Goal: Task Accomplishment & Management: Use online tool/utility

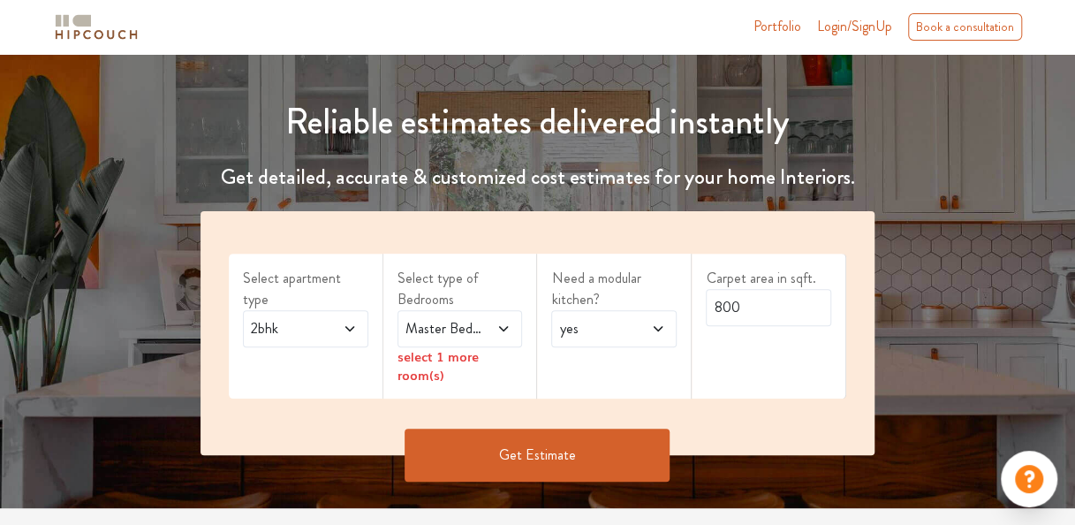
scroll to position [170, 0]
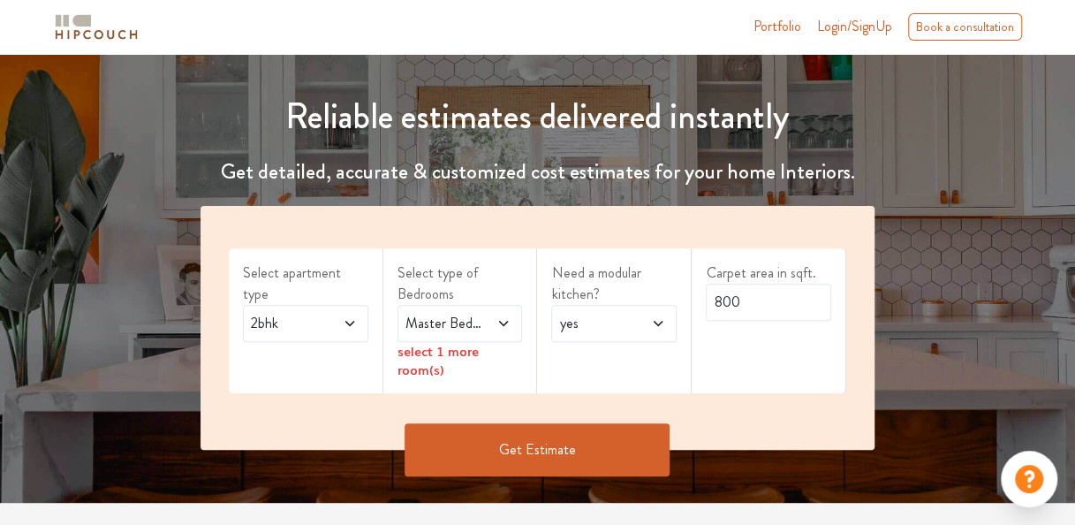
click at [505, 327] on icon at bounding box center [503, 323] width 14 height 14
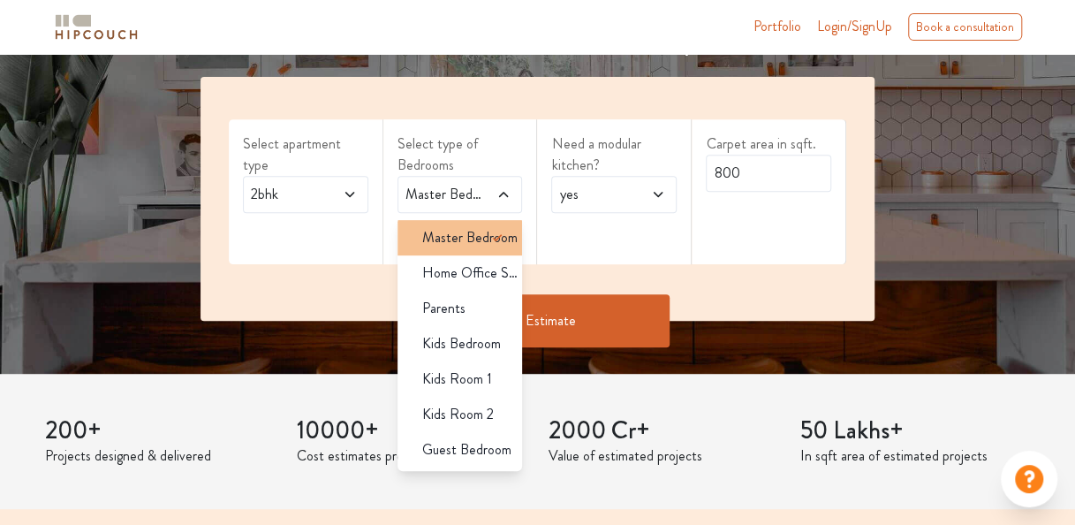
scroll to position [303, 0]
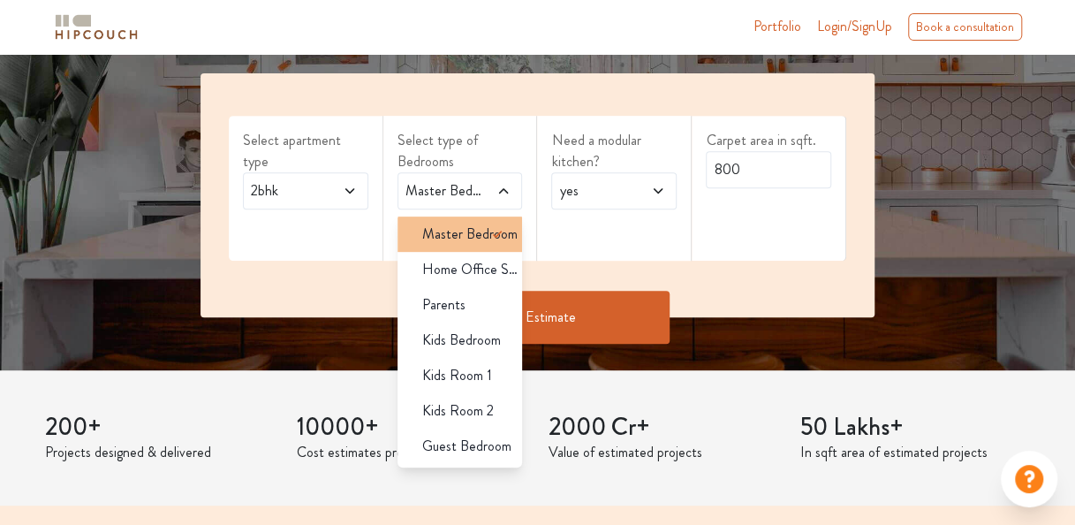
click at [476, 233] on span "Master Bedroom" at bounding box center [469, 233] width 95 height 21
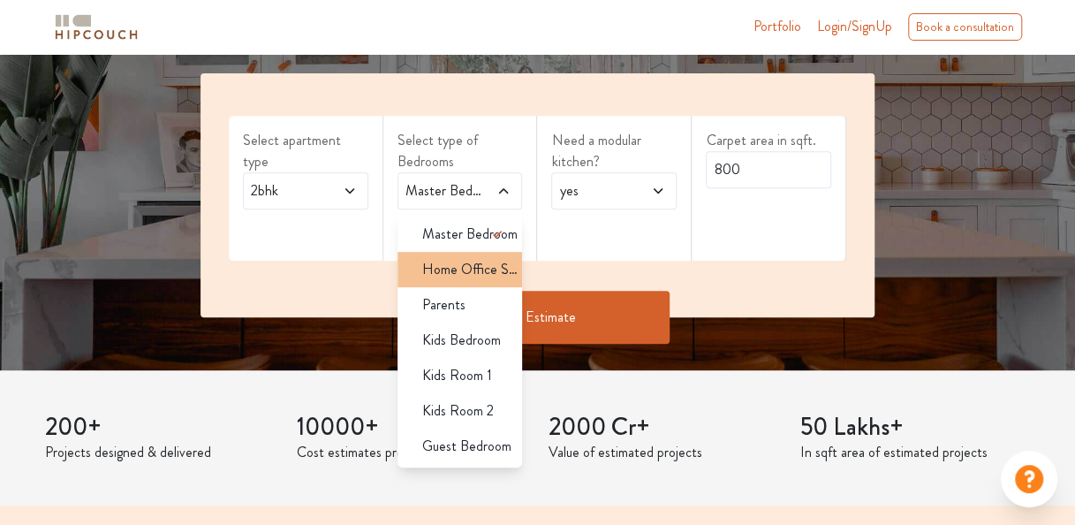
drag, startPoint x: 476, startPoint y: 233, endPoint x: 428, endPoint y: 256, distance: 52.9
click at [428, 256] on li "Home Office Study" at bounding box center [459, 269] width 125 height 35
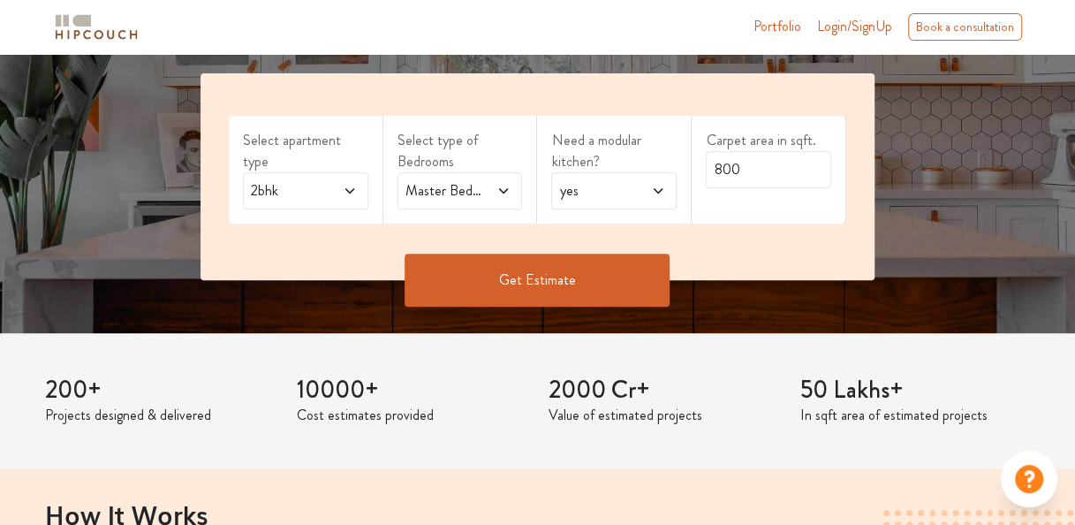
click at [504, 198] on span at bounding box center [497, 190] width 27 height 21
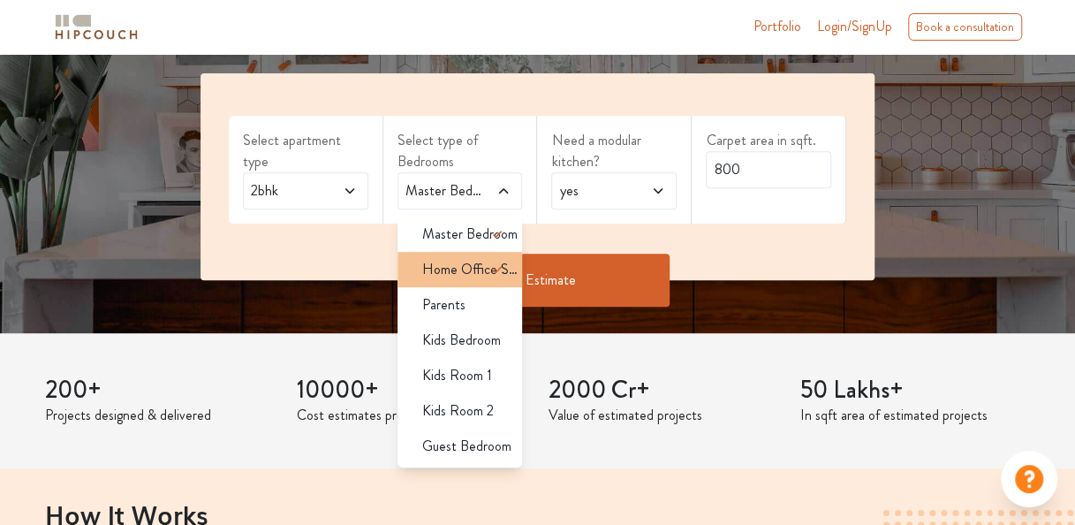
click at [486, 266] on span "Home Office Study" at bounding box center [472, 269] width 101 height 21
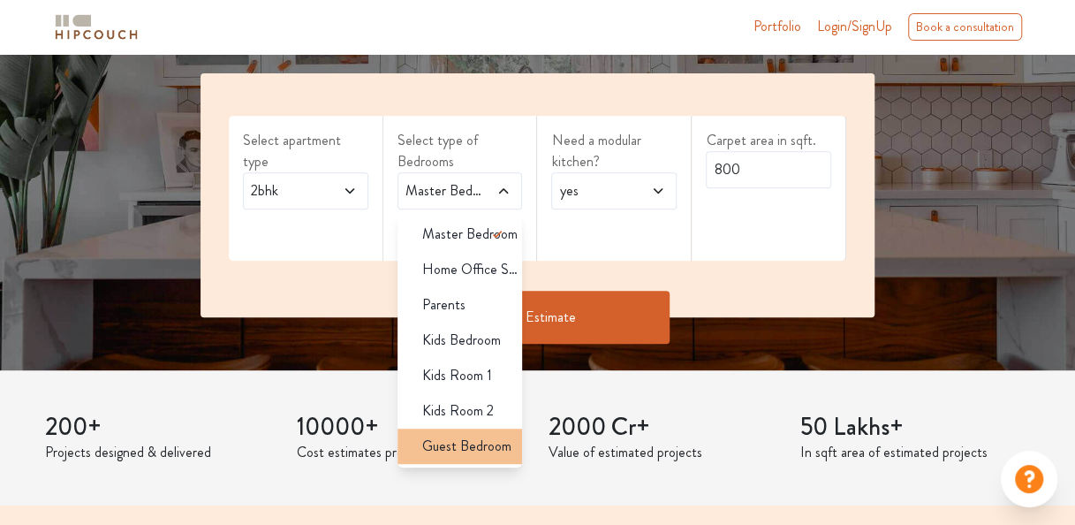
click at [466, 436] on span "Guest Bedroom" at bounding box center [466, 445] width 89 height 21
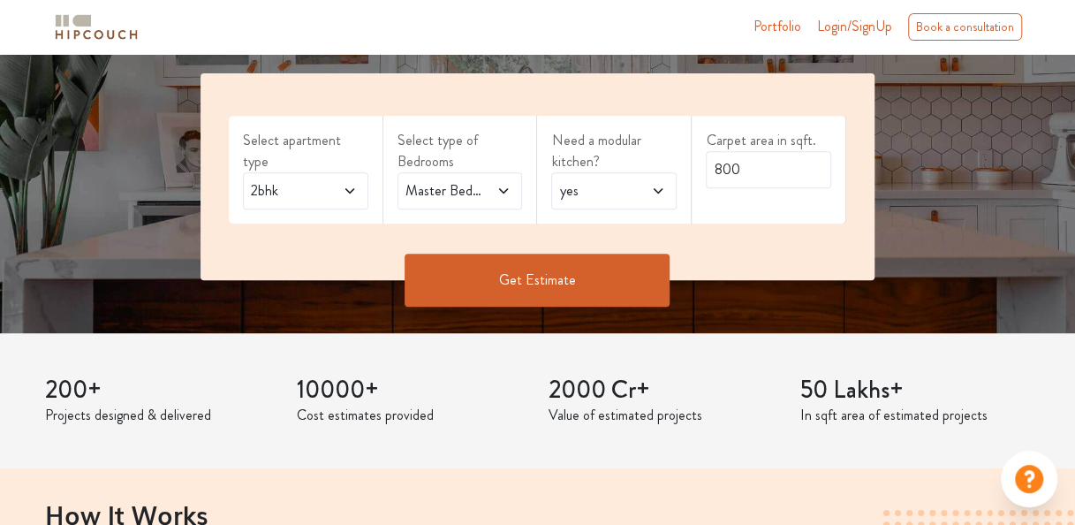
click at [510, 196] on icon at bounding box center [503, 191] width 14 height 14
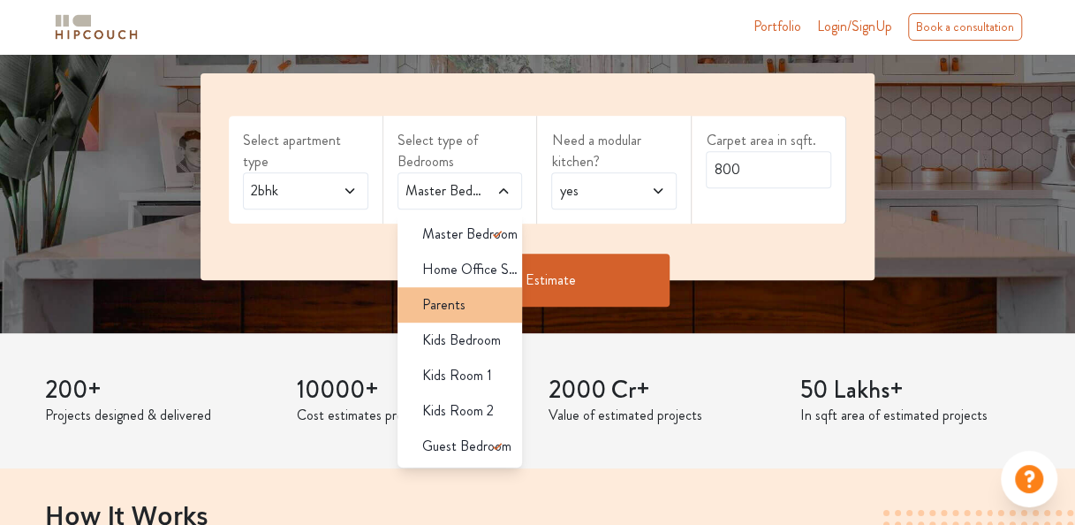
click at [459, 302] on span "Parents" at bounding box center [443, 304] width 43 height 21
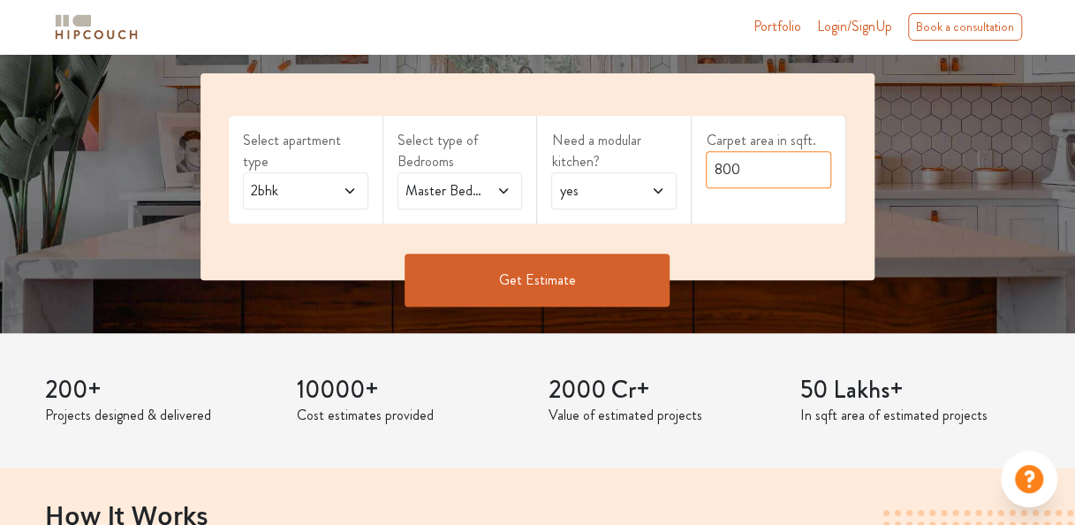
drag, startPoint x: 753, startPoint y: 171, endPoint x: 613, endPoint y: 182, distance: 140.0
click at [613, 182] on div "Select apartment type 2bhk Select type of Bedrooms Master Bedroom,Parents Need …" at bounding box center [538, 176] width 674 height 207
type input "1217"
click at [582, 286] on button "Get Estimate" at bounding box center [537, 280] width 265 height 53
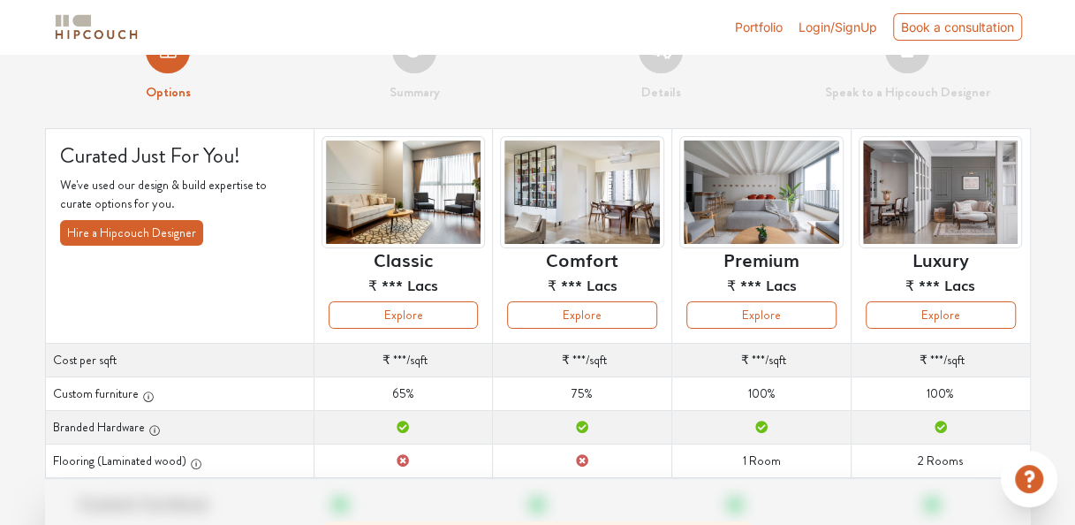
scroll to position [45, 0]
click at [836, 26] on span "Login/SignUp" at bounding box center [838, 26] width 79 height 15
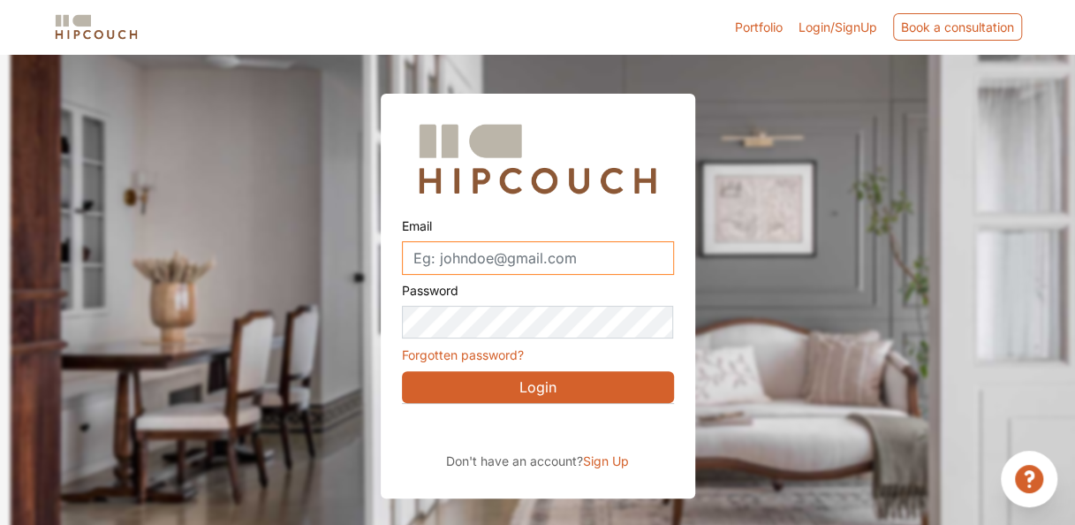
click at [546, 254] on input "Email" at bounding box center [538, 258] width 272 height 34
type input "nineeight2"
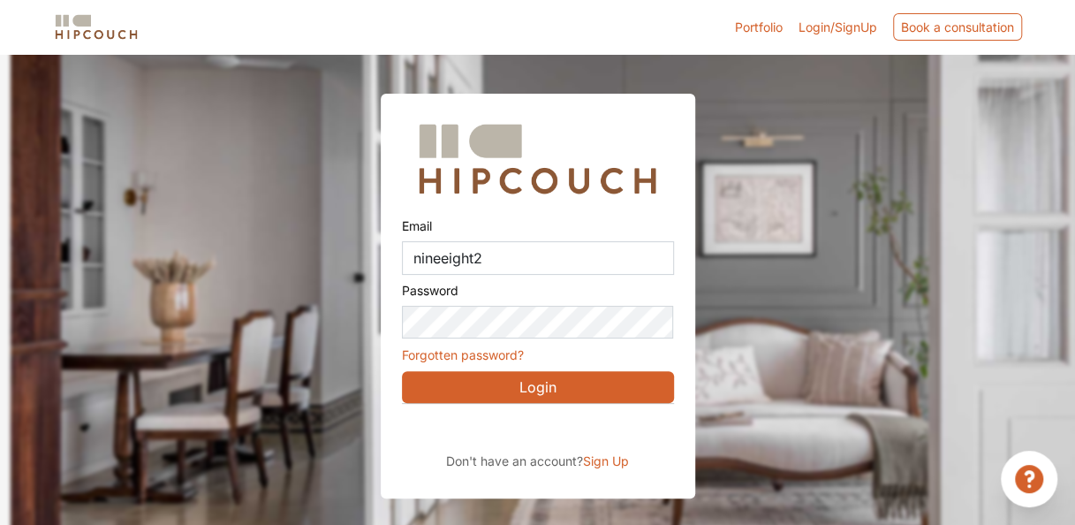
scroll to position [53, 0]
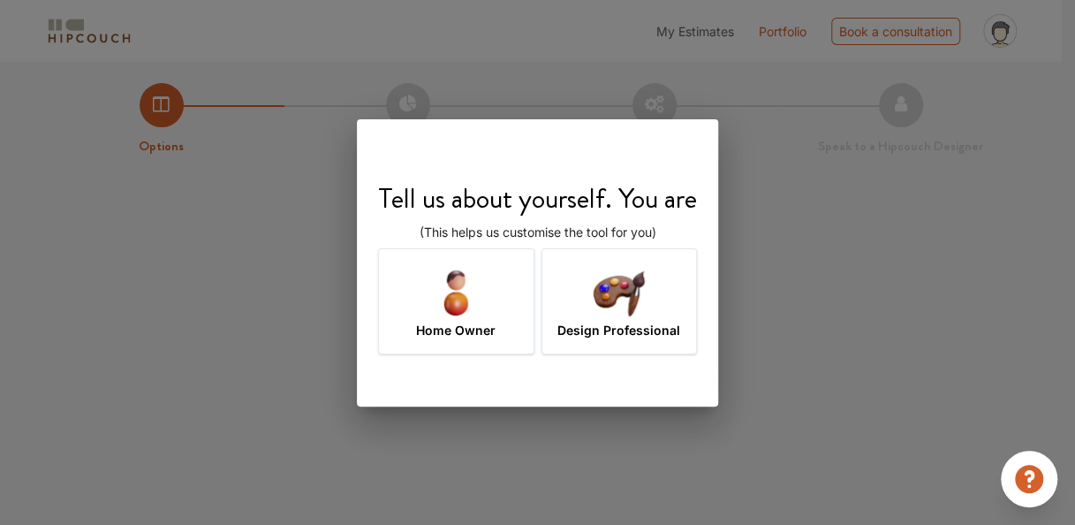
click at [480, 313] on img at bounding box center [456, 291] width 57 height 57
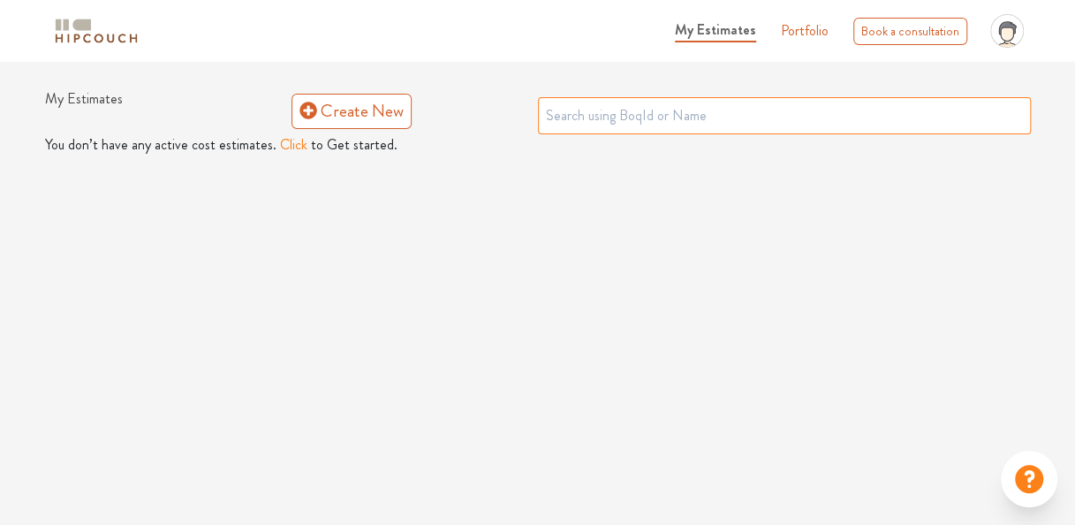
click at [608, 117] on input "text" at bounding box center [784, 115] width 493 height 37
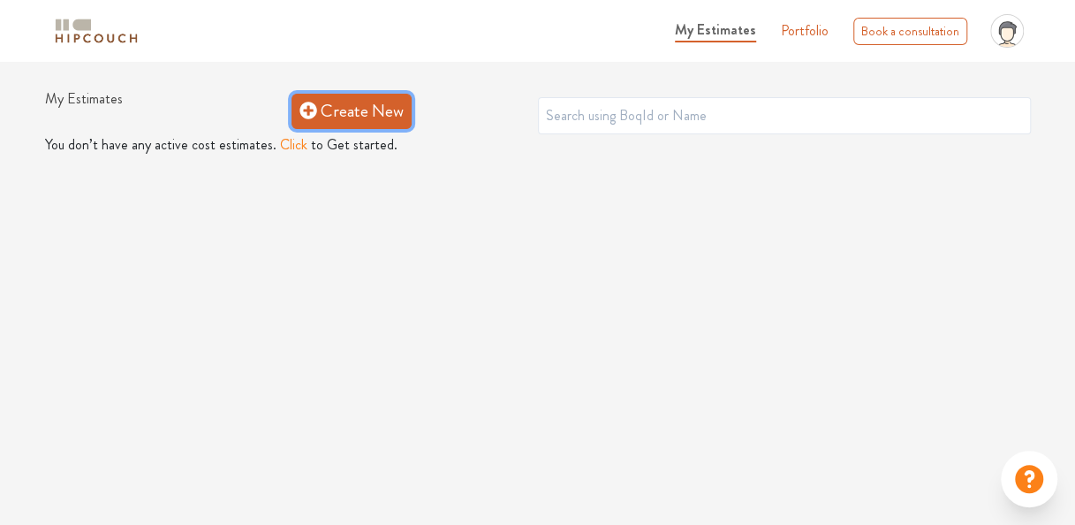
click at [395, 115] on link "Create New" at bounding box center [351, 111] width 120 height 35
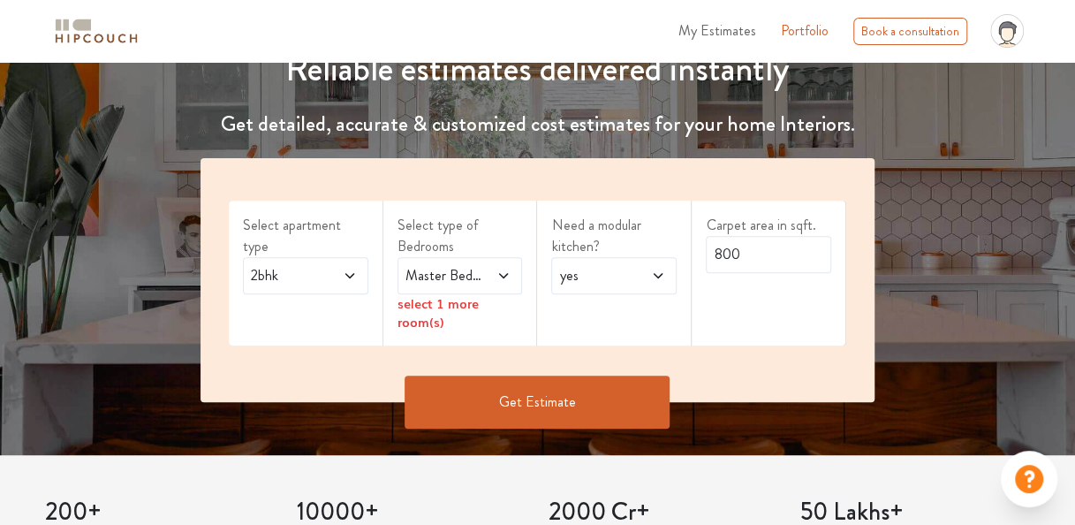
scroll to position [229, 0]
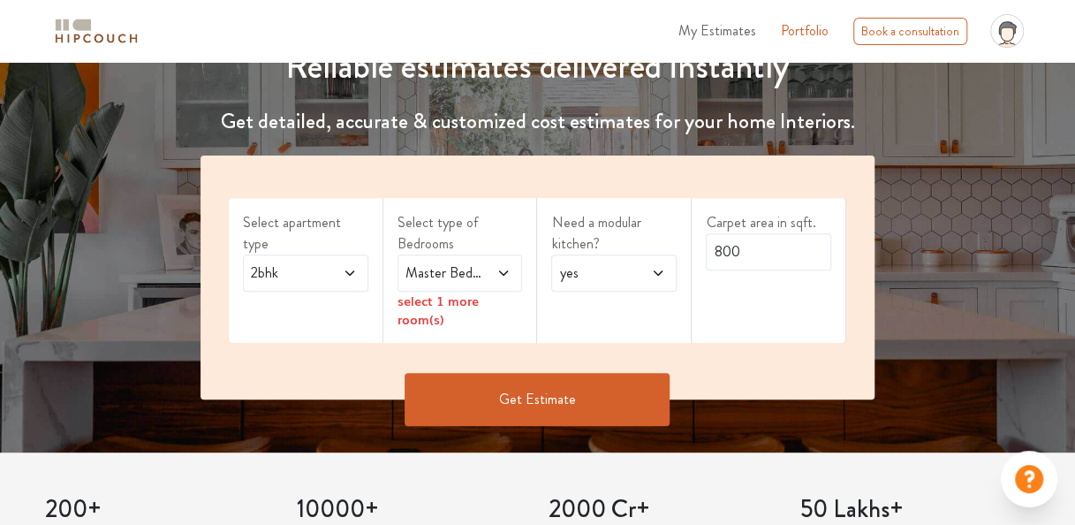
click at [499, 273] on icon at bounding box center [503, 273] width 14 height 14
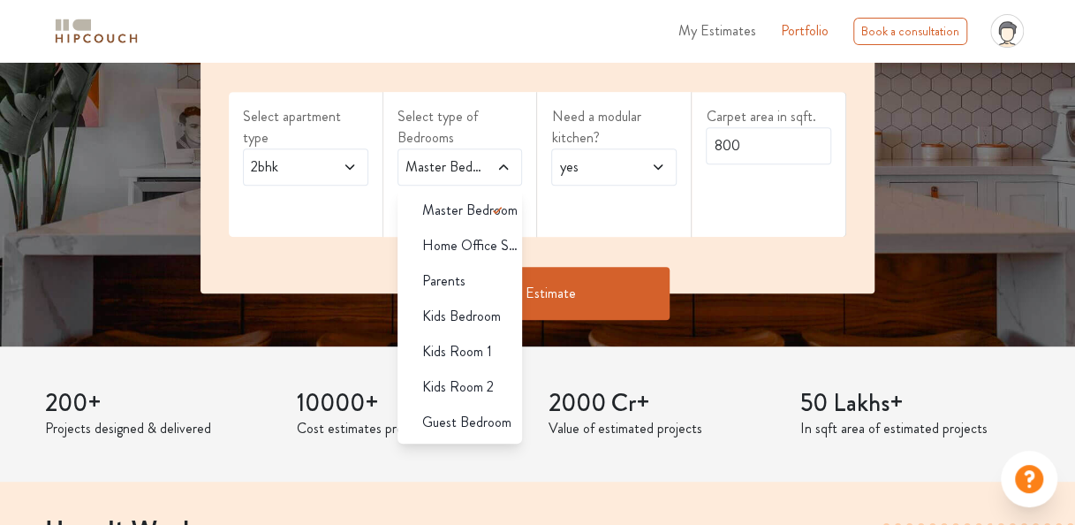
scroll to position [338, 0]
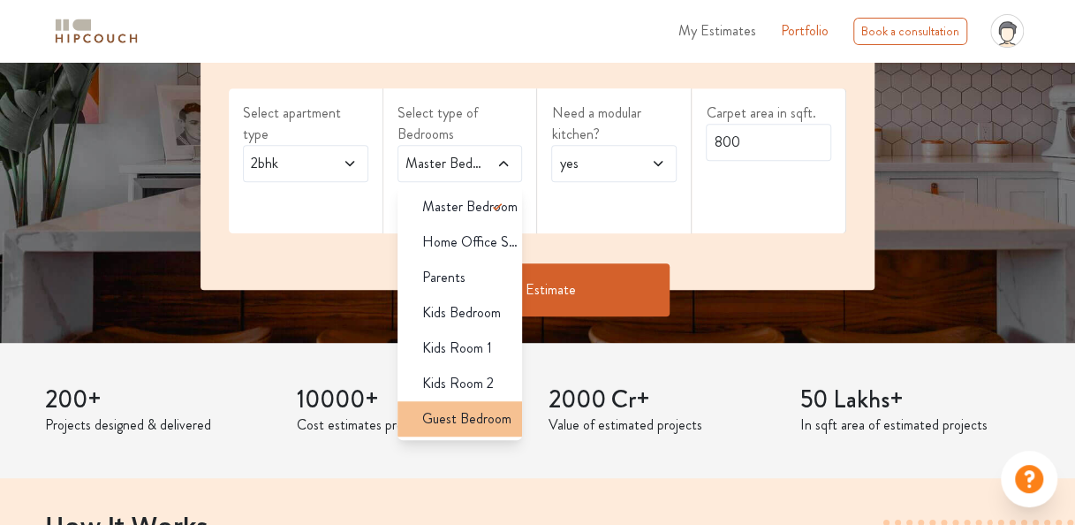
click at [476, 421] on span "Guest Bedroom" at bounding box center [466, 418] width 89 height 21
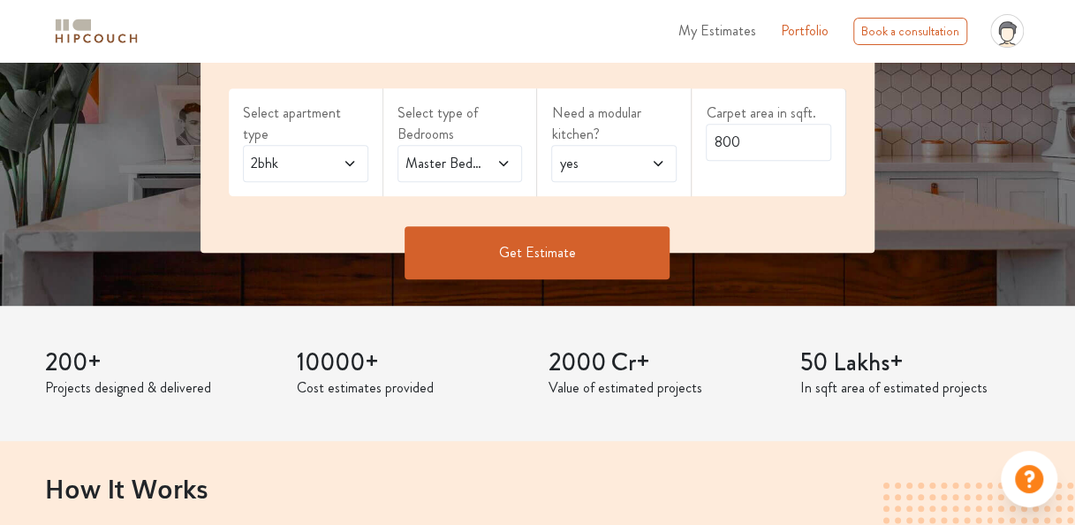
click at [496, 154] on span at bounding box center [497, 163] width 27 height 21
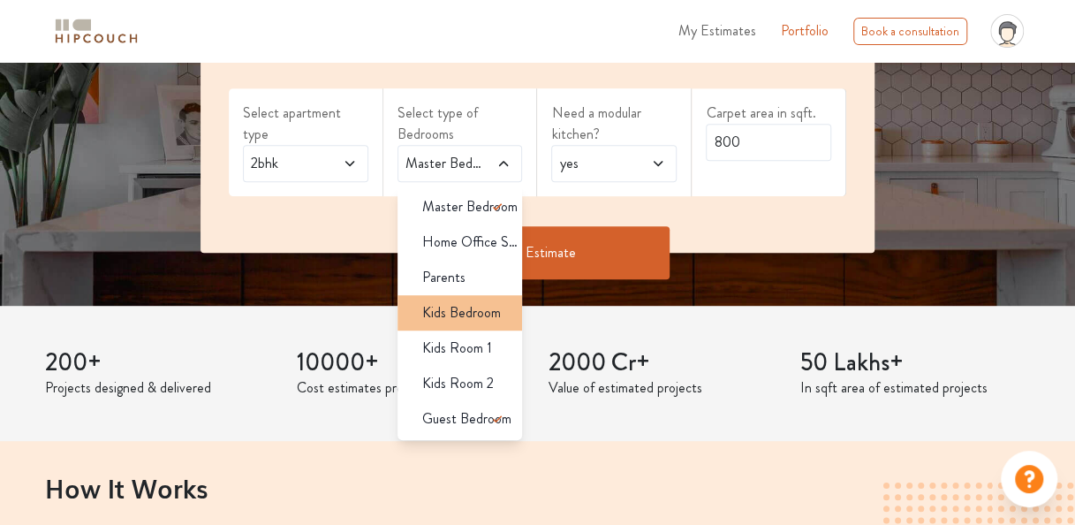
click at [466, 312] on span "Kids Bedroom" at bounding box center [461, 312] width 79 height 21
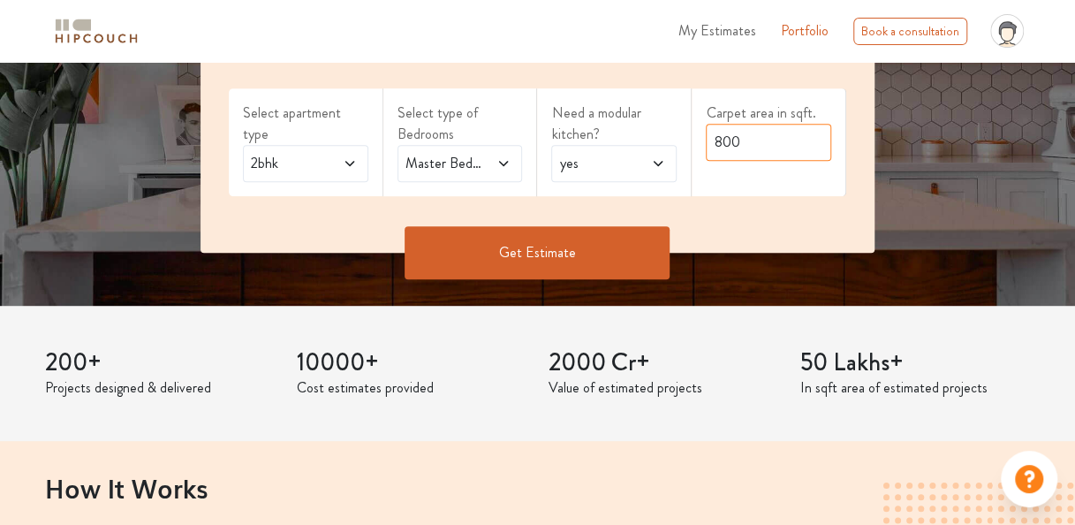
drag, startPoint x: 767, startPoint y: 147, endPoint x: 609, endPoint y: 137, distance: 157.5
click at [609, 137] on div "Select apartment type 2bhk Select type of Bedrooms Master Bedroom,Kids Bedroom …" at bounding box center [538, 149] width 674 height 207
type input "1217"
click at [570, 245] on button "Get Estimate" at bounding box center [537, 252] width 265 height 53
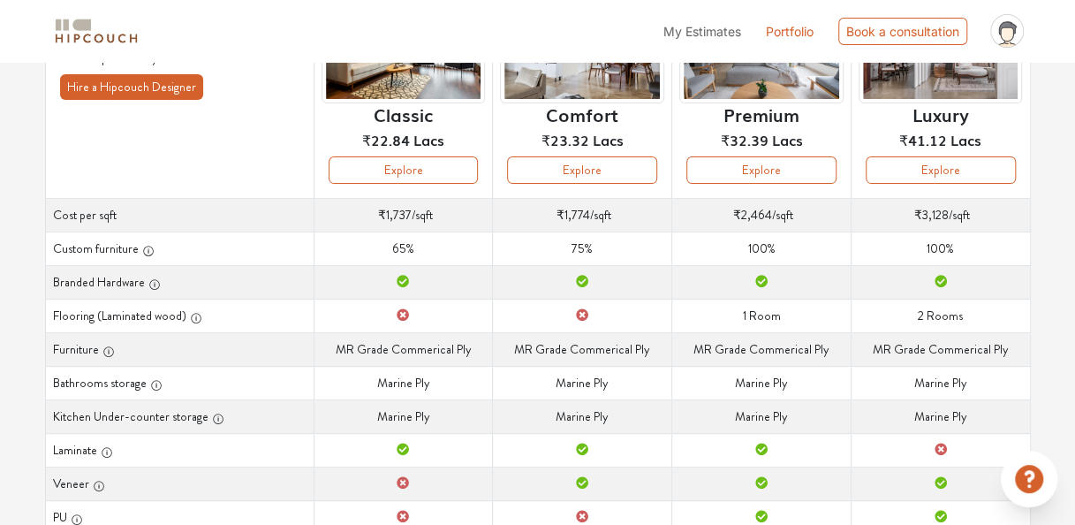
scroll to position [200, 0]
click at [576, 174] on button "Explore" at bounding box center [582, 169] width 150 height 27
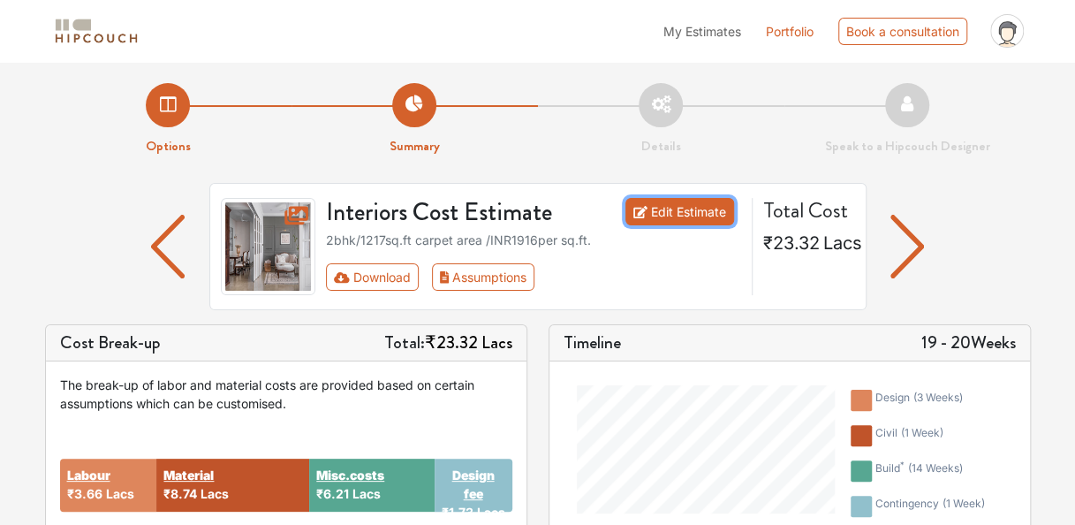
click at [712, 208] on link "Edit Estimate" at bounding box center [679, 211] width 109 height 27
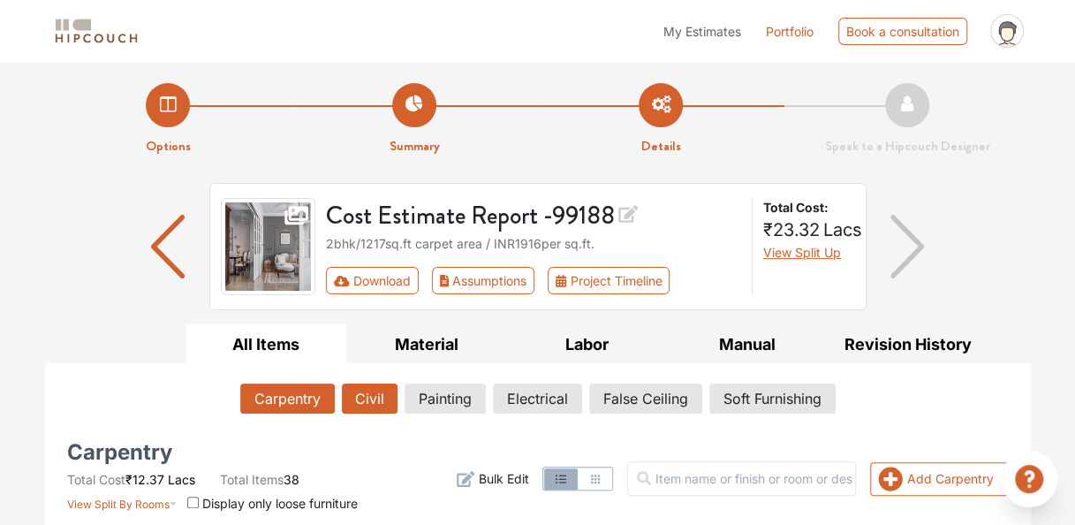
click at [367, 392] on button "Civil" at bounding box center [370, 398] width 56 height 30
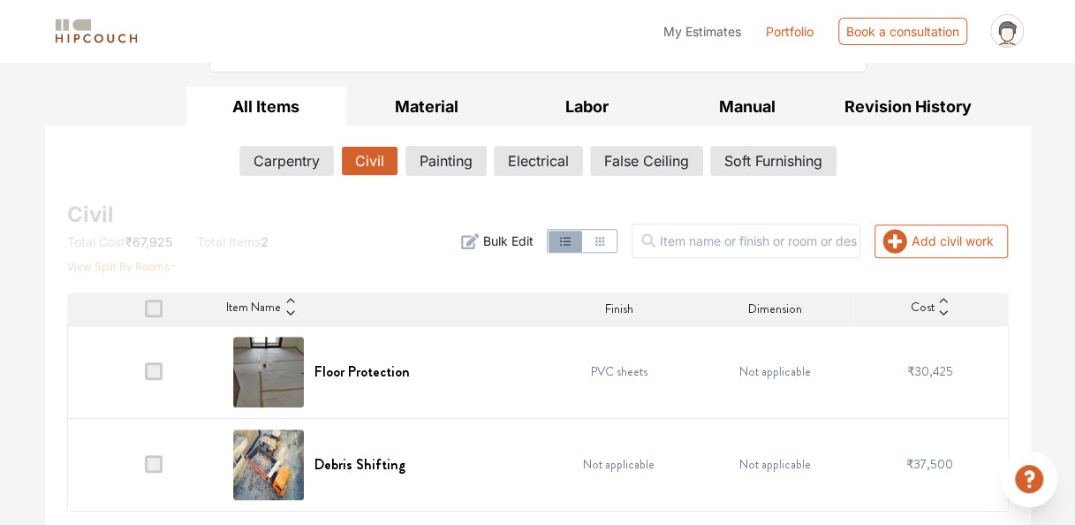
scroll to position [236, 0]
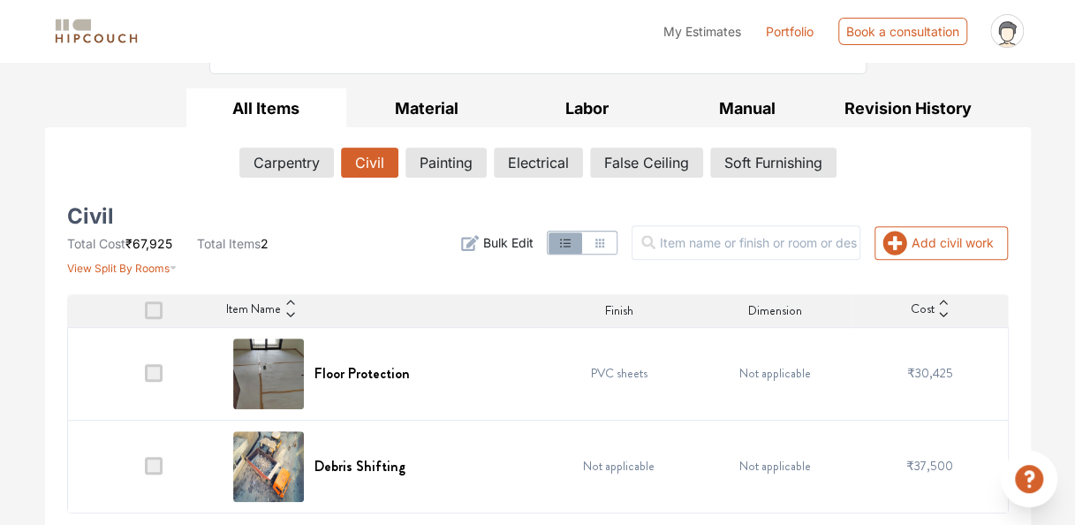
click at [155, 373] on span at bounding box center [154, 373] width 18 height 18
click at [145, 377] on input "checkbox" at bounding box center [145, 377] width 0 height 0
click at [524, 244] on span "Bulk Edit" at bounding box center [507, 242] width 50 height 19
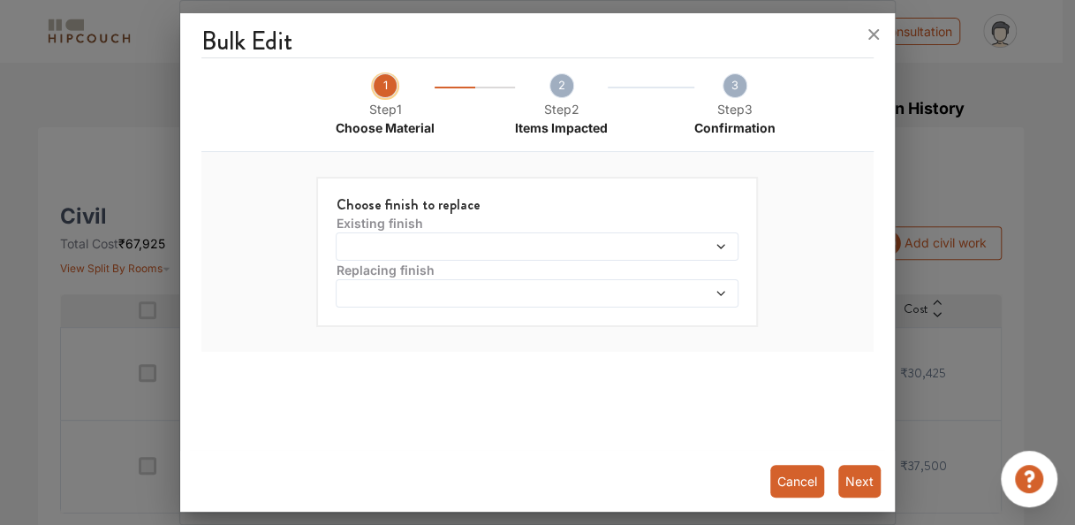
click at [730, 249] on div at bounding box center [537, 246] width 403 height 28
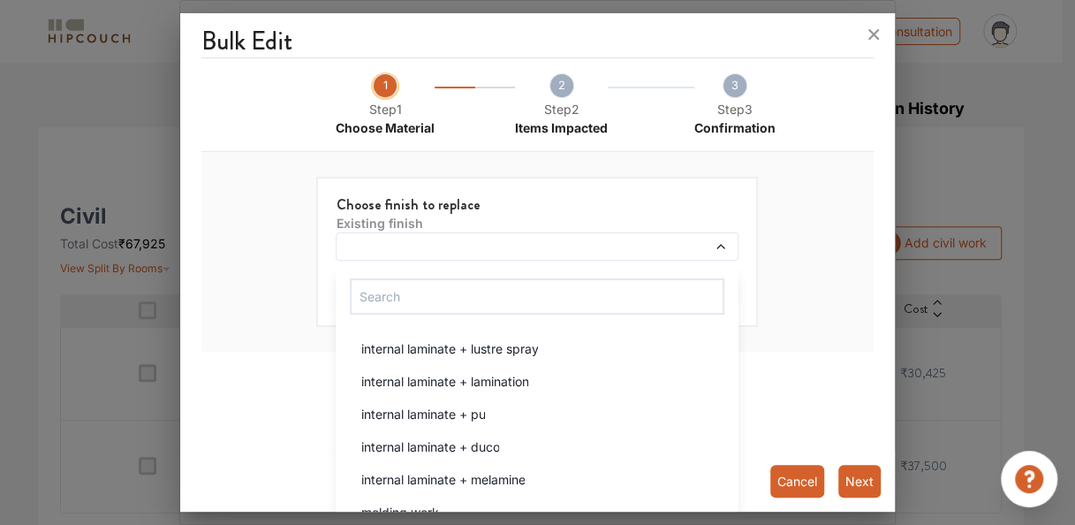
click at [804, 469] on button "Cancel" at bounding box center [797, 481] width 54 height 33
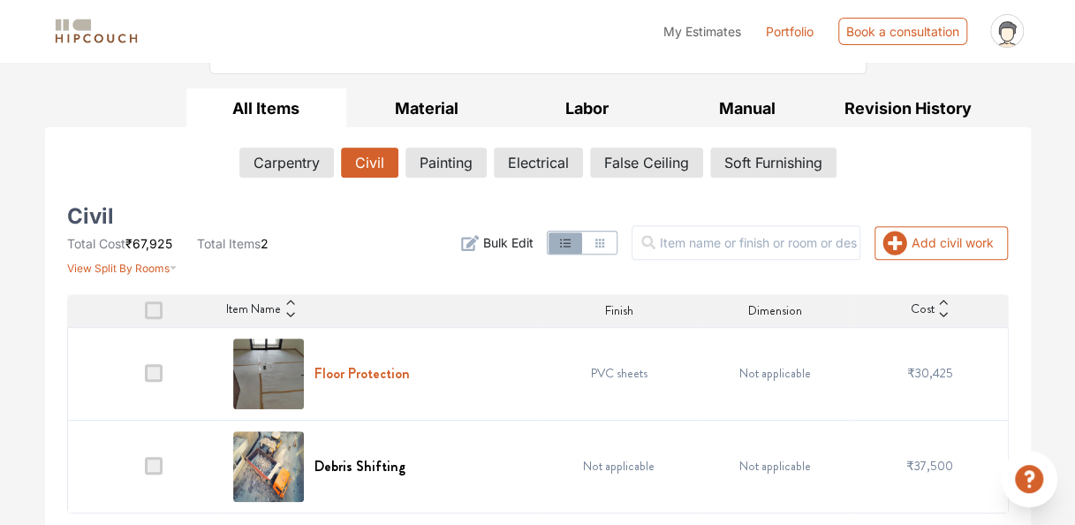
click at [357, 371] on h6 "Floor Protection" at bounding box center [361, 373] width 95 height 17
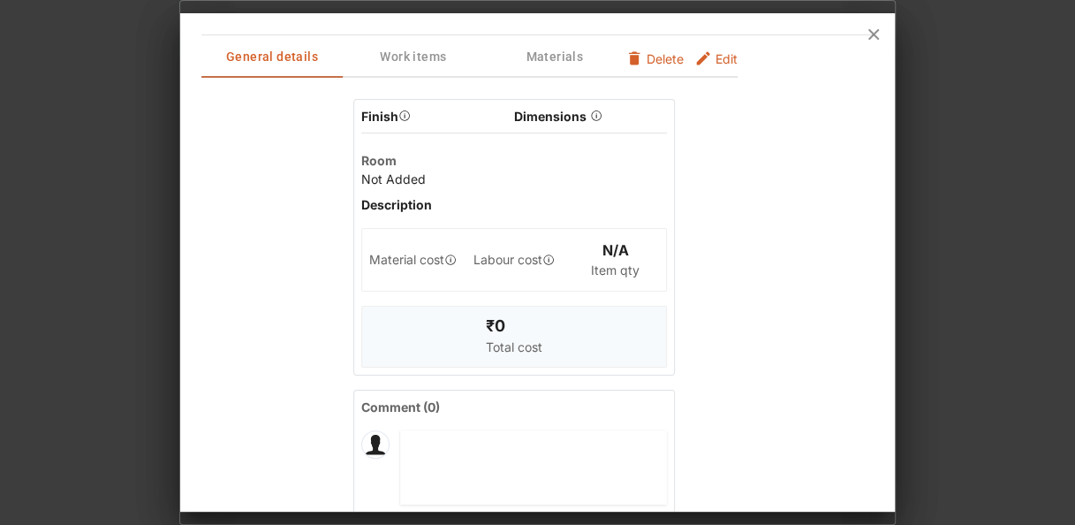
scroll to position [0, 0]
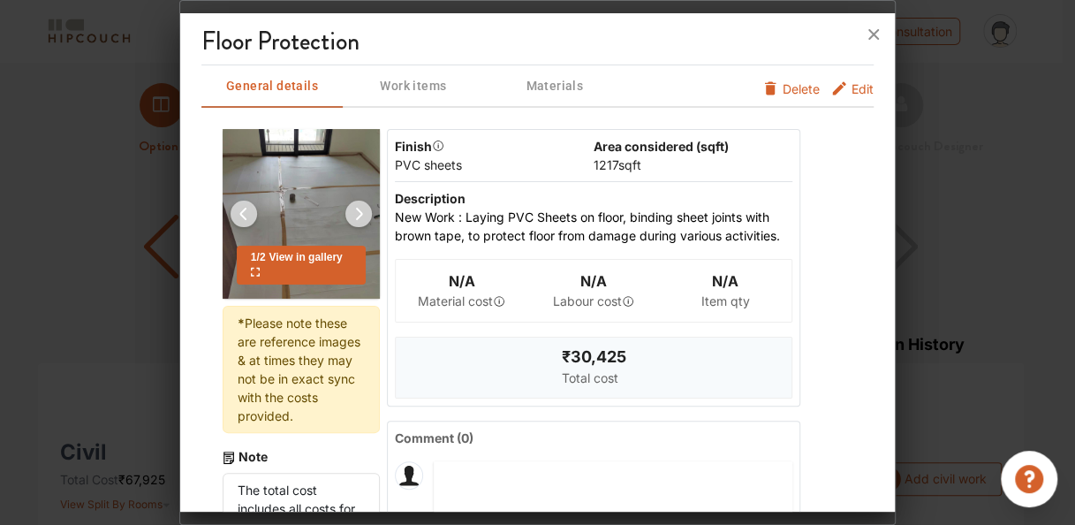
click at [313, 269] on div "1 / 2 View in gallery" at bounding box center [301, 265] width 129 height 39
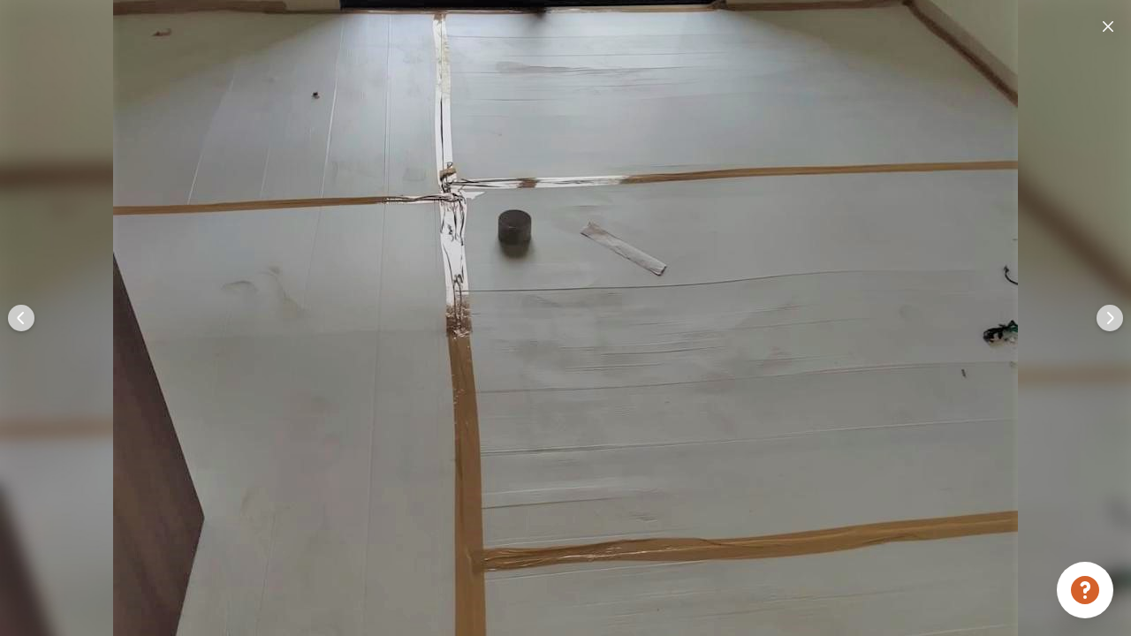
click at [1074, 318] on img at bounding box center [1109, 318] width 42 height 42
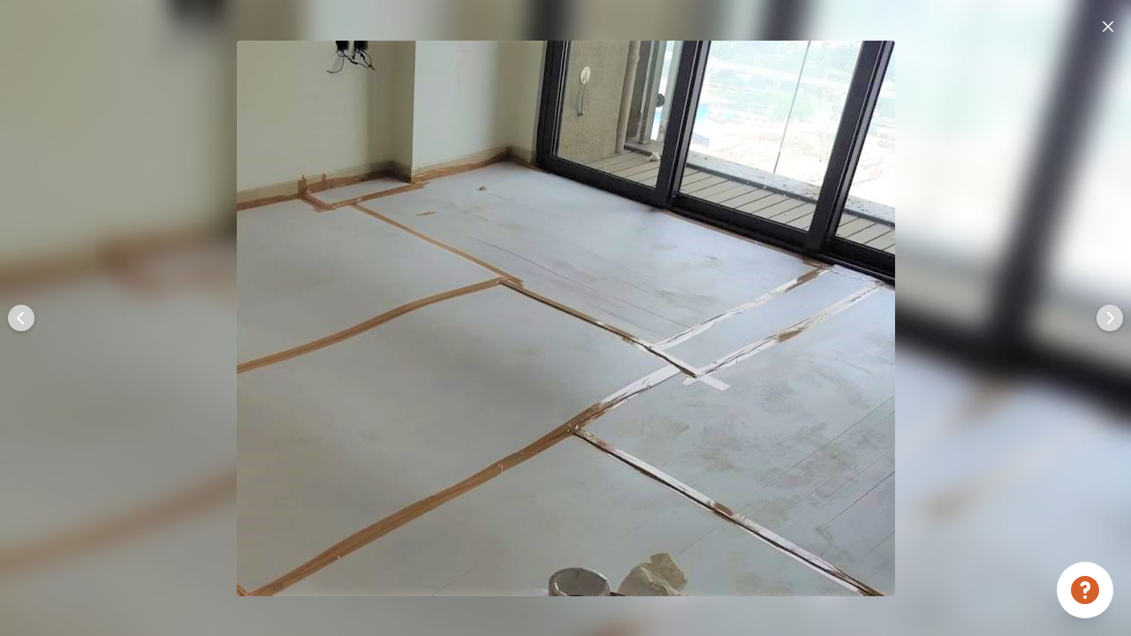
click at [1074, 318] on img at bounding box center [1109, 318] width 42 height 42
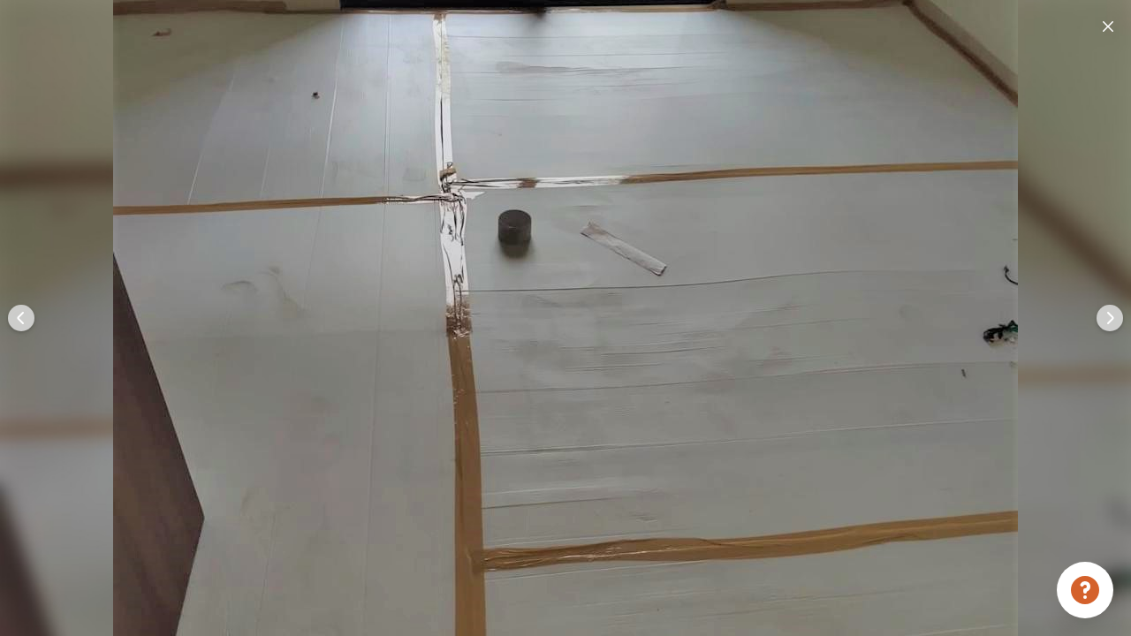
click at [1074, 318] on img at bounding box center [1109, 318] width 42 height 42
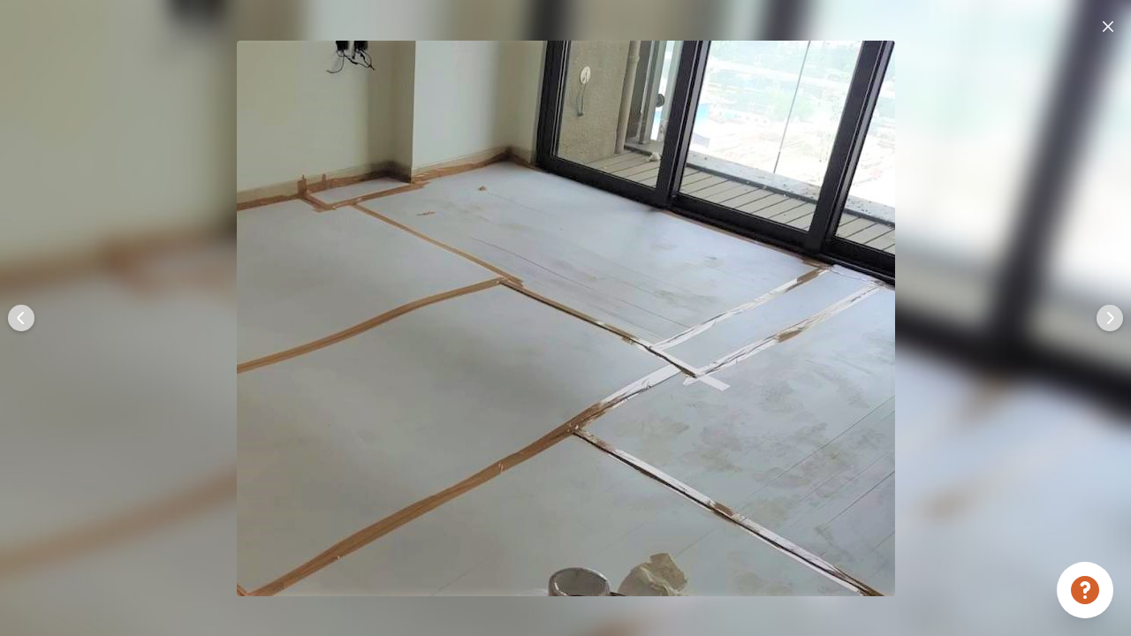
click at [1074, 318] on img at bounding box center [1109, 318] width 42 height 42
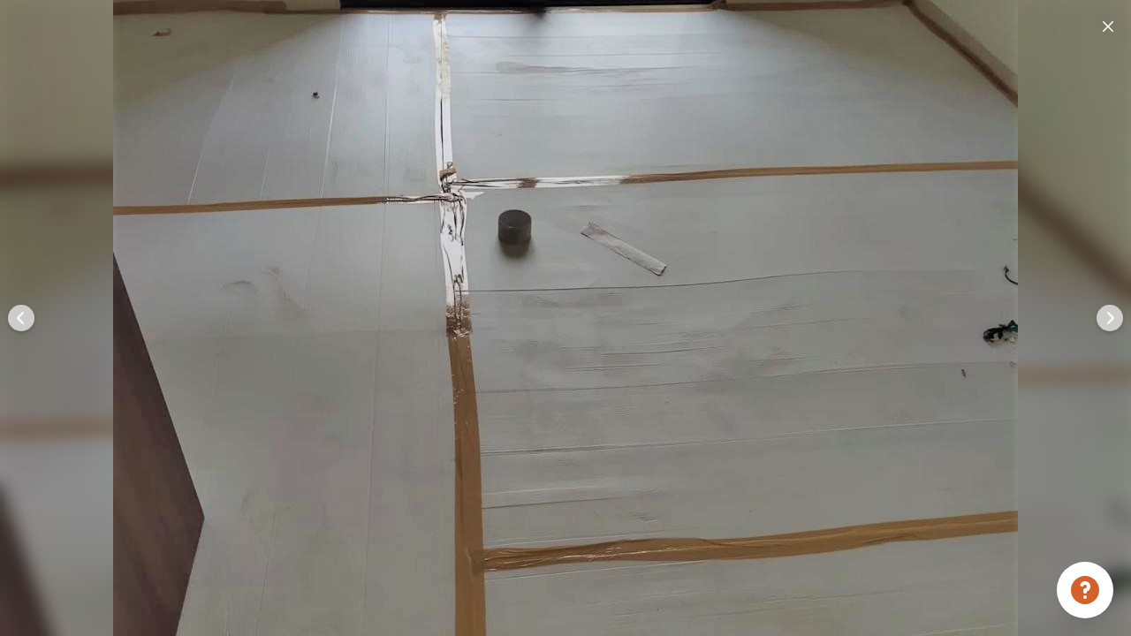
click at [1074, 318] on img at bounding box center [1109, 318] width 42 height 42
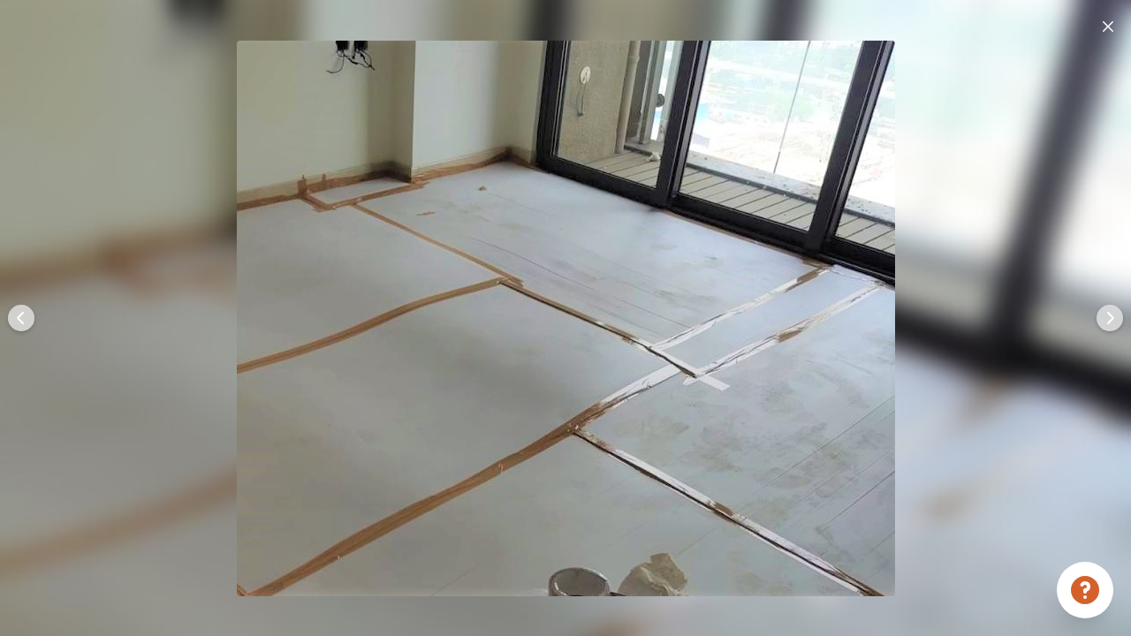
click at [1074, 318] on img at bounding box center [1109, 318] width 42 height 42
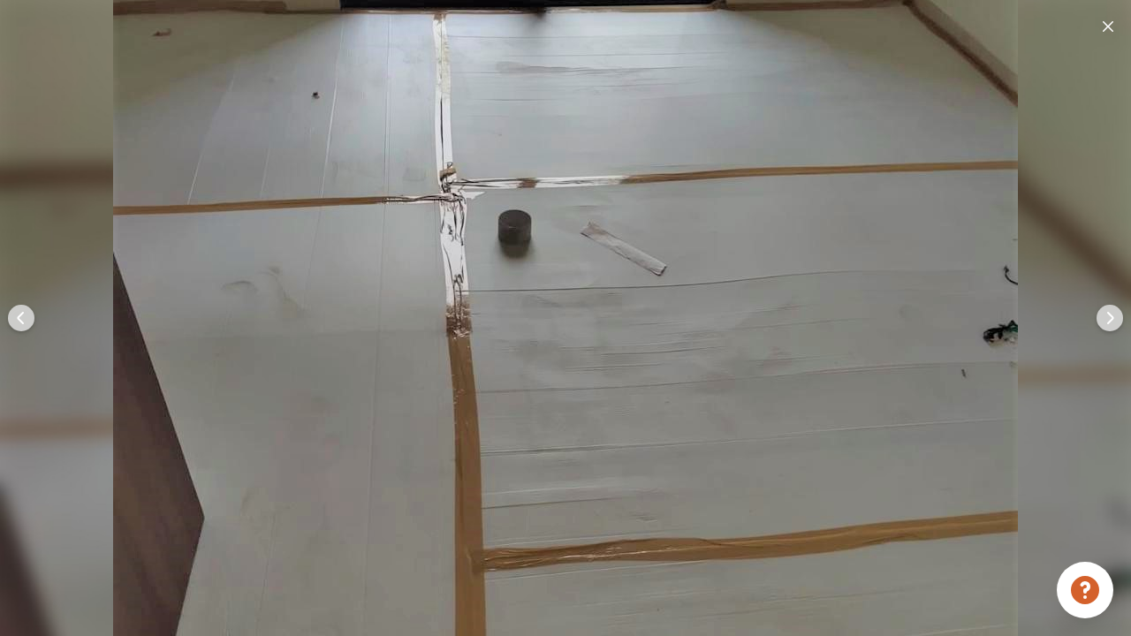
click at [1074, 318] on img at bounding box center [1109, 318] width 42 height 42
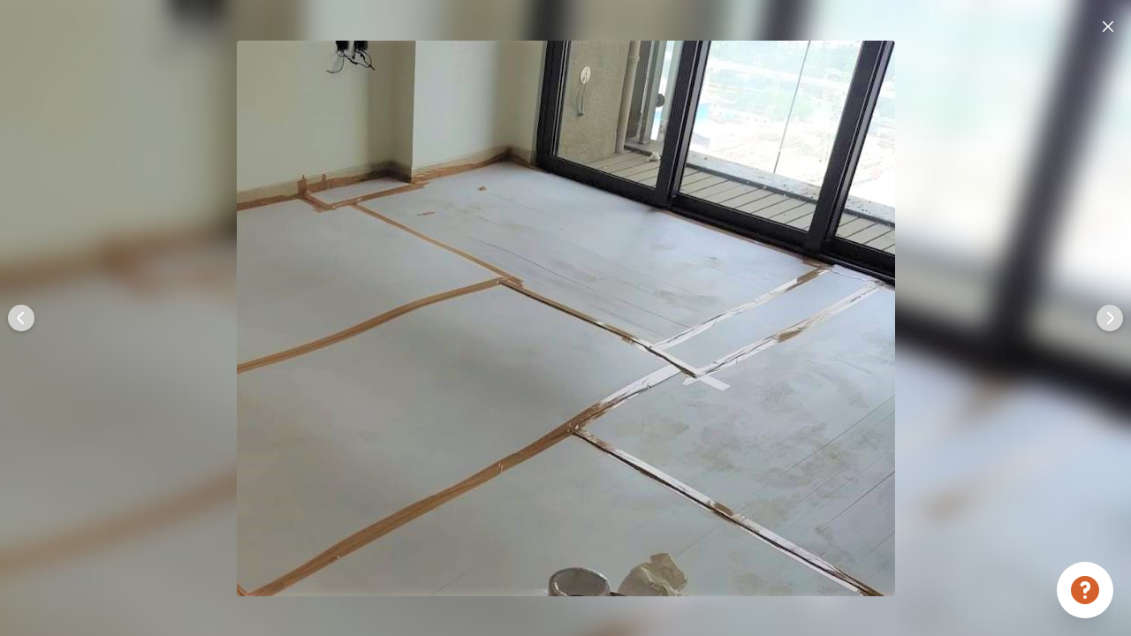
click at [1074, 23] on div at bounding box center [1109, 318] width 42 height 636
click at [1074, 19] on div at bounding box center [1108, 25] width 18 height 23
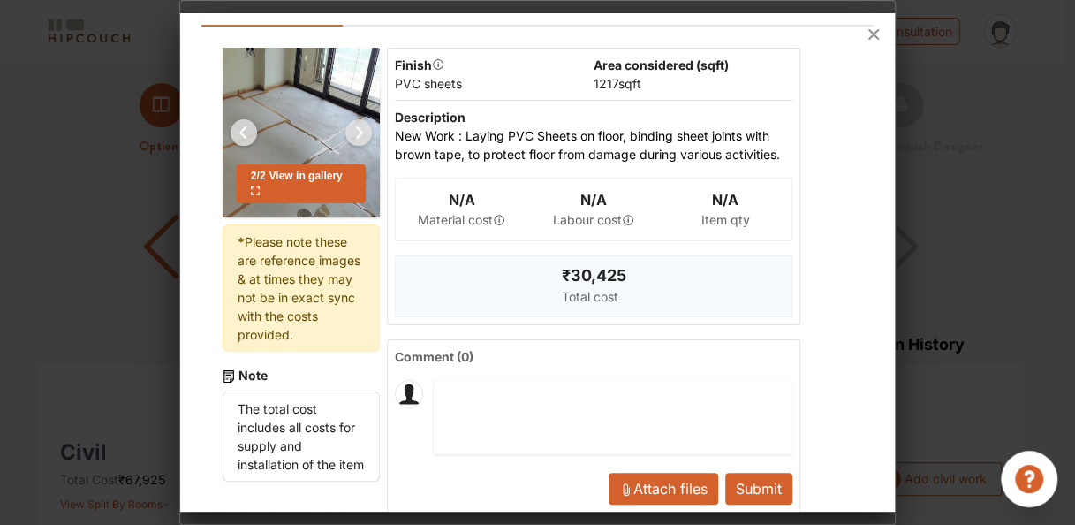
scroll to position [108, 0]
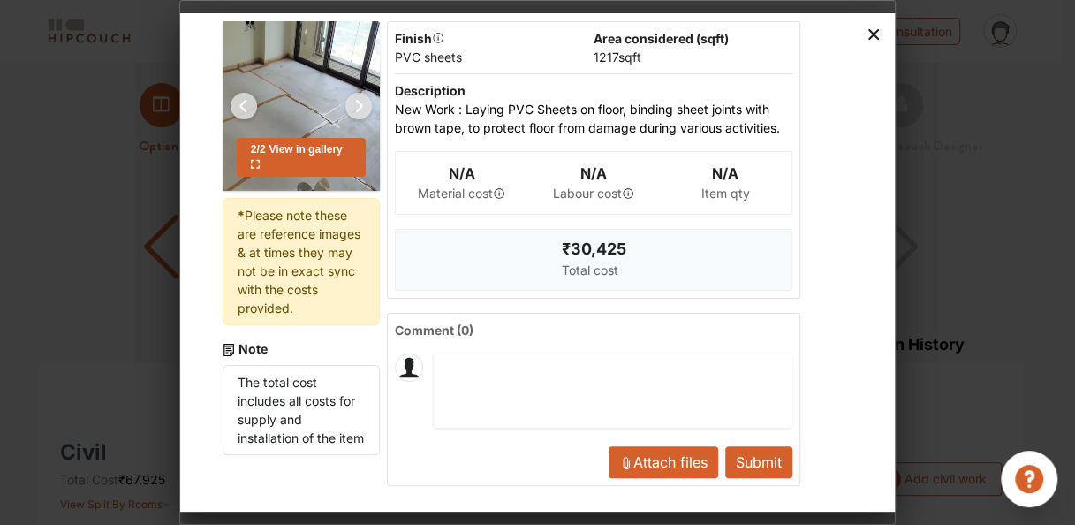
click at [873, 34] on icon at bounding box center [873, 34] width 11 height 11
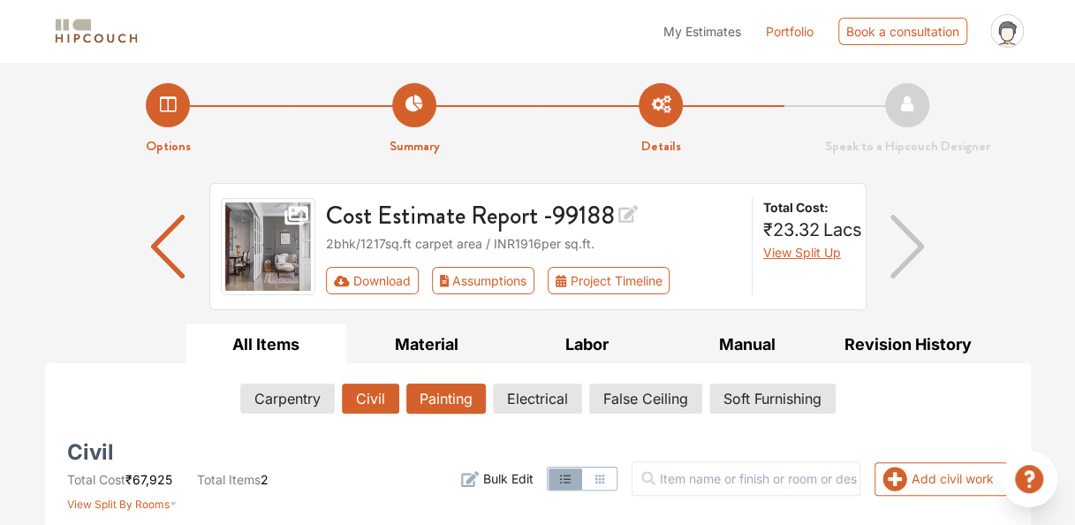
click at [447, 405] on button "Painting" at bounding box center [445, 398] width 79 height 30
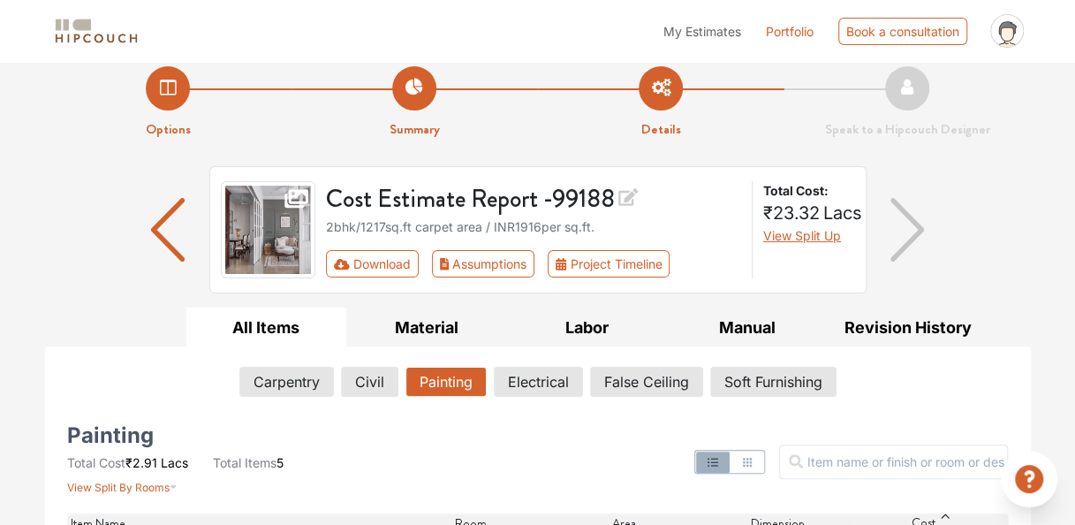
scroll to position [0, 0]
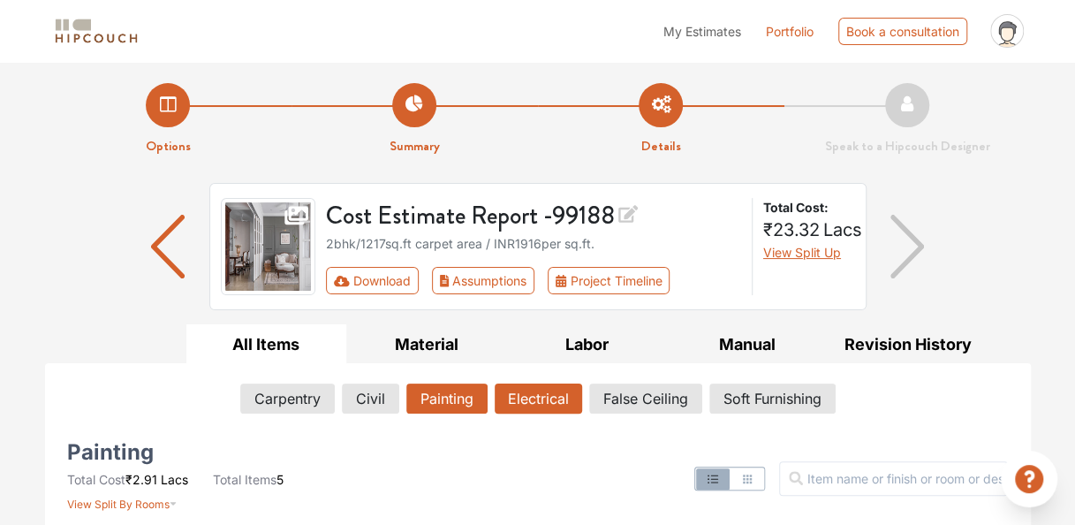
click at [562, 395] on button "Electrical" at bounding box center [538, 398] width 87 height 30
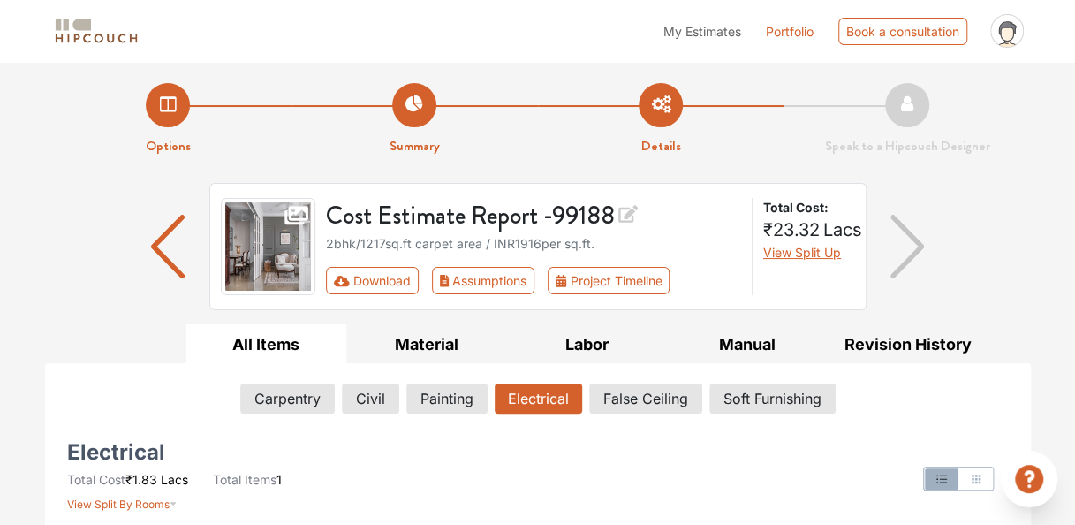
scroll to position [132, 0]
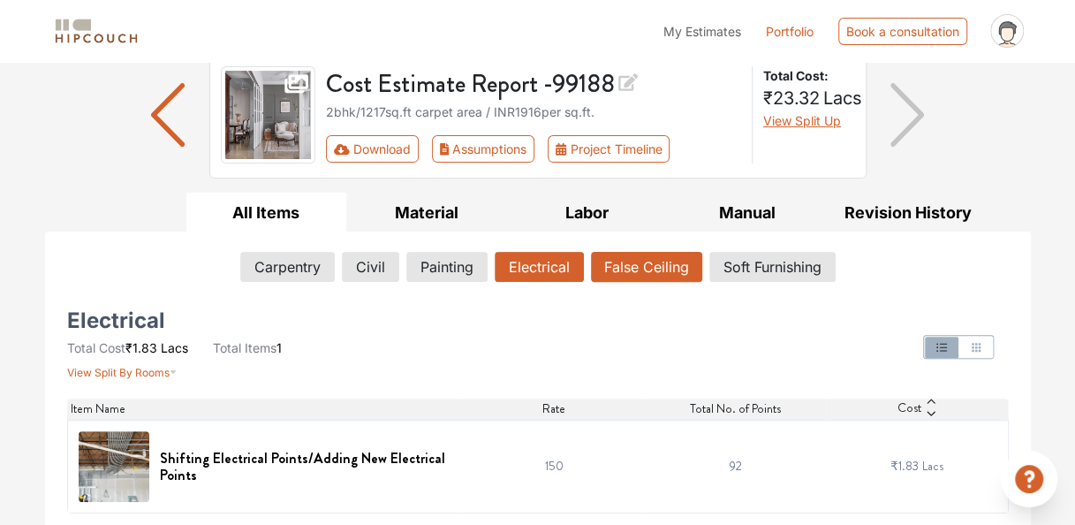
click at [613, 272] on button "False Ceiling" at bounding box center [646, 267] width 111 height 30
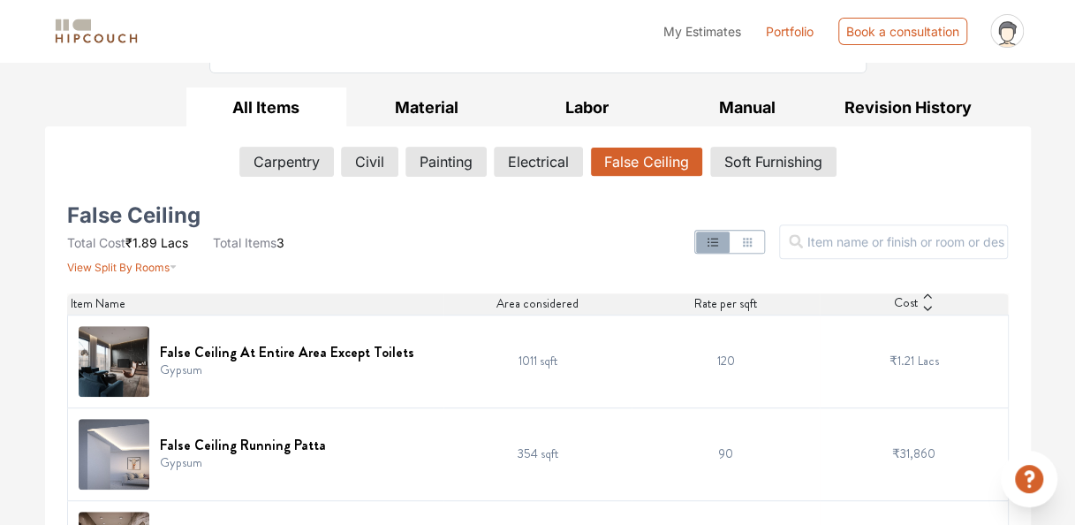
scroll to position [235, 0]
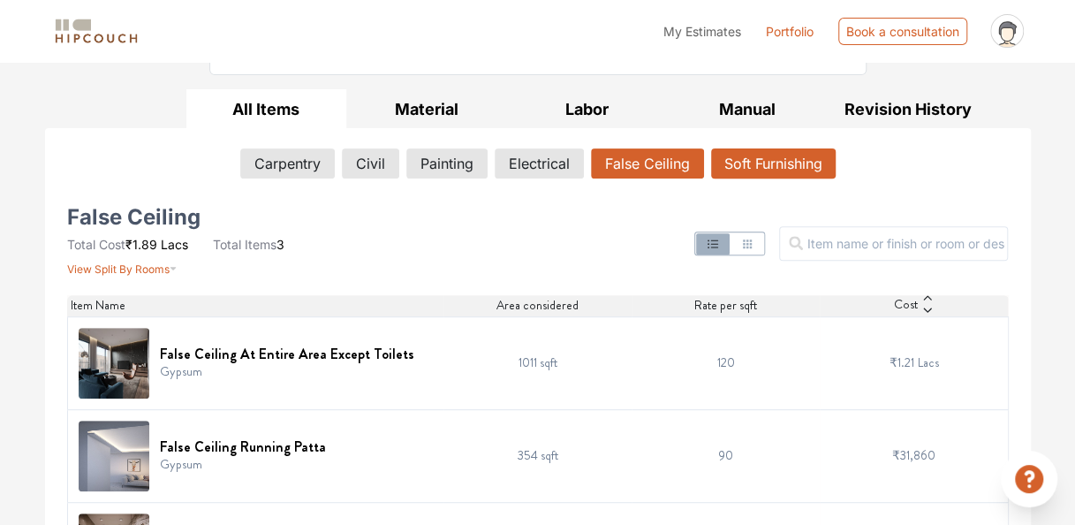
click at [745, 150] on button "Soft Furnishing" at bounding box center [773, 163] width 125 height 30
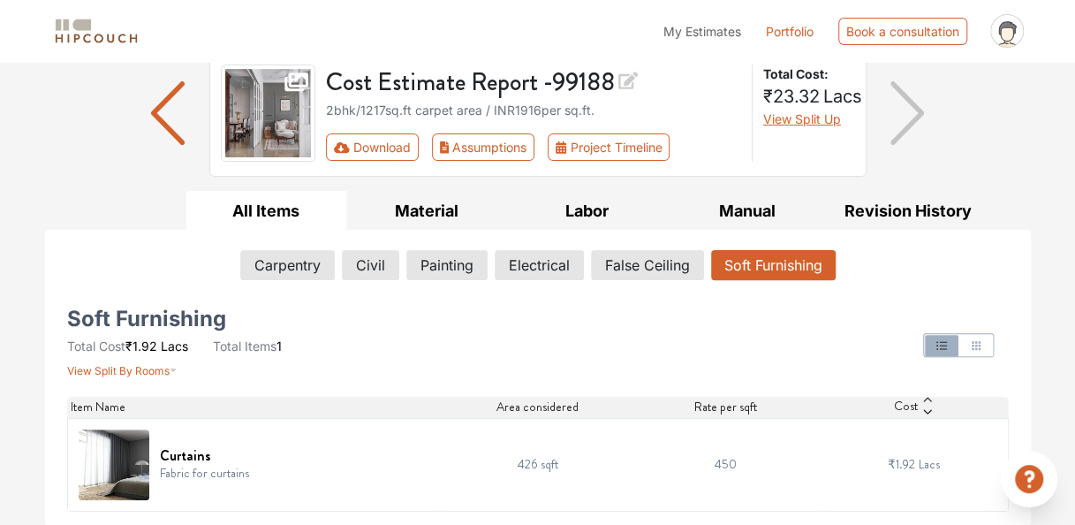
scroll to position [132, 0]
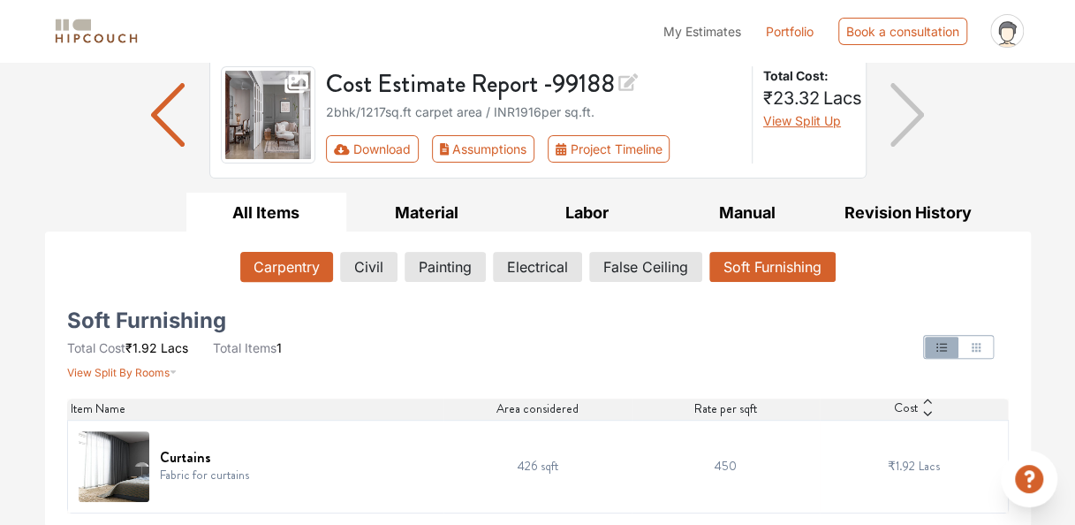
click at [274, 263] on button "Carpentry" at bounding box center [286, 267] width 93 height 30
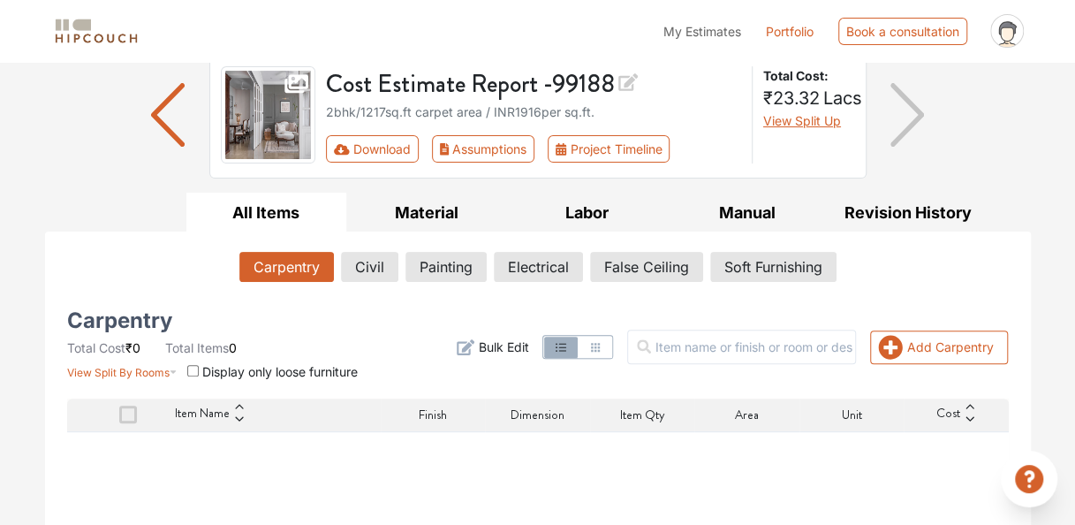
click at [528, 348] on span "Bulk Edit" at bounding box center [503, 346] width 50 height 19
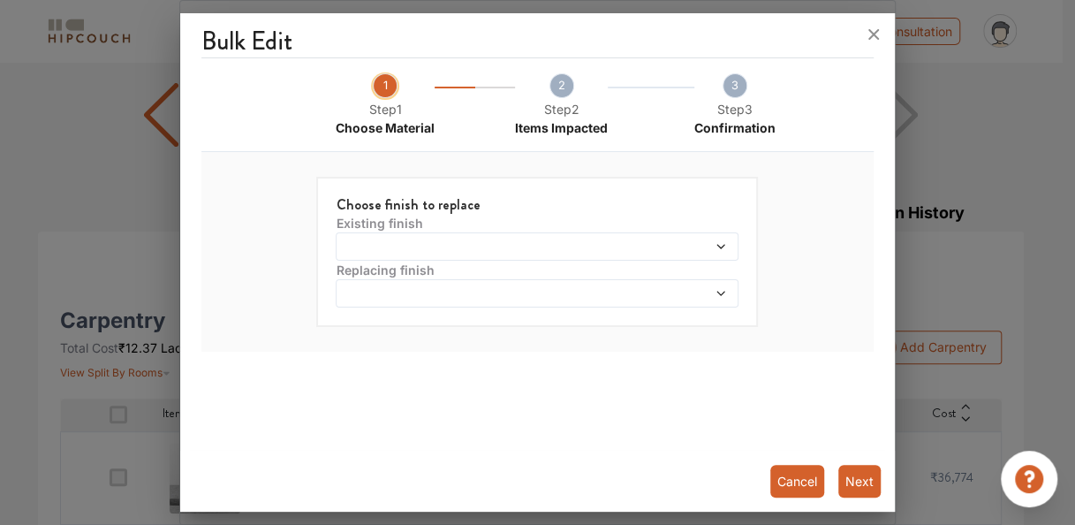
click at [724, 240] on icon at bounding box center [721, 246] width 12 height 12
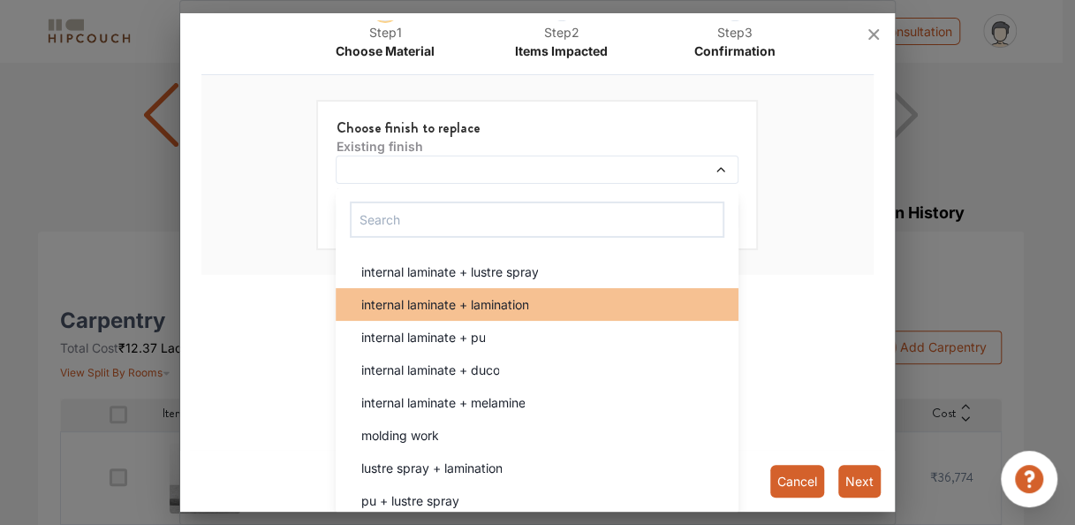
scroll to position [0, 0]
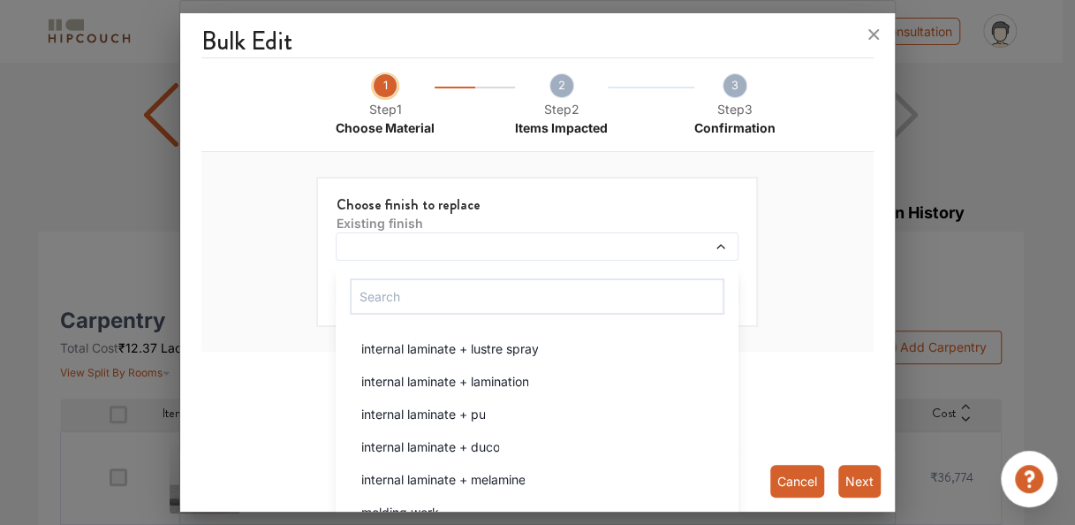
click at [791, 470] on button "Cancel" at bounding box center [797, 481] width 54 height 33
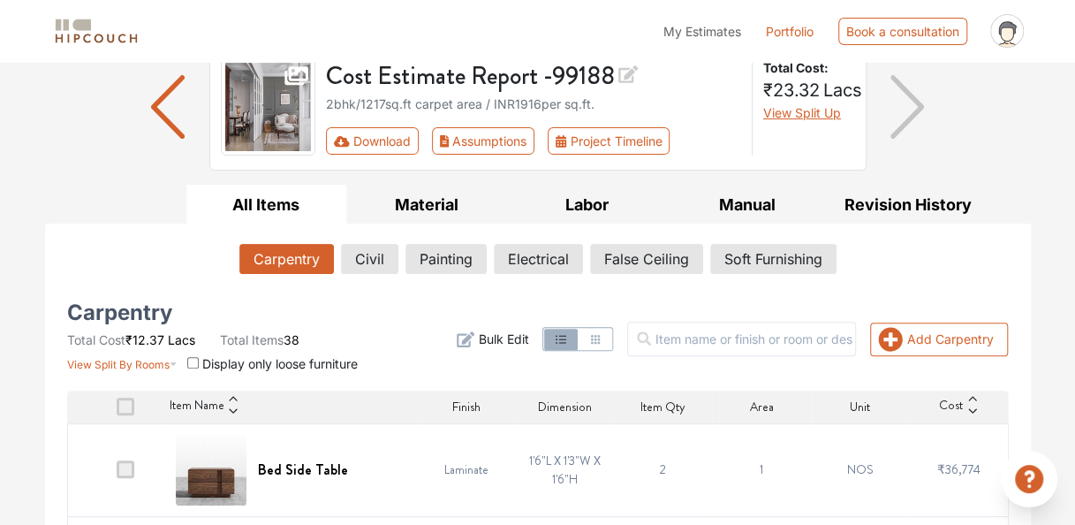
scroll to position [180, 0]
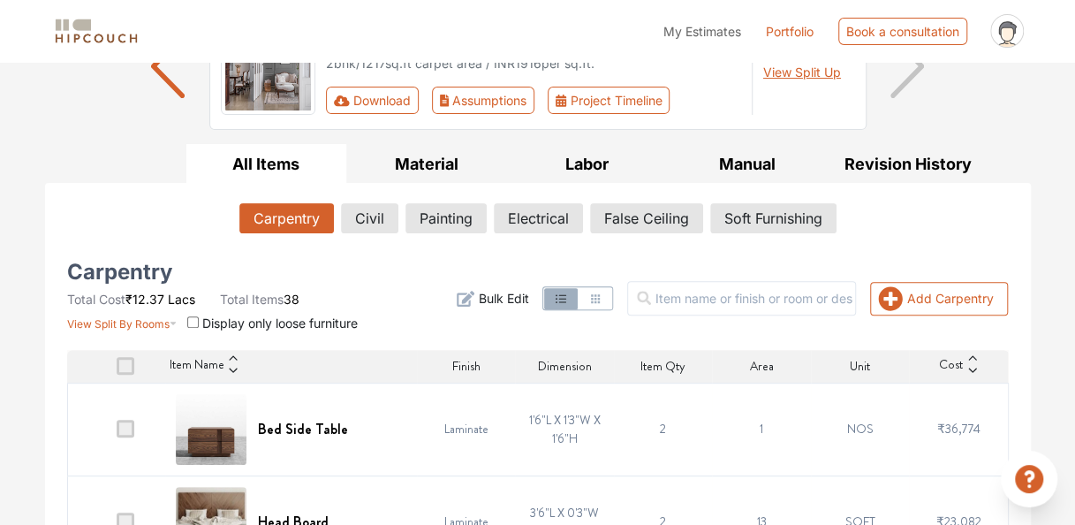
click at [129, 367] on span at bounding box center [126, 366] width 18 height 18
click at [117, 370] on input "checkbox" at bounding box center [117, 370] width 0 height 0
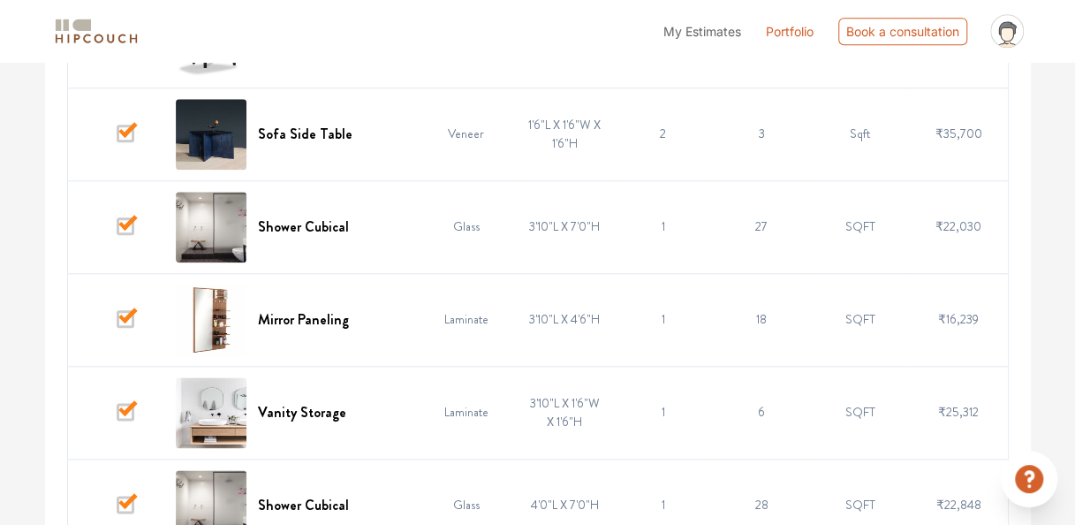
scroll to position [844, 0]
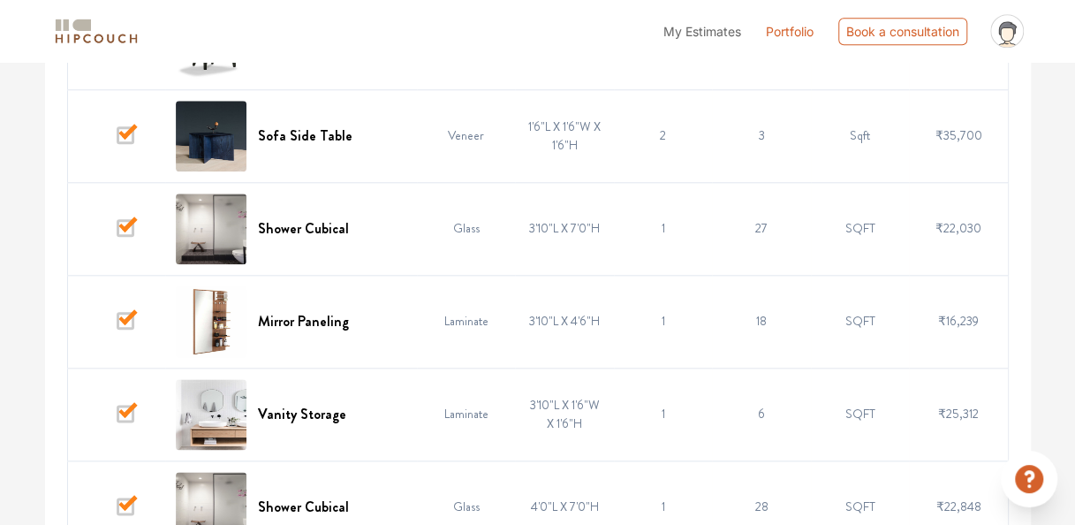
click at [134, 313] on span at bounding box center [126, 321] width 18 height 18
click at [117, 325] on input "checkbox" at bounding box center [117, 325] width 0 height 0
click at [129, 220] on span at bounding box center [126, 228] width 18 height 18
click at [117, 232] on input "checkbox" at bounding box center [117, 232] width 0 height 0
click at [131, 224] on span at bounding box center [126, 228] width 18 height 18
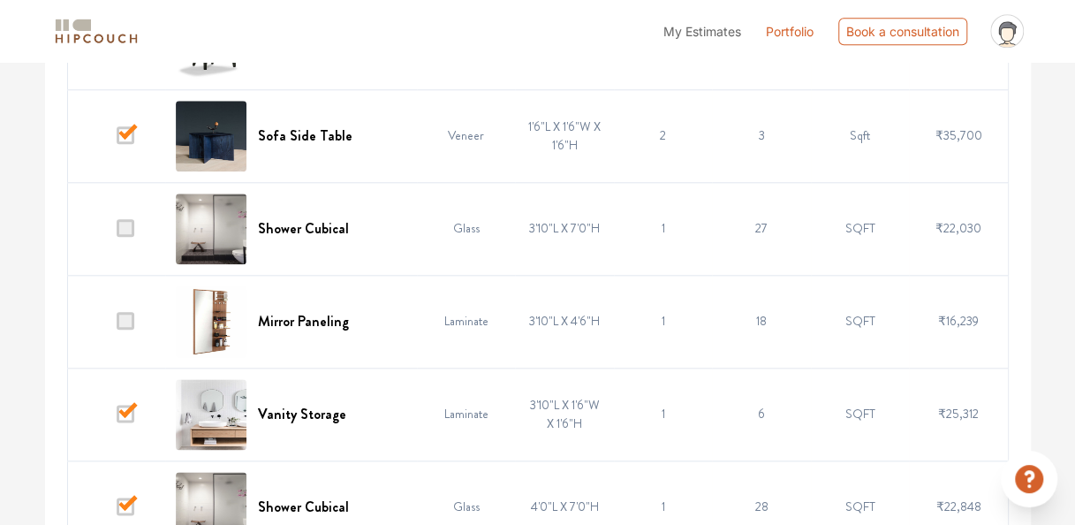
click at [117, 232] on input "checkbox" at bounding box center [117, 232] width 0 height 0
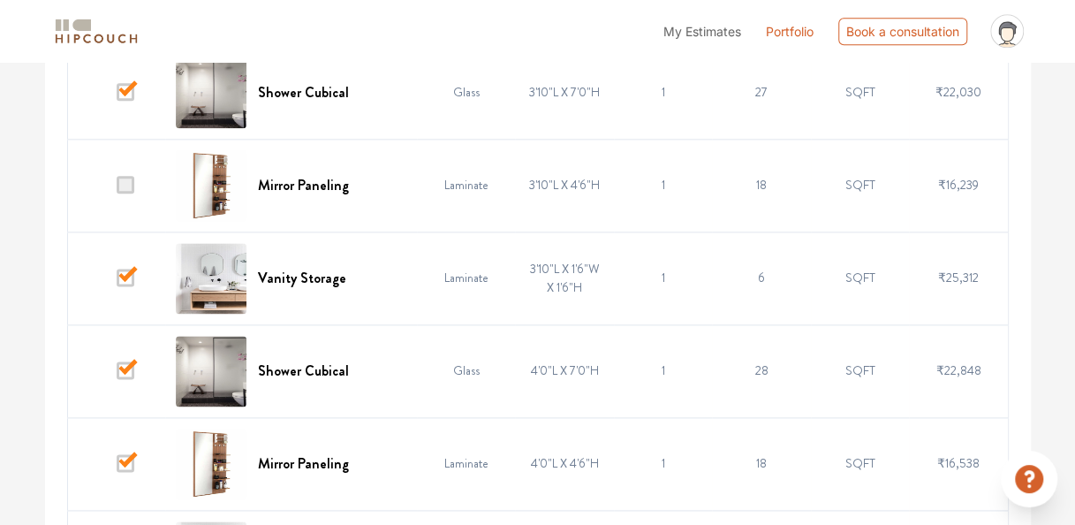
scroll to position [996, 0]
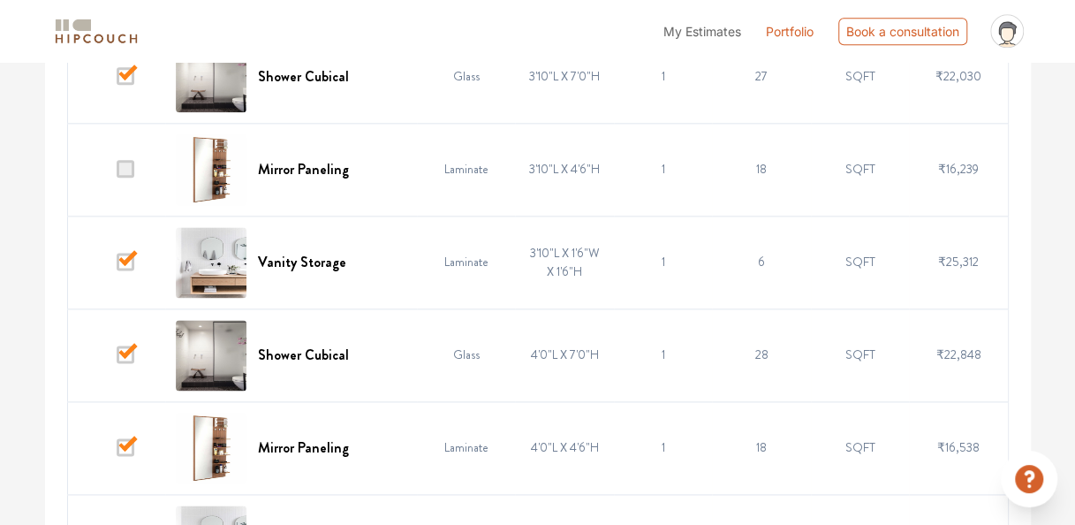
click at [130, 262] on span at bounding box center [126, 262] width 18 height 18
click at [117, 266] on input "checkbox" at bounding box center [117, 266] width 0 height 0
click at [132, 443] on span at bounding box center [126, 447] width 18 height 18
click at [117, 451] on input "checkbox" at bounding box center [117, 451] width 0 height 0
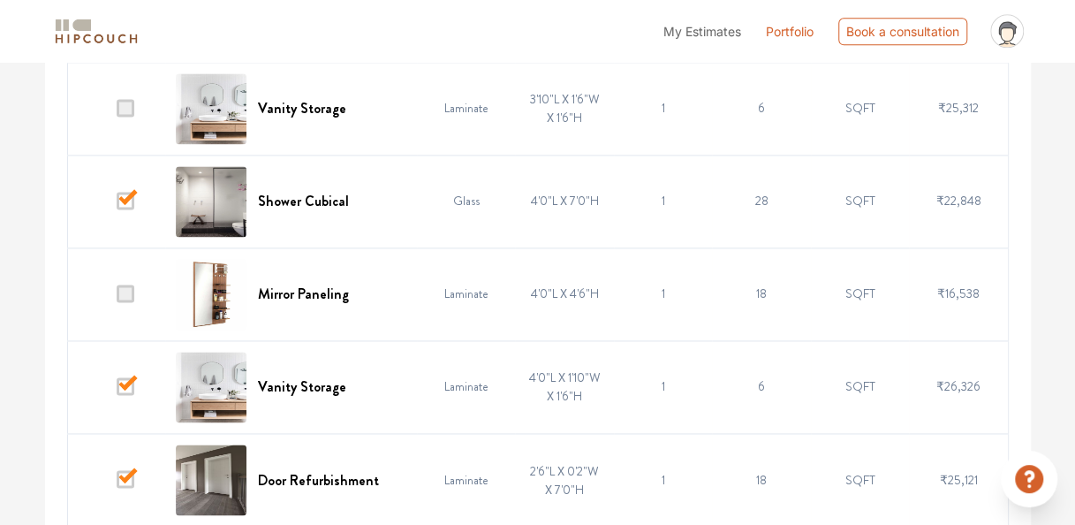
scroll to position [1168, 0]
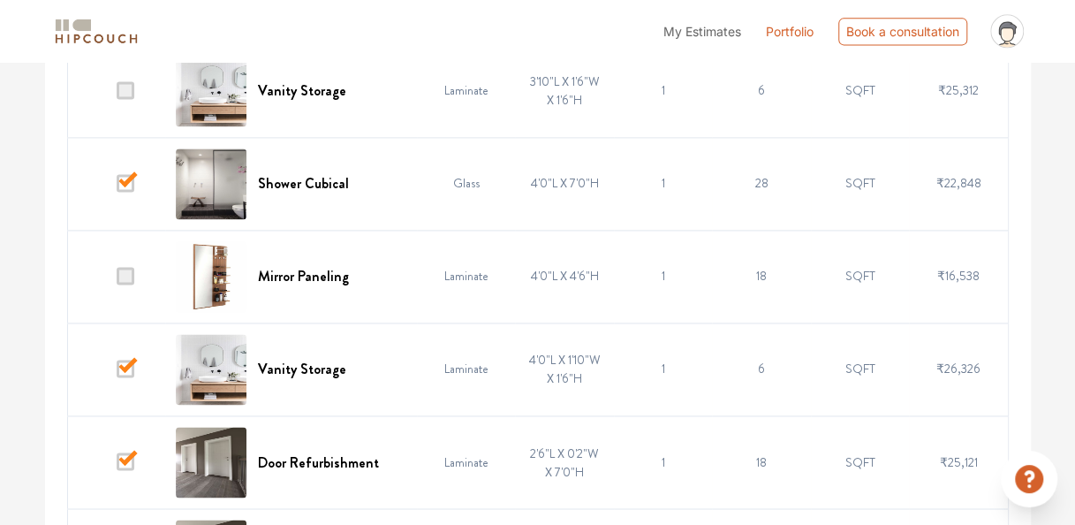
click at [128, 364] on span at bounding box center [126, 369] width 18 height 18
click at [117, 373] on input "checkbox" at bounding box center [117, 373] width 0 height 0
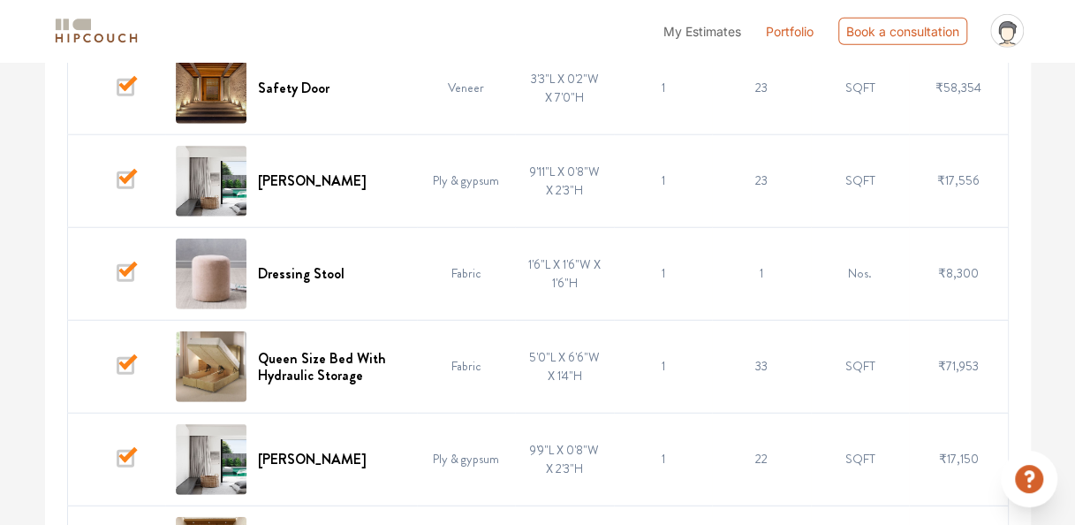
scroll to position [2224, 0]
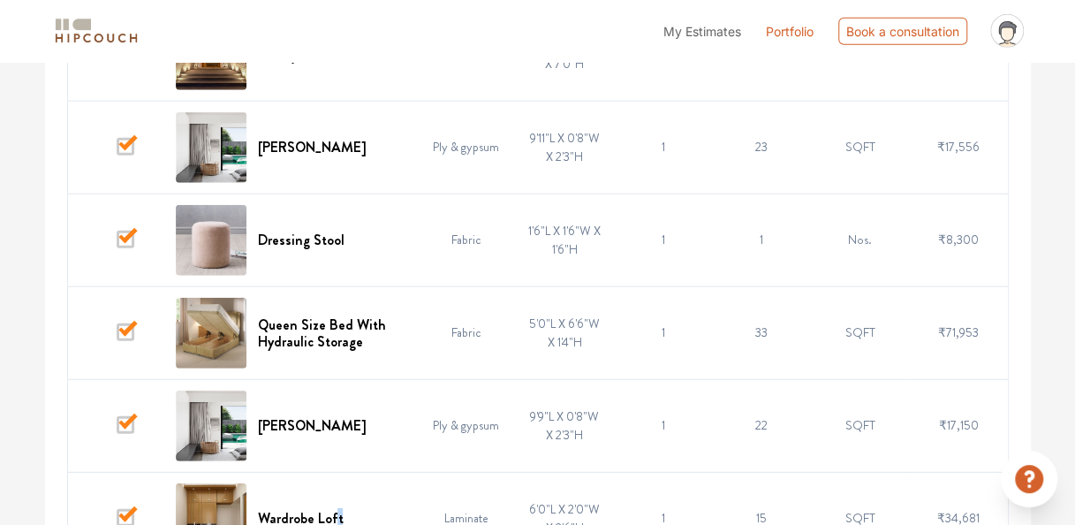
drag, startPoint x: 273, startPoint y: 442, endPoint x: 338, endPoint y: 473, distance: 72.7
click at [338, 473] on td "Wardrobe Loft" at bounding box center [291, 518] width 252 height 93
click at [125, 419] on span at bounding box center [126, 424] width 18 height 18
click at [117, 428] on input "checkbox" at bounding box center [117, 428] width 0 height 0
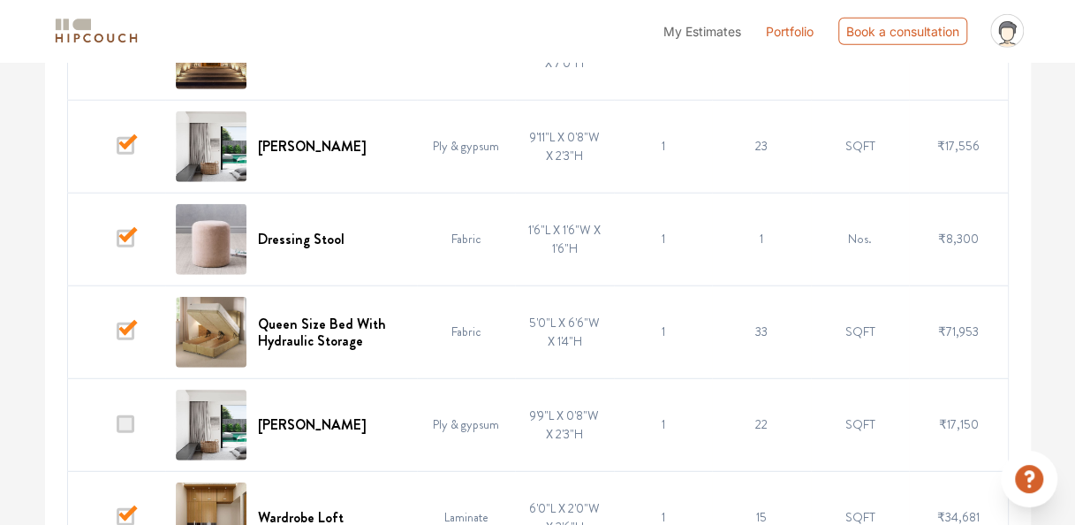
click at [125, 147] on span at bounding box center [126, 146] width 18 height 18
click at [117, 150] on input "checkbox" at bounding box center [117, 150] width 0 height 0
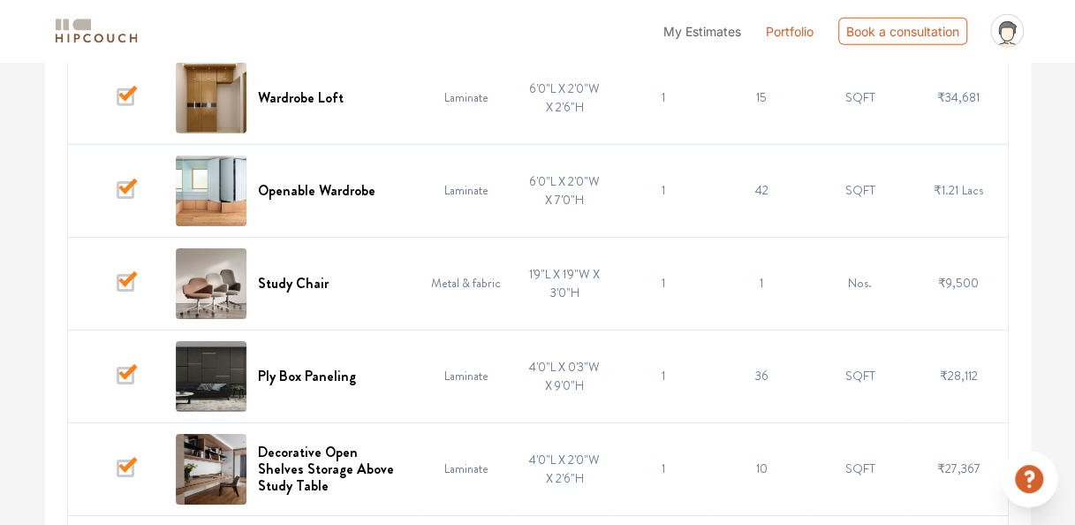
scroll to position [2646, 0]
click at [127, 276] on span at bounding box center [126, 282] width 18 height 18
click at [117, 286] on input "checkbox" at bounding box center [117, 286] width 0 height 0
click at [124, 366] on span at bounding box center [126, 375] width 18 height 18
click at [117, 379] on input "checkbox" at bounding box center [117, 379] width 0 height 0
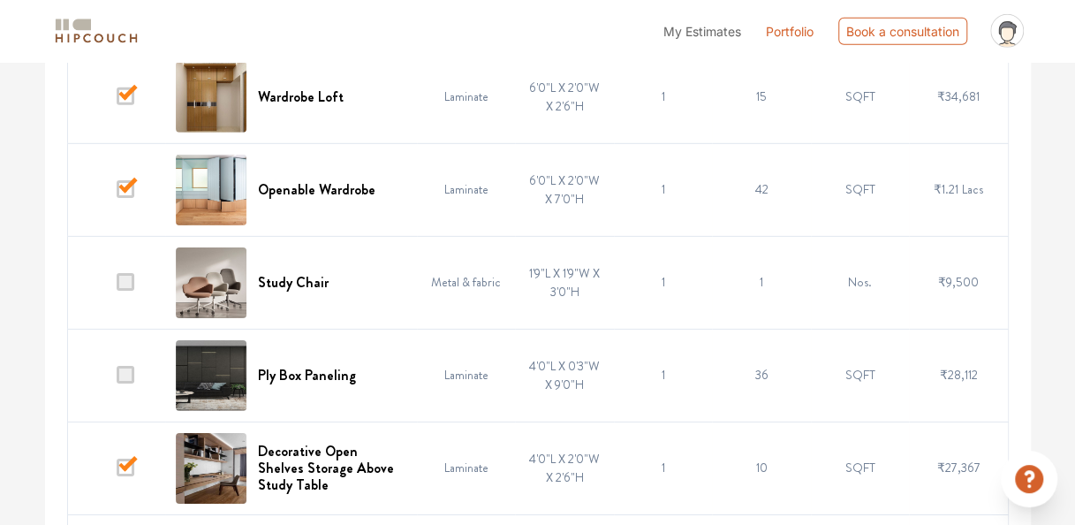
click at [116, 457] on td at bounding box center [116, 467] width 98 height 93
click at [127, 277] on span at bounding box center [126, 282] width 18 height 18
click at [117, 286] on input "checkbox" at bounding box center [117, 286] width 0 height 0
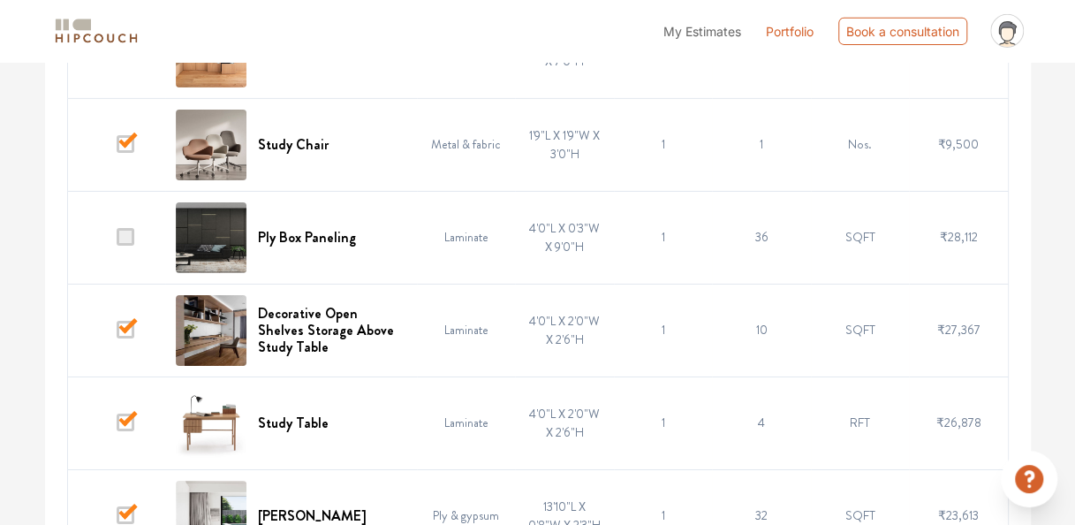
scroll to position [2784, 0]
click at [129, 320] on span at bounding box center [126, 329] width 18 height 18
click at [117, 333] on input "checkbox" at bounding box center [117, 333] width 0 height 0
click at [129, 320] on span at bounding box center [126, 329] width 18 height 18
click at [117, 333] on input "checkbox" at bounding box center [117, 333] width 0 height 0
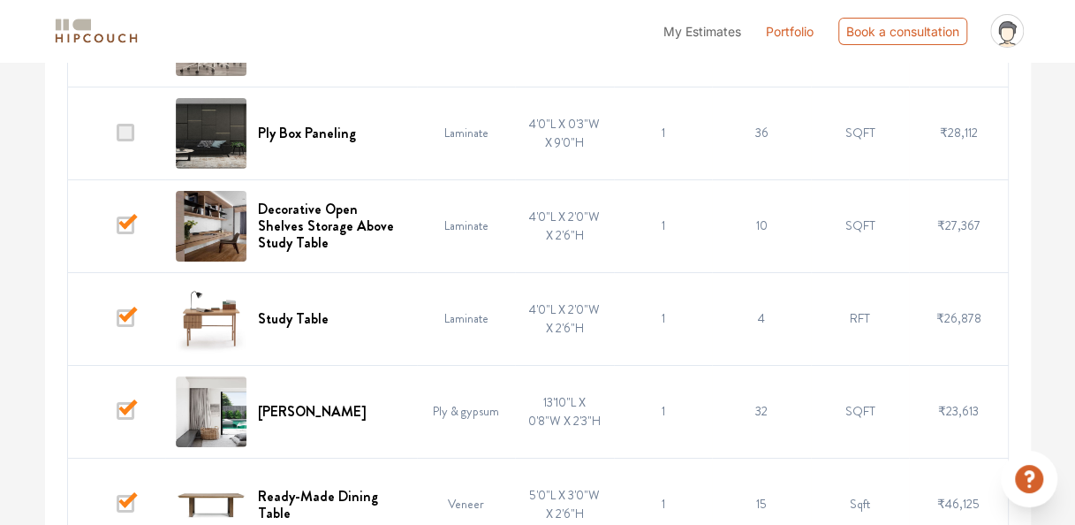
scroll to position [2898, 0]
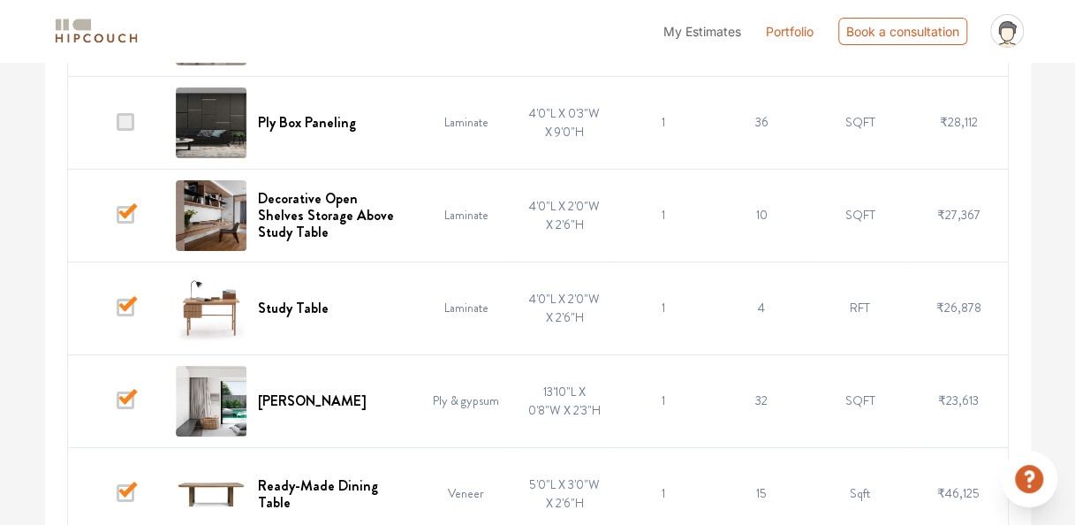
click at [124, 299] on span at bounding box center [126, 308] width 18 height 18
click at [117, 312] on input "checkbox" at bounding box center [117, 312] width 0 height 0
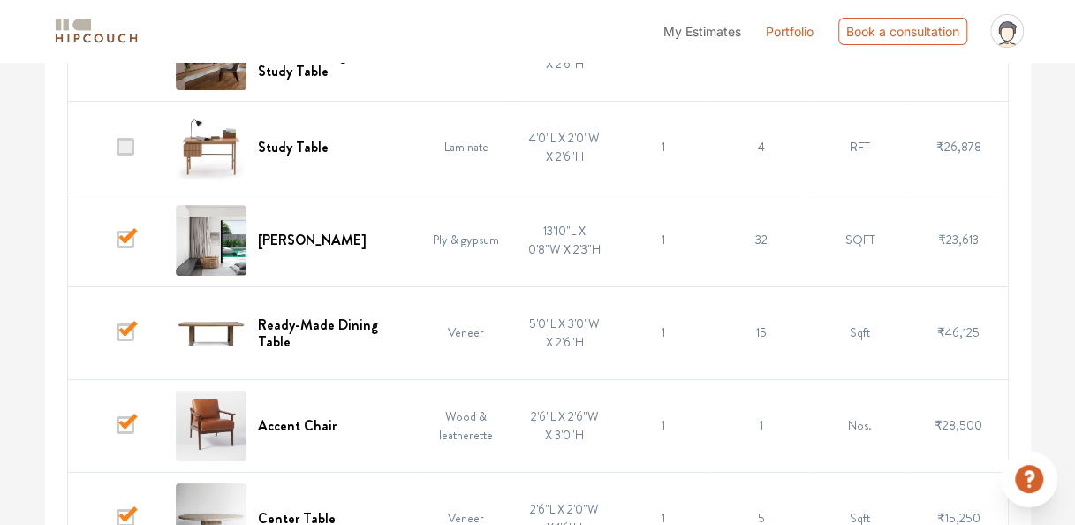
scroll to position [3060, 0]
click at [125, 322] on span at bounding box center [126, 331] width 18 height 18
click at [117, 336] on input "checkbox" at bounding box center [117, 336] width 0 height 0
click at [127, 415] on span at bounding box center [126, 424] width 18 height 18
click at [117, 428] on input "checkbox" at bounding box center [117, 428] width 0 height 0
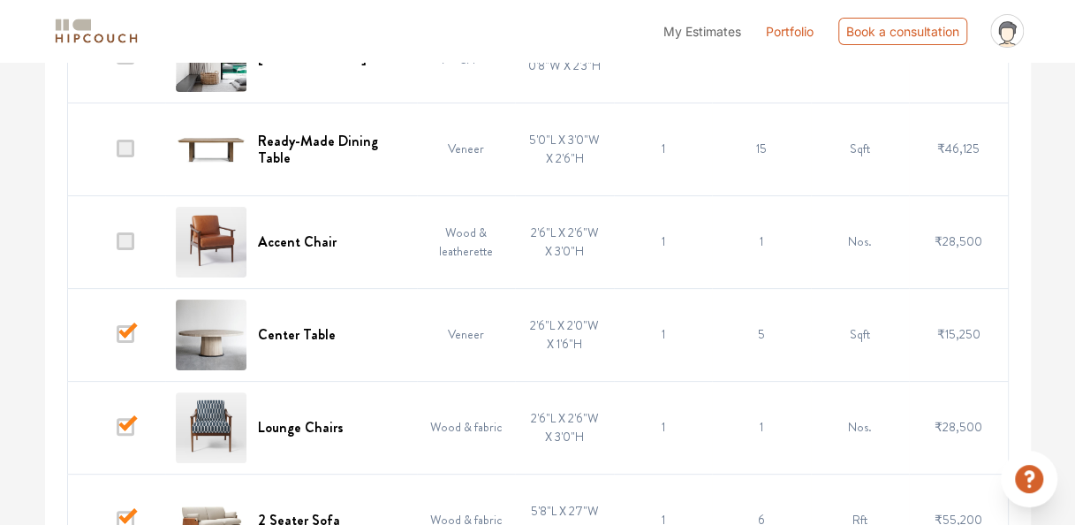
scroll to position [3244, 0]
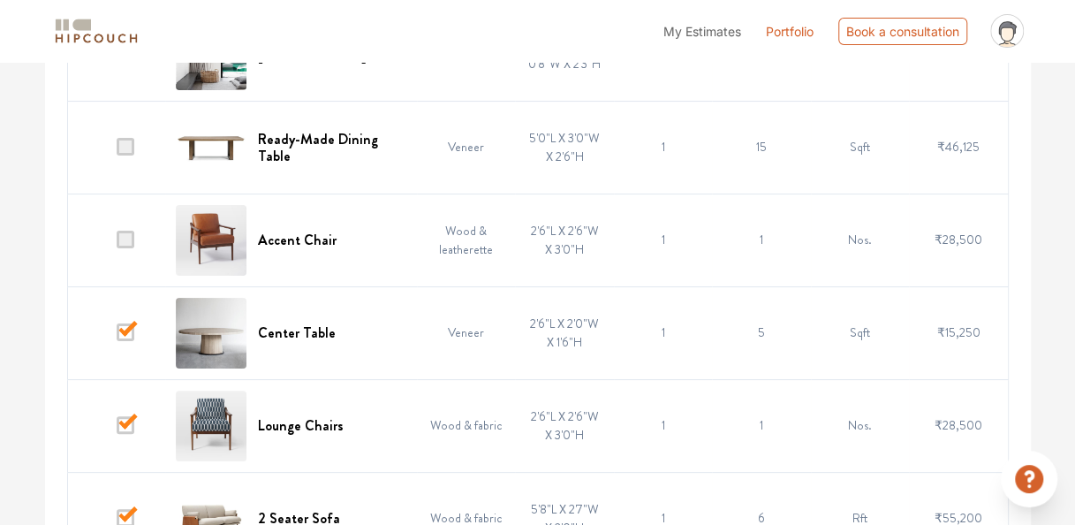
click at [128, 328] on span at bounding box center [126, 332] width 18 height 18
click at [117, 337] on input "checkbox" at bounding box center [117, 337] width 0 height 0
click at [123, 416] on span at bounding box center [126, 425] width 18 height 18
click at [117, 429] on input "checkbox" at bounding box center [117, 429] width 0 height 0
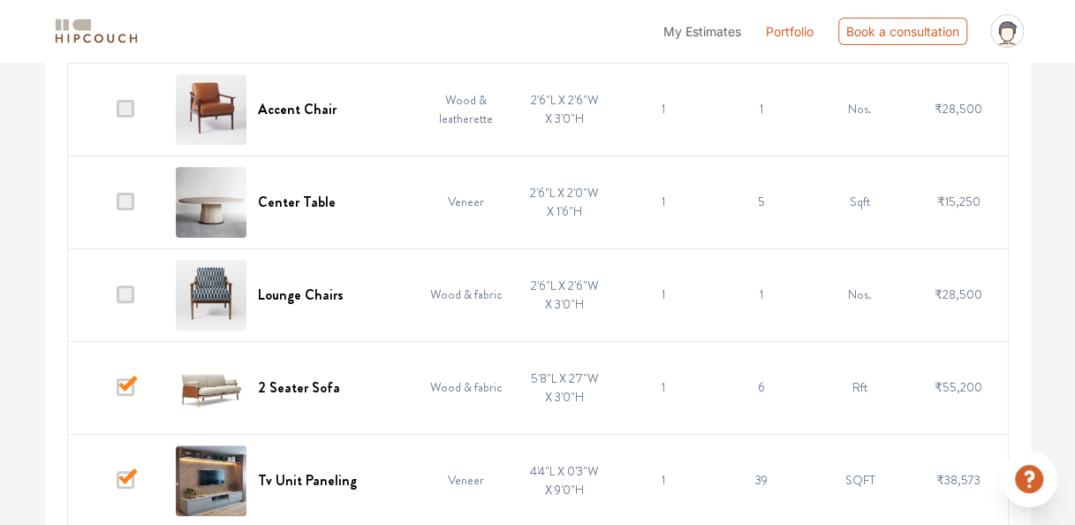
scroll to position [3385, 0]
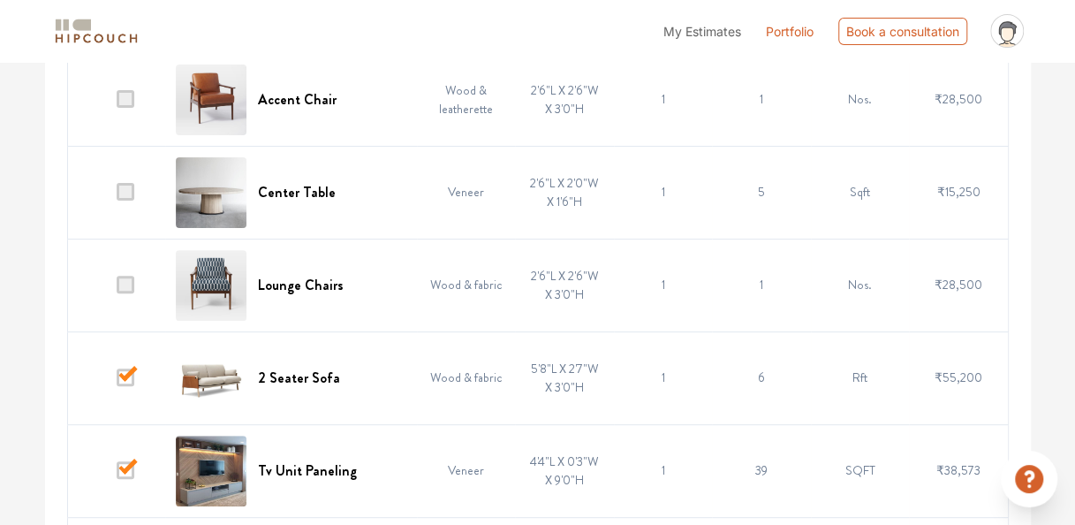
click at [122, 368] on span at bounding box center [126, 377] width 18 height 18
click at [117, 382] on input "checkbox" at bounding box center [117, 382] width 0 height 0
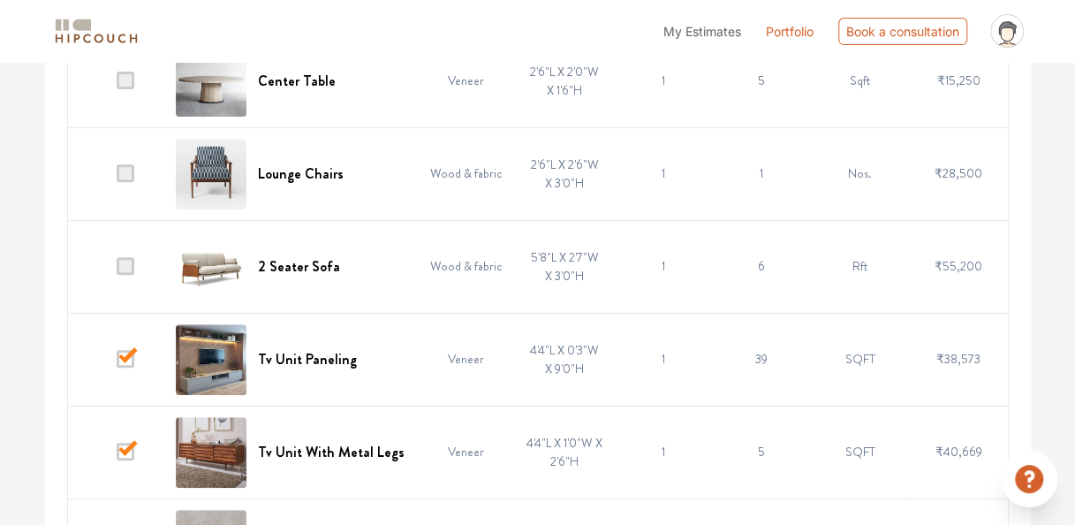
scroll to position [3564, 0]
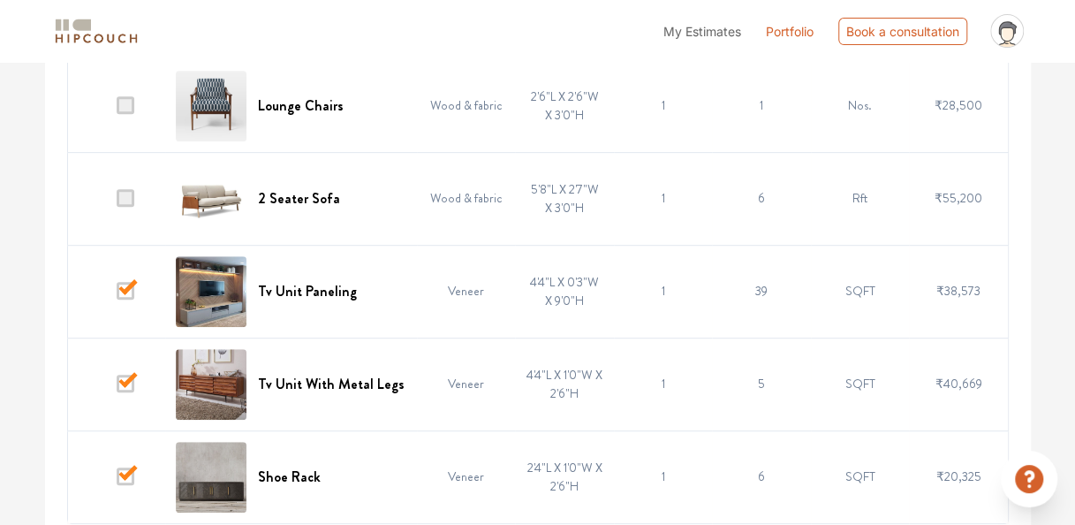
click at [120, 375] on span at bounding box center [126, 384] width 18 height 18
click at [117, 388] on input "checkbox" at bounding box center [117, 388] width 0 height 0
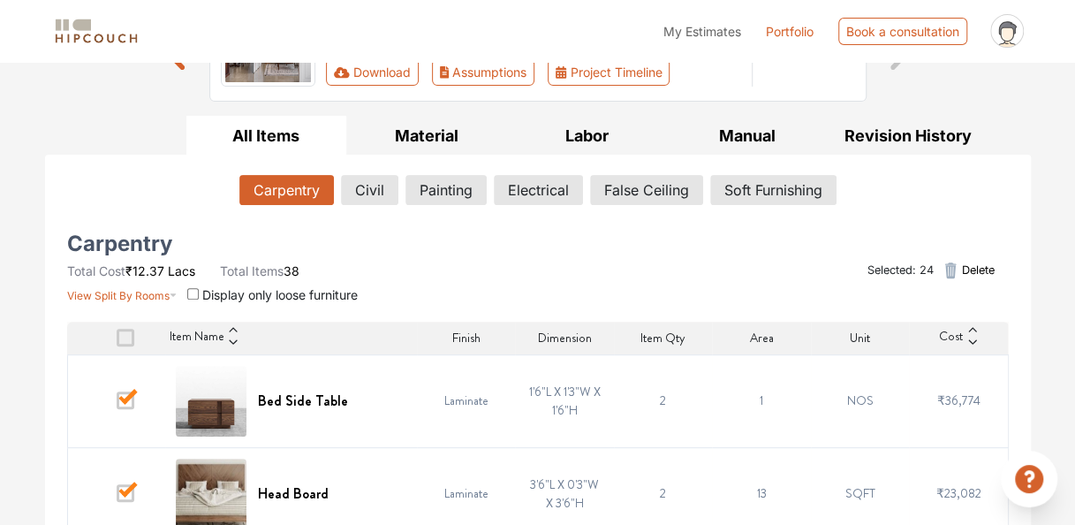
scroll to position [192, 0]
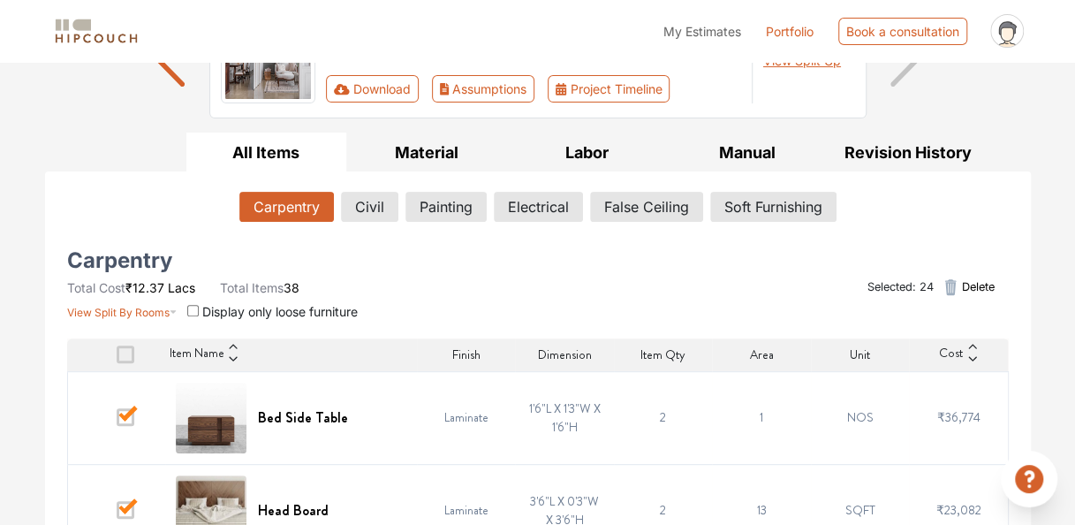
click at [972, 285] on span "Delete" at bounding box center [977, 286] width 33 height 17
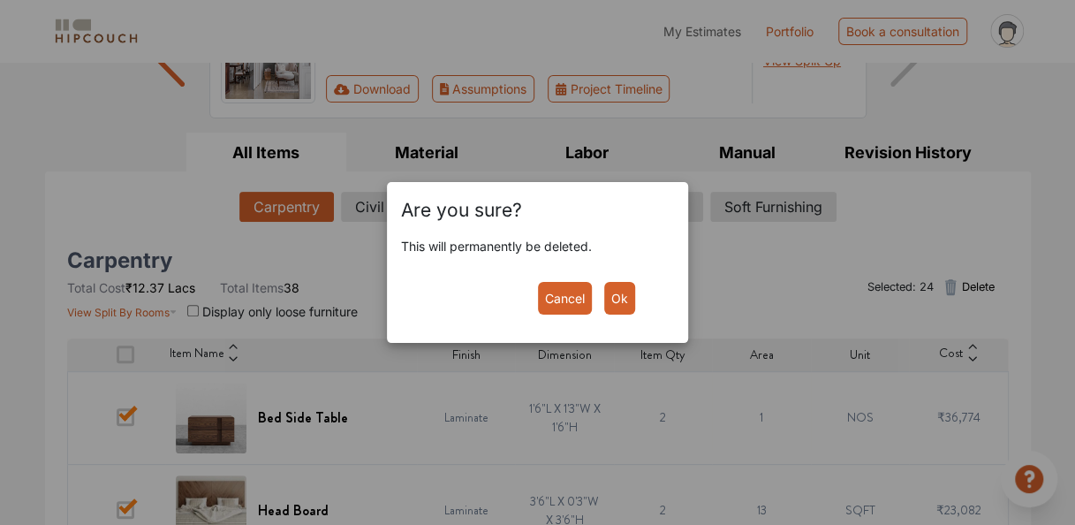
click at [618, 301] on button "Ok" at bounding box center [619, 298] width 31 height 33
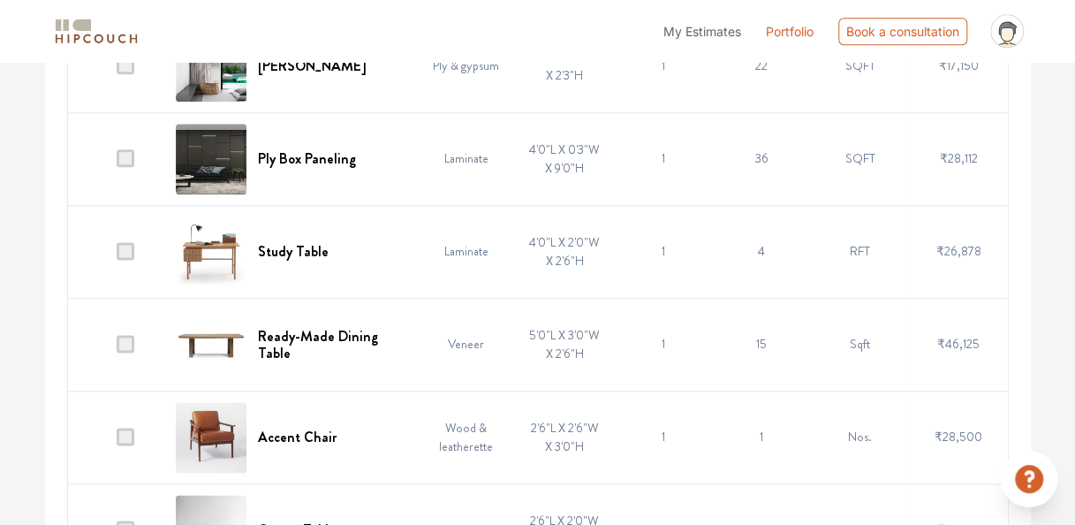
scroll to position [1008, 0]
click at [330, 154] on h6 "Ply Box Paneling" at bounding box center [306, 157] width 98 height 17
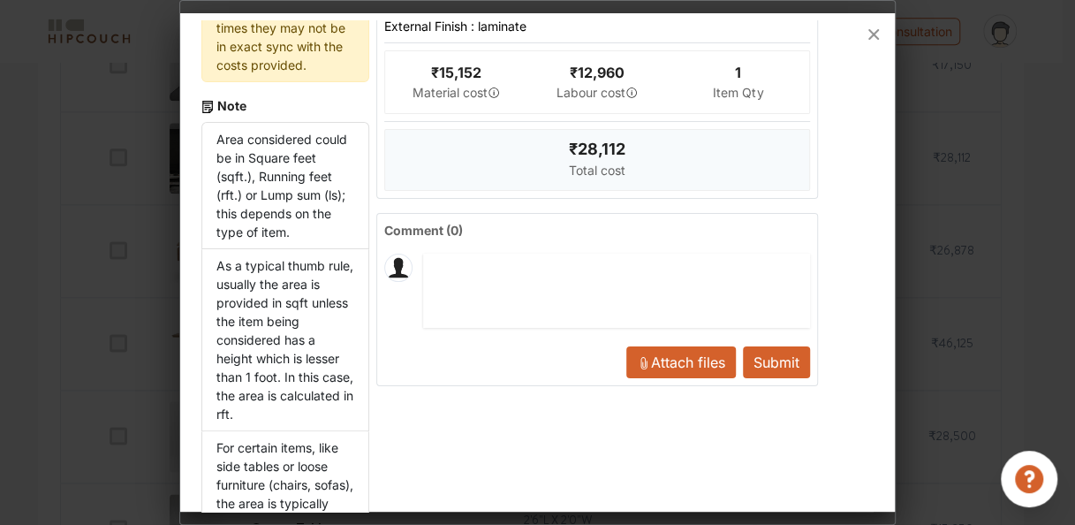
scroll to position [385, 0]
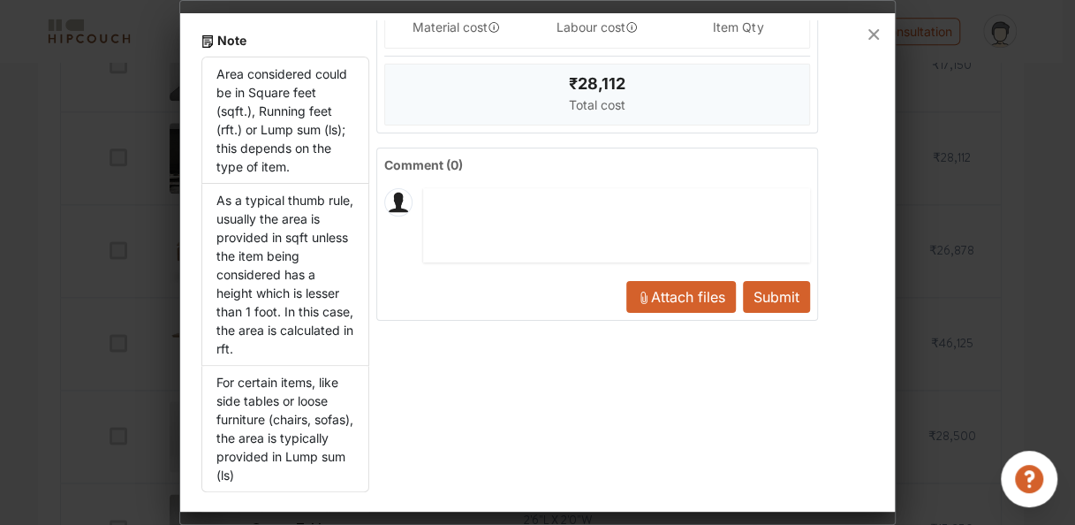
drag, startPoint x: 329, startPoint y: 288, endPoint x: 694, endPoint y: 459, distance: 403.1
click at [694, 459] on div "Finish Laminate Type Custom-made Dimensions 4'0"L X 0'3"W X 9'0"H Area consider…" at bounding box center [593, 115] width 449 height 768
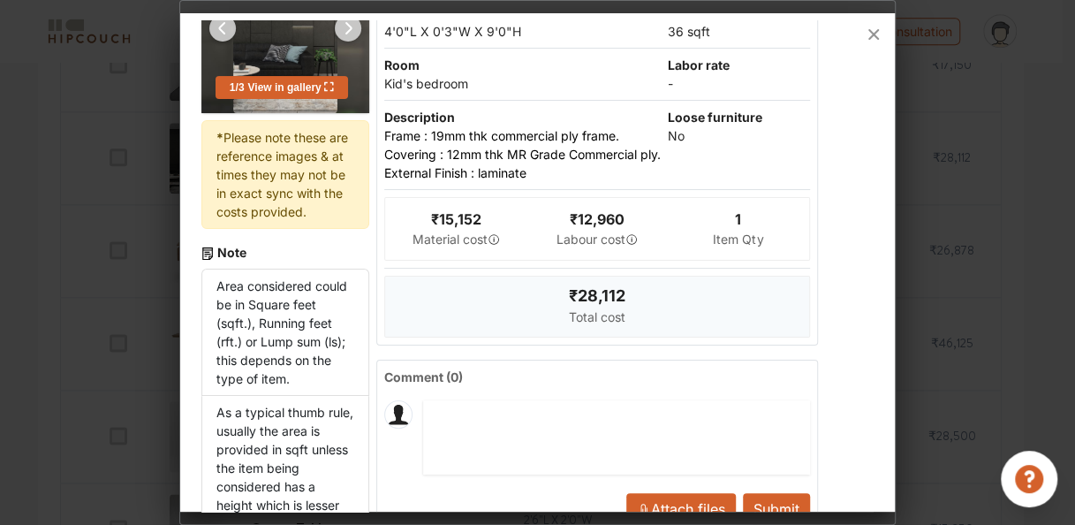
scroll to position [0, 0]
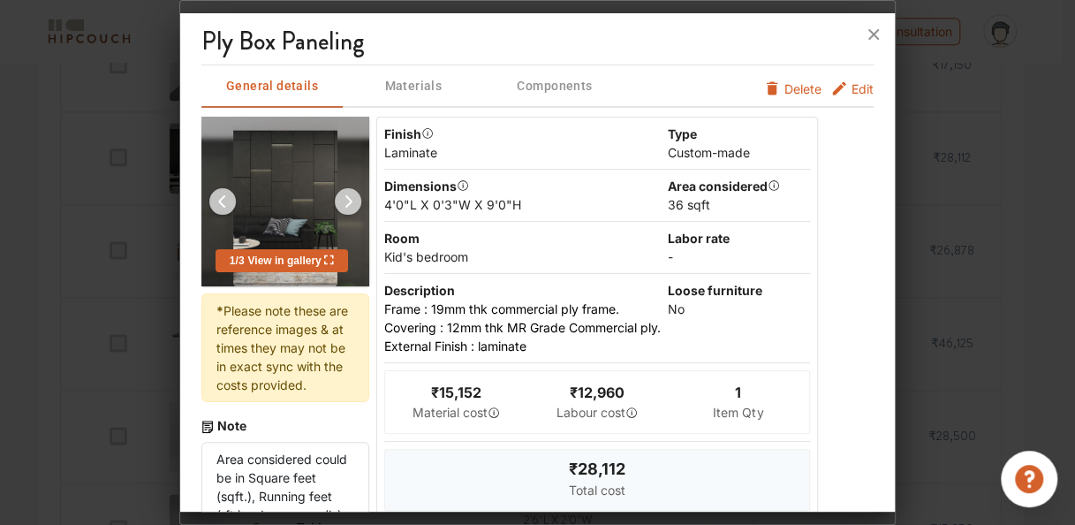
click at [291, 187] on img at bounding box center [285, 202] width 105 height 170
click at [294, 257] on span "View in gallery" at bounding box center [289, 260] width 89 height 12
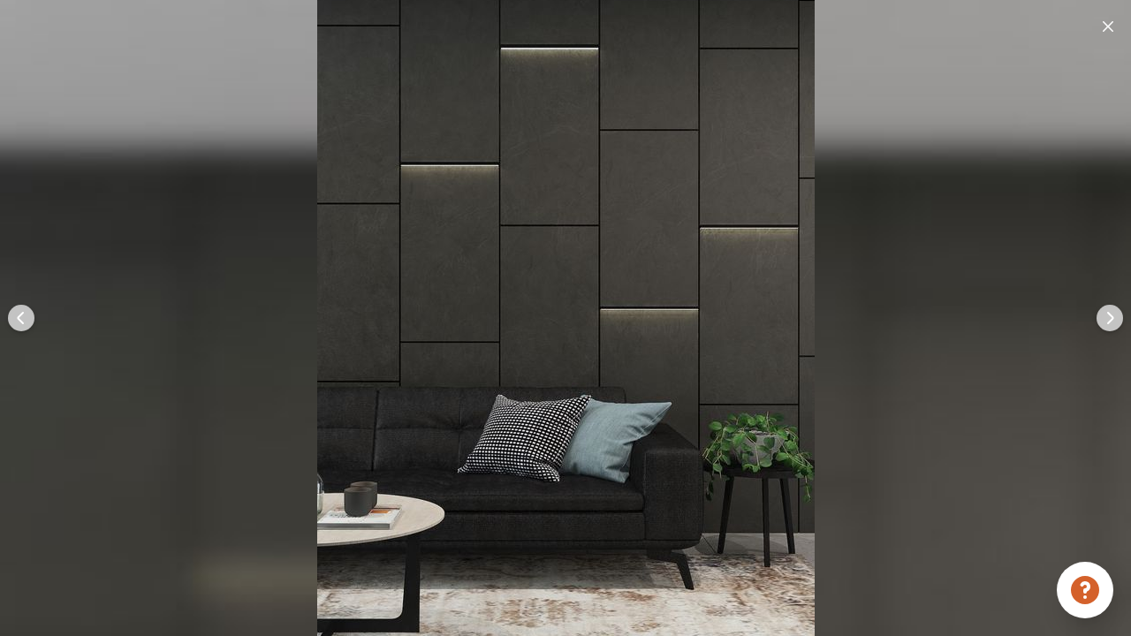
click at [1074, 314] on img at bounding box center [1109, 318] width 42 height 42
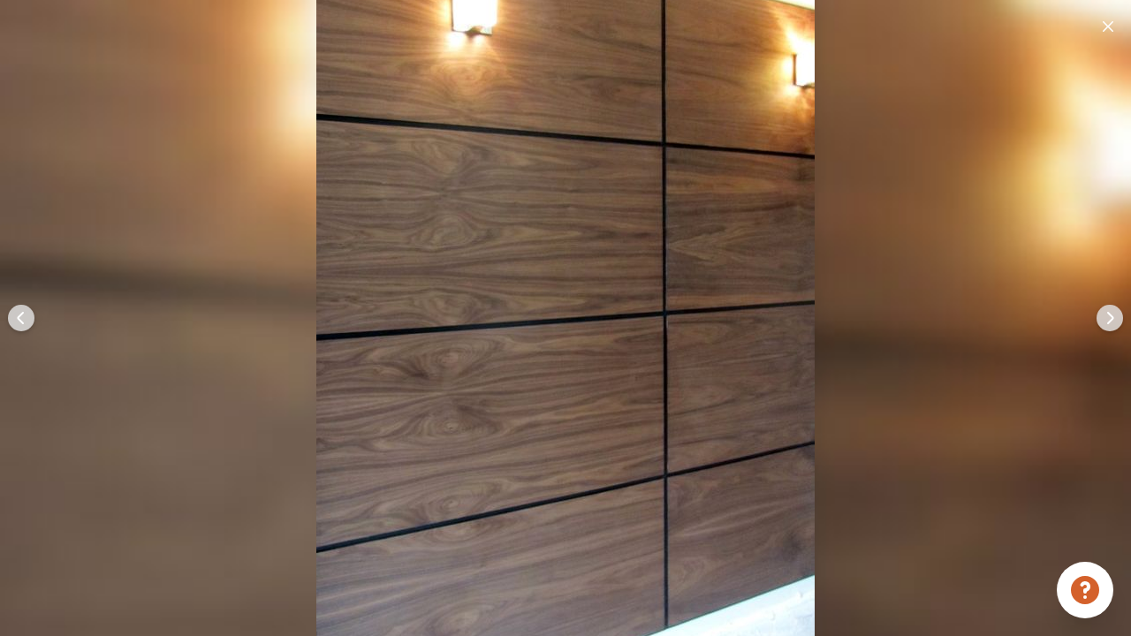
click at [1074, 316] on img at bounding box center [1109, 318] width 42 height 42
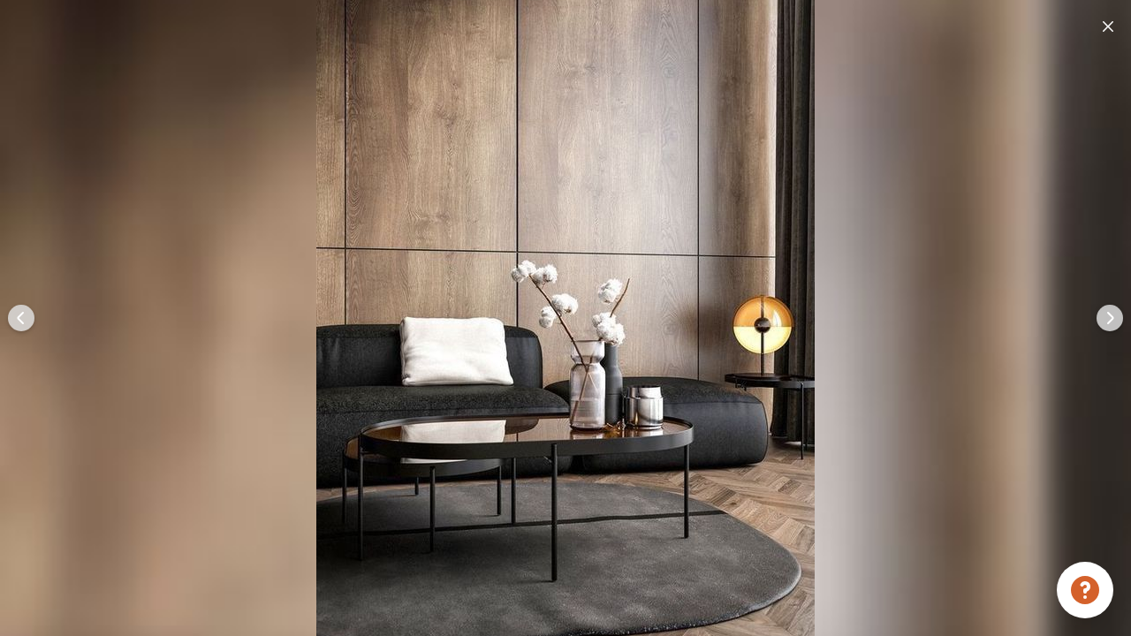
click at [1074, 316] on img at bounding box center [1109, 318] width 42 height 42
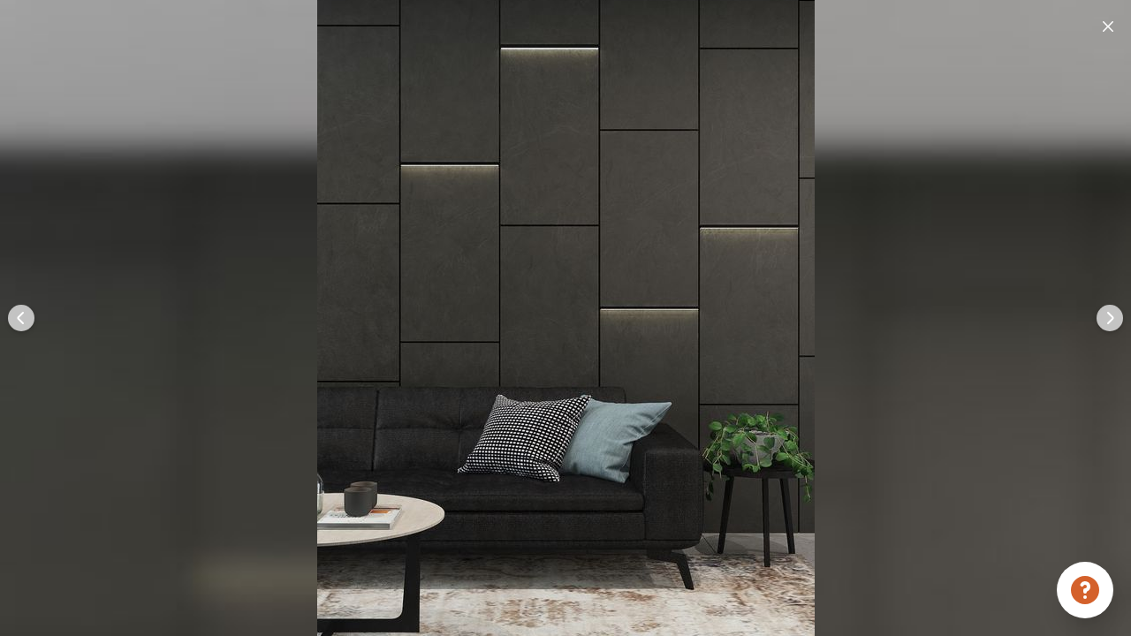
click at [1074, 316] on img at bounding box center [1109, 318] width 42 height 42
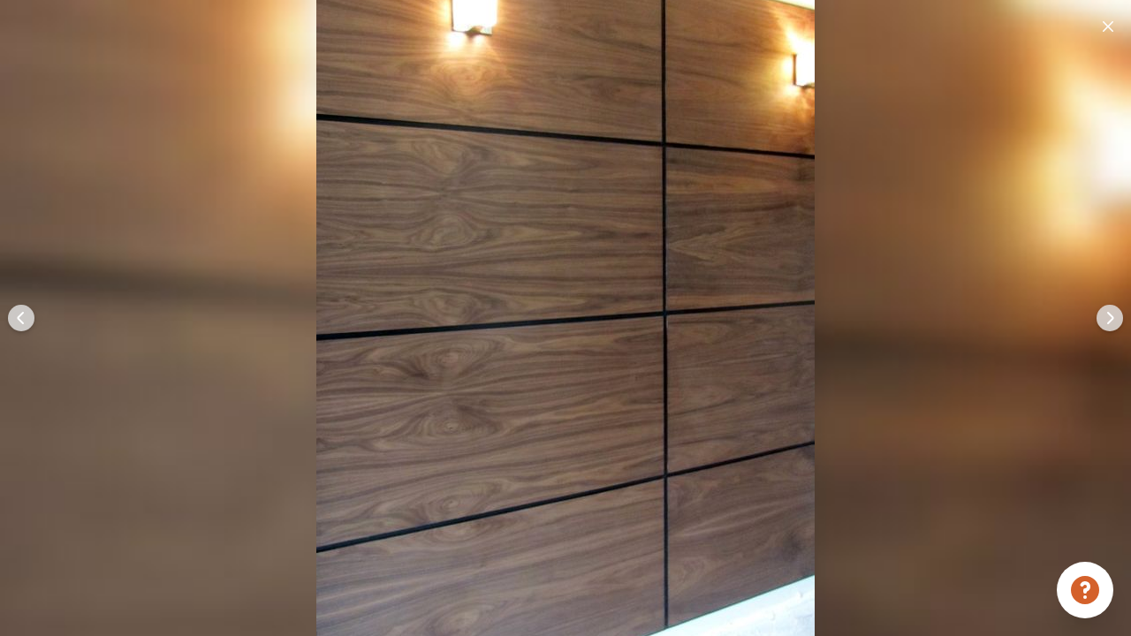
click at [1074, 28] on img at bounding box center [1107, 26] width 11 height 11
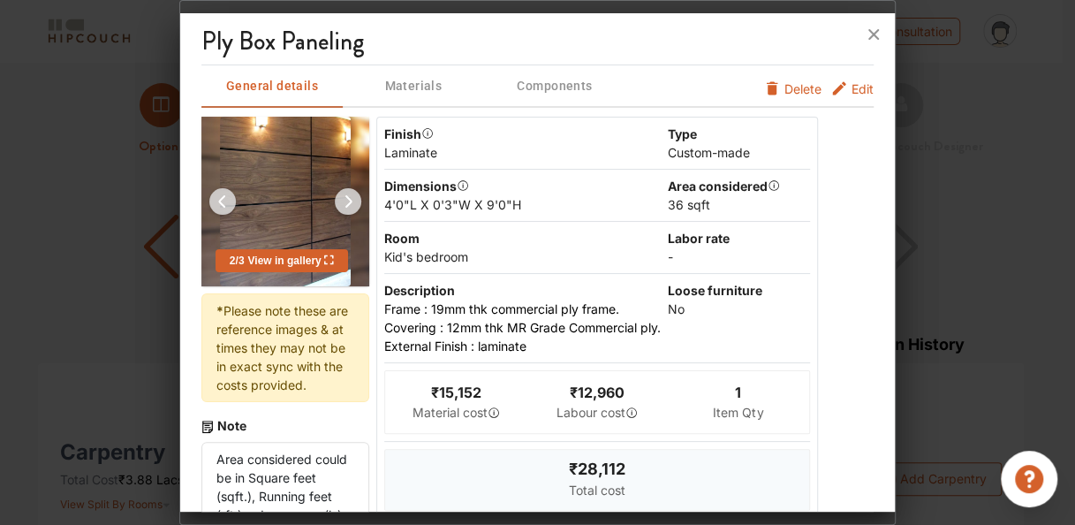
click at [791, 87] on span "Delete" at bounding box center [802, 88] width 37 height 19
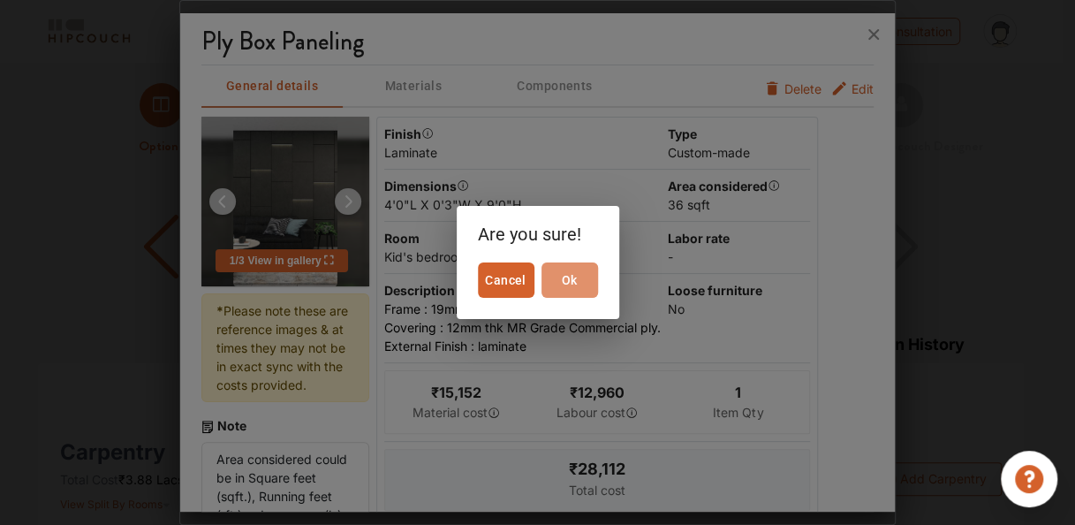
click at [560, 270] on span "Ok" at bounding box center [570, 280] width 42 height 22
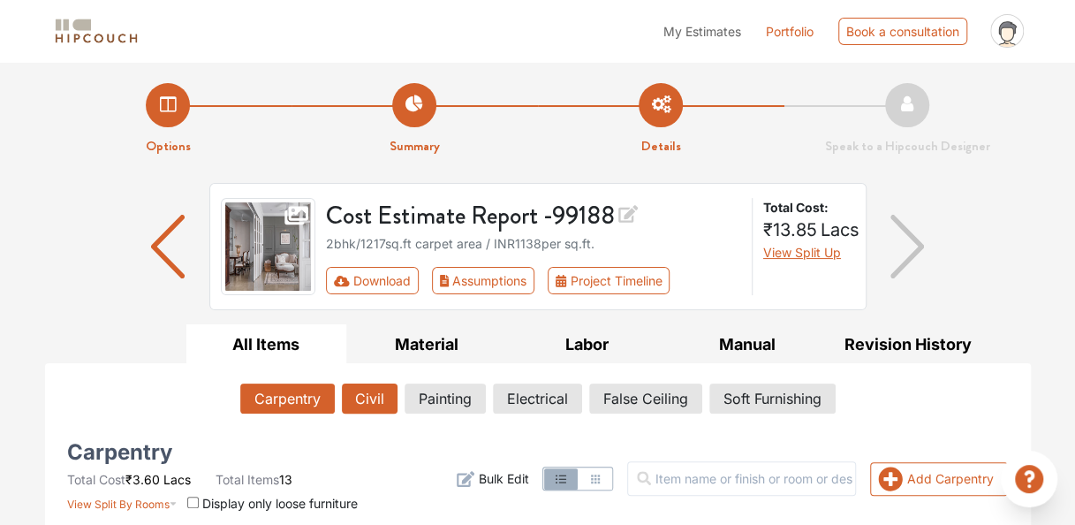
click at [376, 396] on button "Civil" at bounding box center [370, 398] width 56 height 30
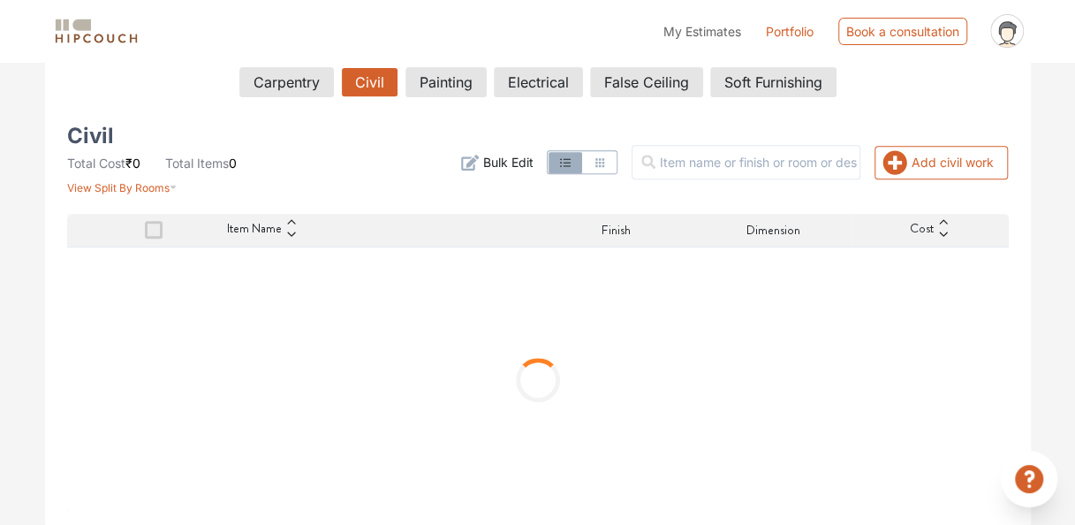
scroll to position [236, 0]
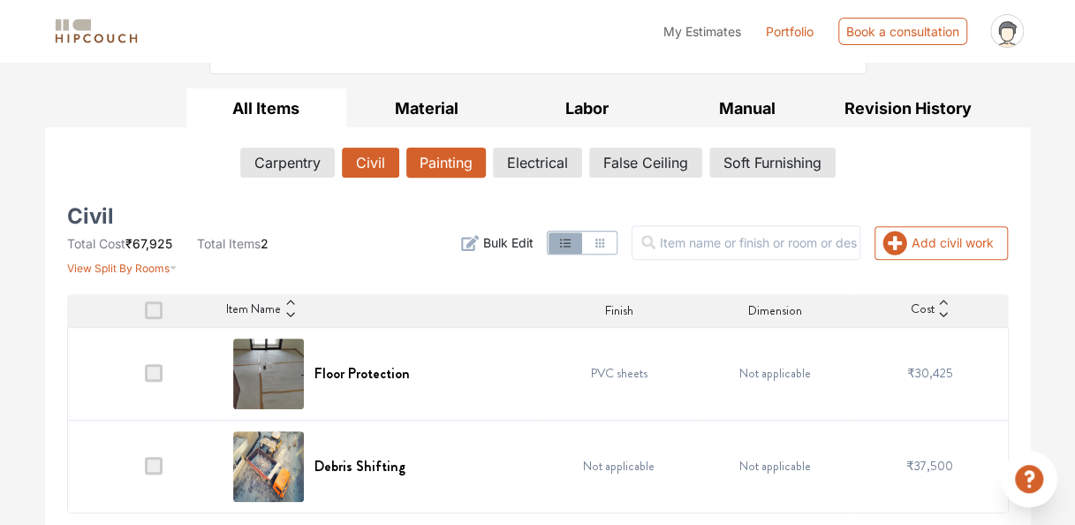
click at [443, 169] on button "Painting" at bounding box center [445, 163] width 79 height 30
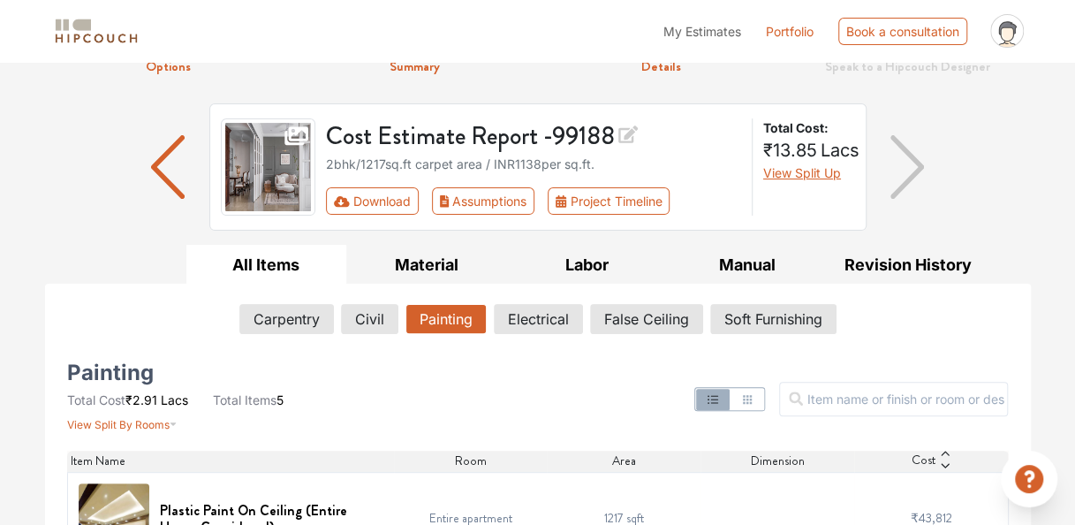
scroll to position [72, 0]
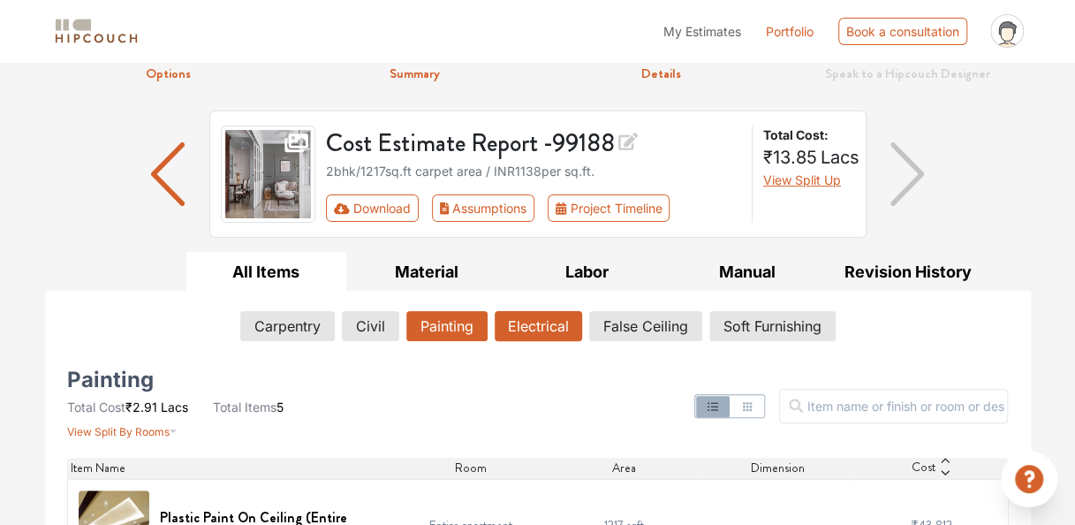
click at [542, 314] on button "Electrical" at bounding box center [538, 326] width 87 height 30
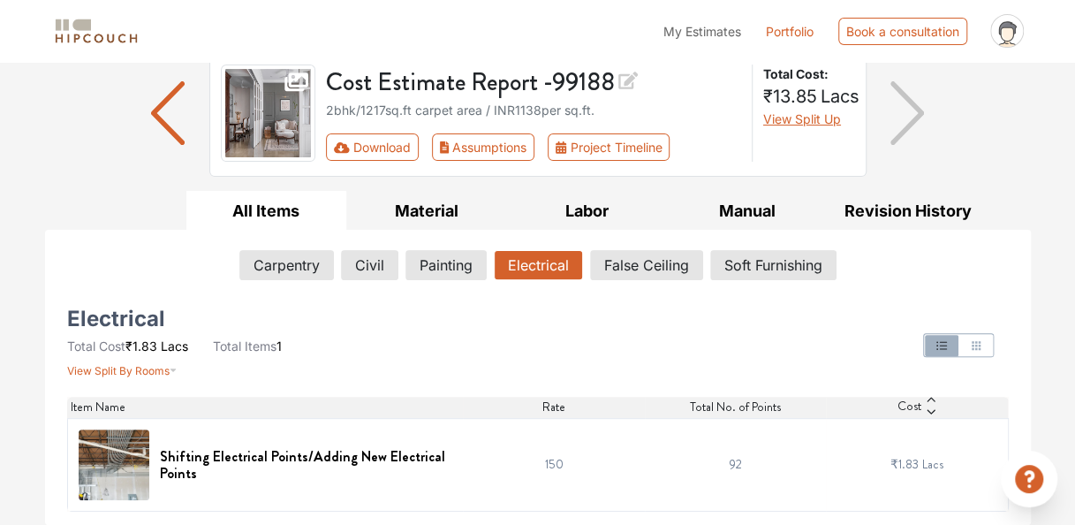
scroll to position [132, 0]
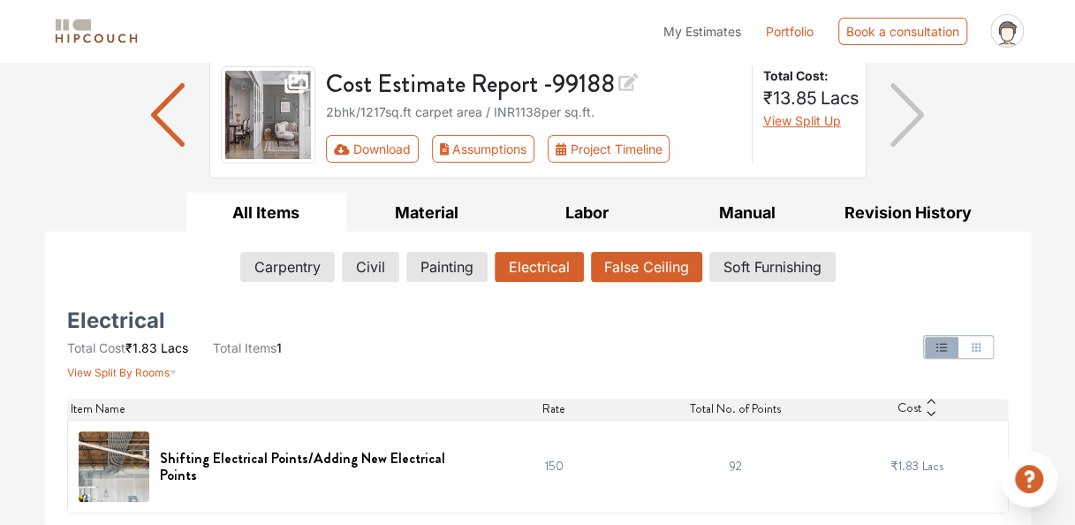
click at [622, 256] on button "False Ceiling" at bounding box center [646, 267] width 111 height 30
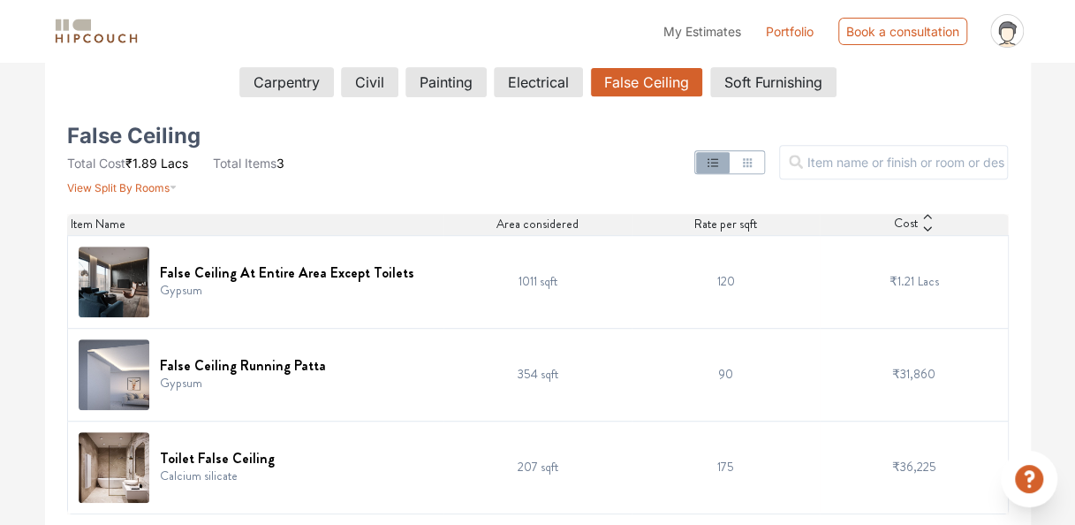
scroll to position [0, 0]
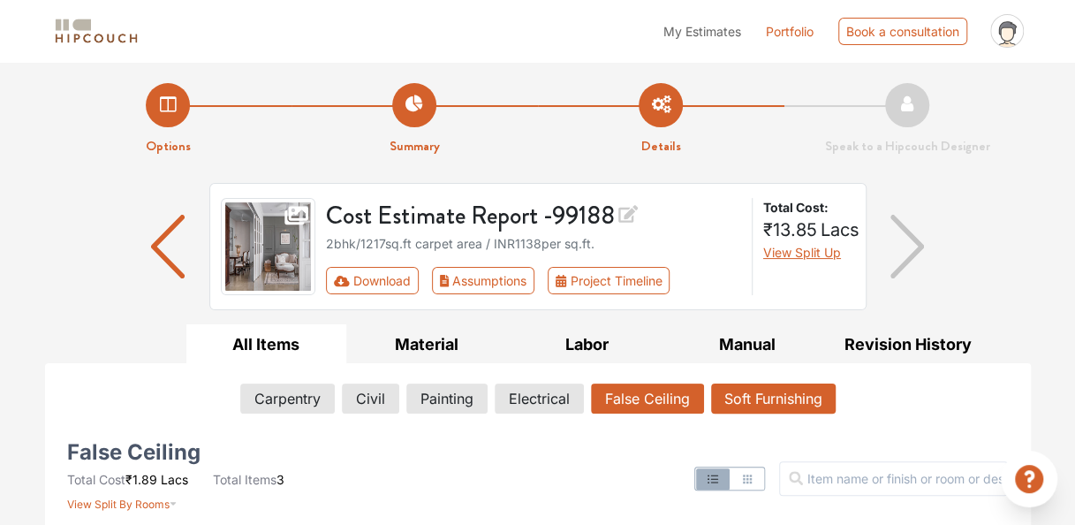
click at [747, 398] on button "Soft Furnishing" at bounding box center [773, 398] width 125 height 30
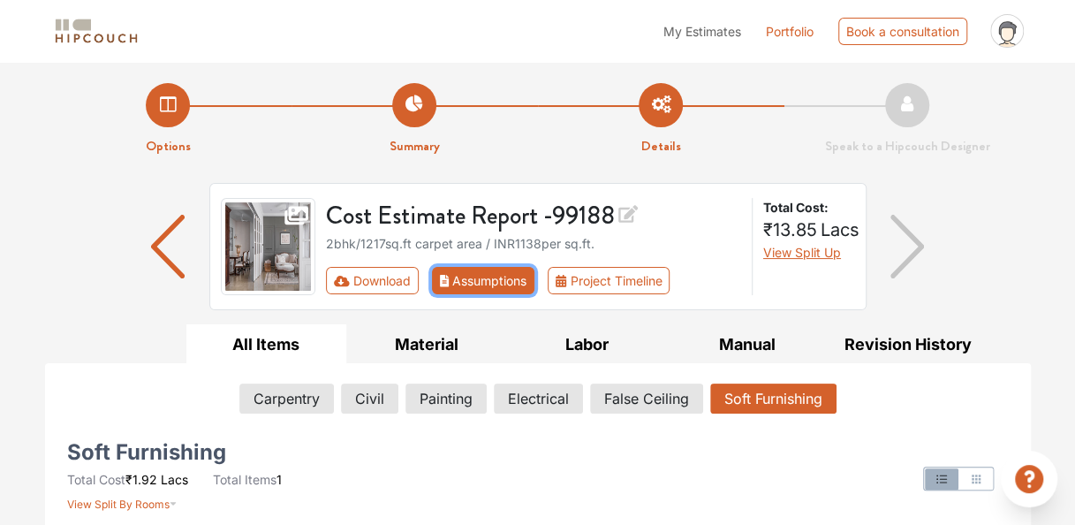
click at [479, 284] on button "Assumptions" at bounding box center [483, 280] width 103 height 27
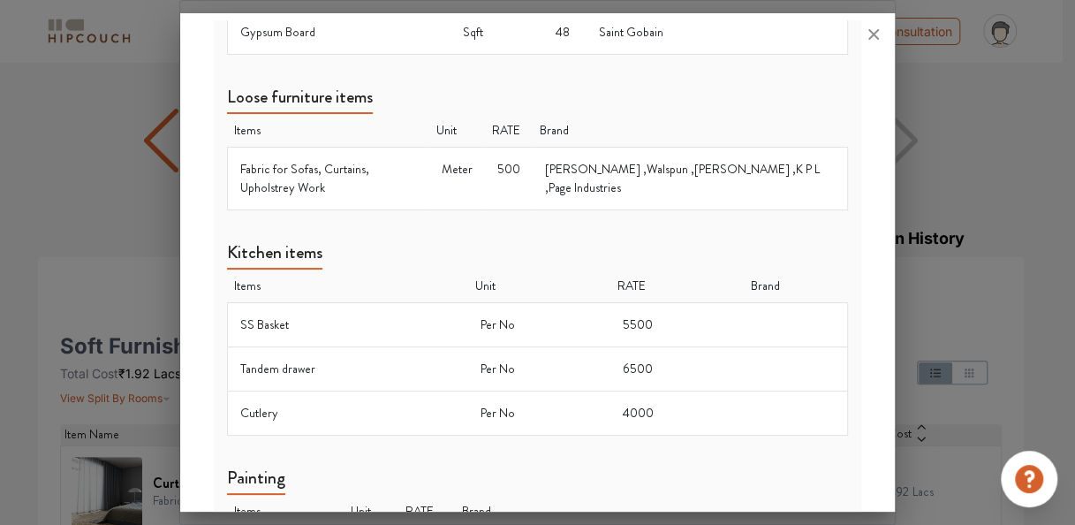
scroll to position [107, 0]
click at [872, 30] on icon at bounding box center [873, 34] width 28 height 28
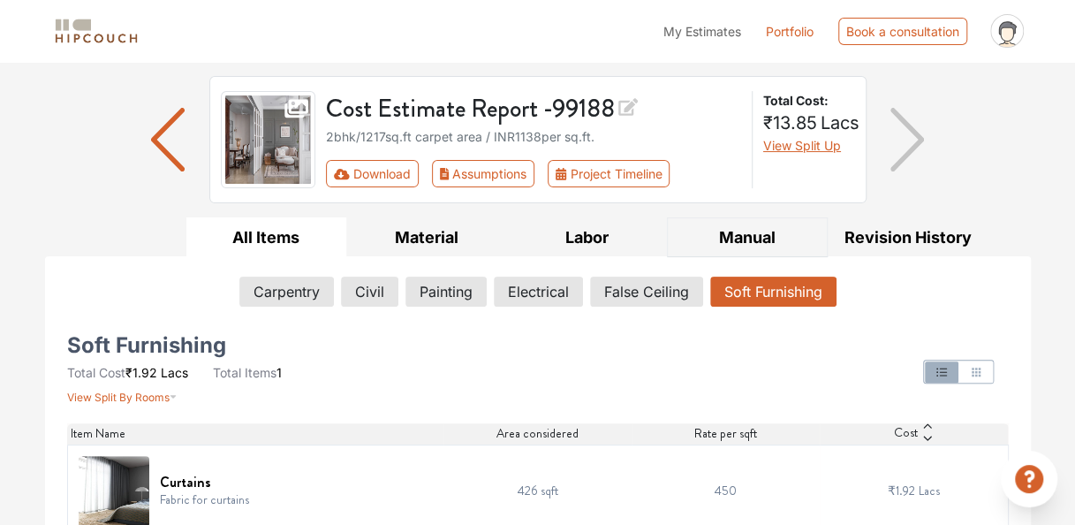
click at [758, 249] on button "Manual" at bounding box center [747, 237] width 161 height 40
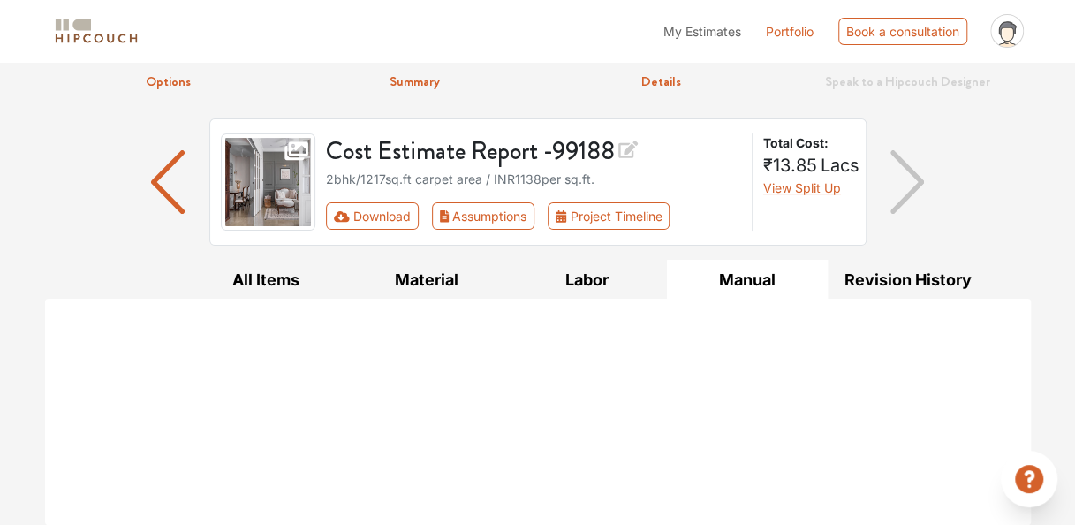
scroll to position [61, 0]
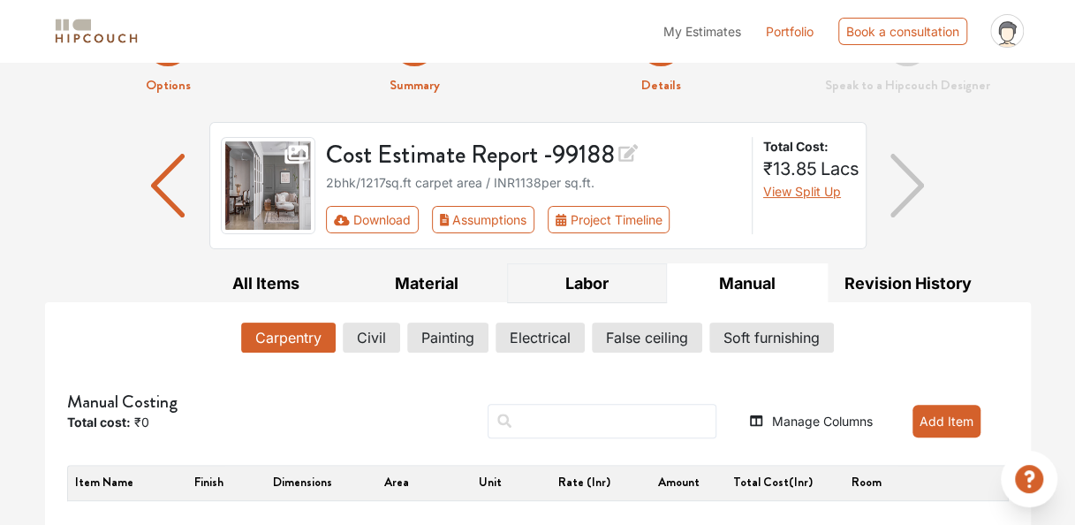
click at [588, 281] on button "Labor" at bounding box center [587, 283] width 161 height 40
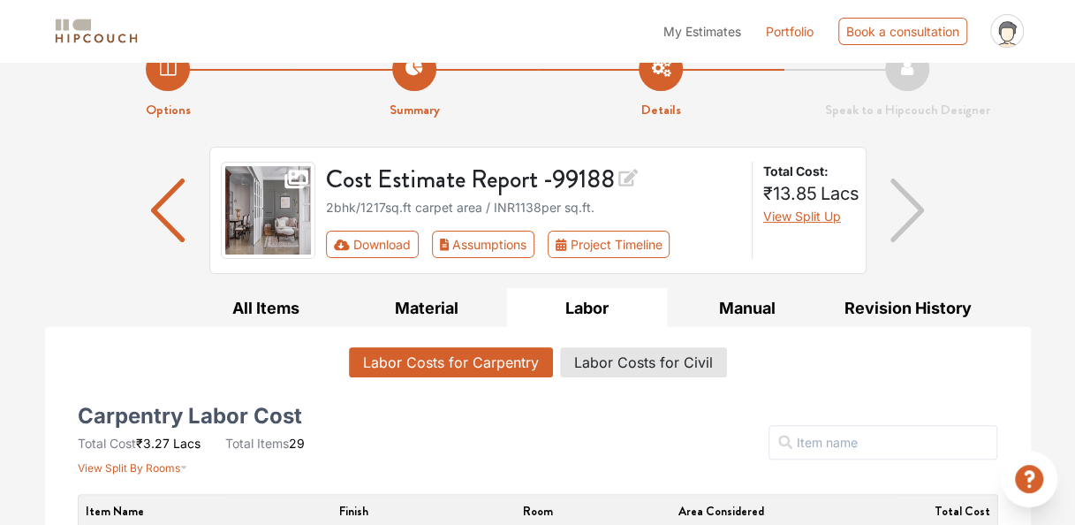
scroll to position [16, 0]
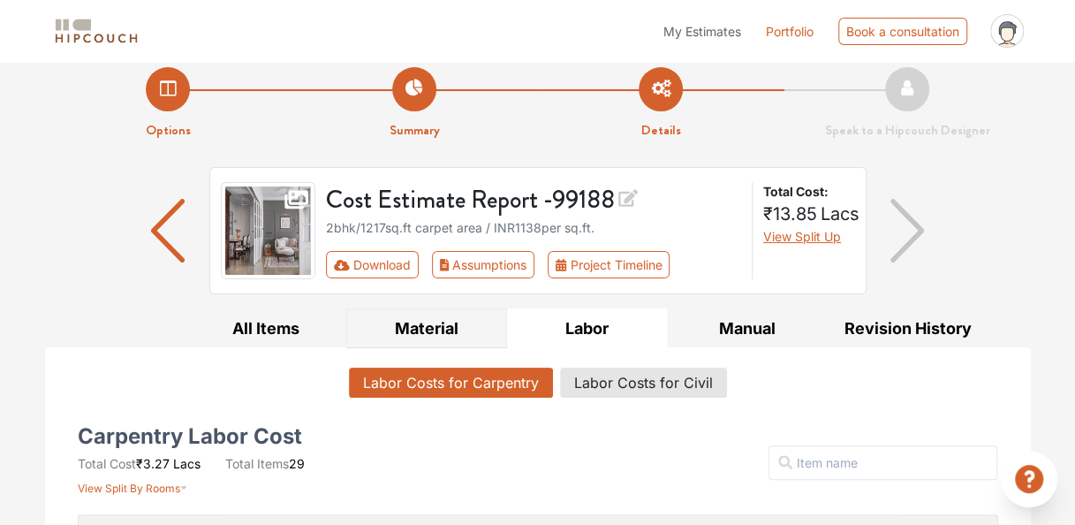
click at [450, 331] on button "Material" at bounding box center [426, 328] width 161 height 40
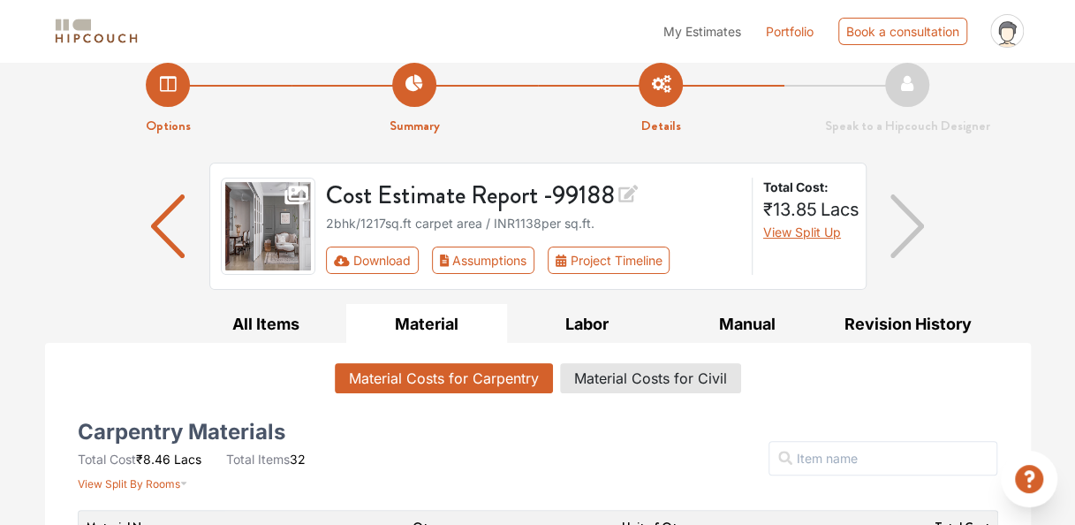
scroll to position [0, 0]
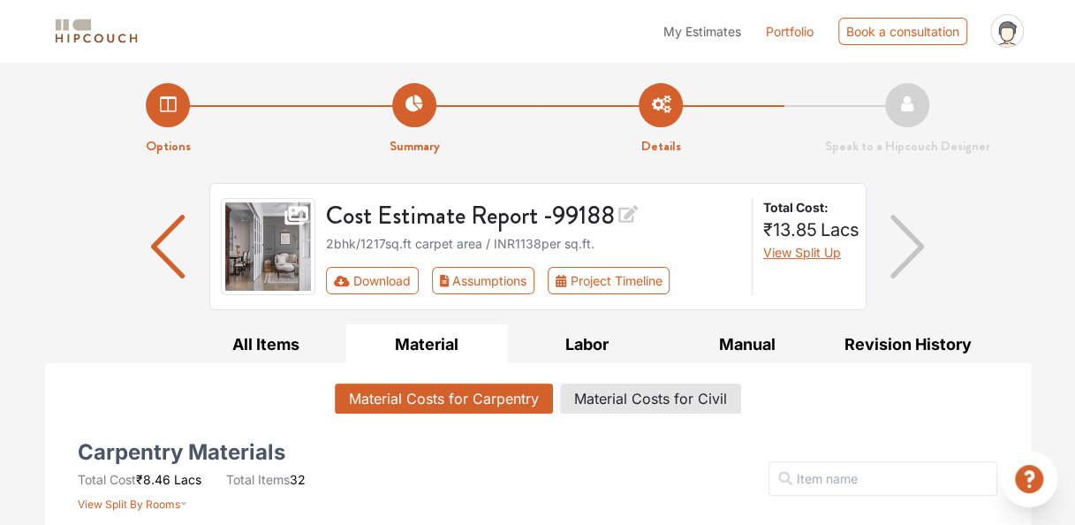
click at [908, 261] on img "button" at bounding box center [907, 247] width 34 height 64
click at [152, 253] on img "button" at bounding box center [168, 247] width 34 height 64
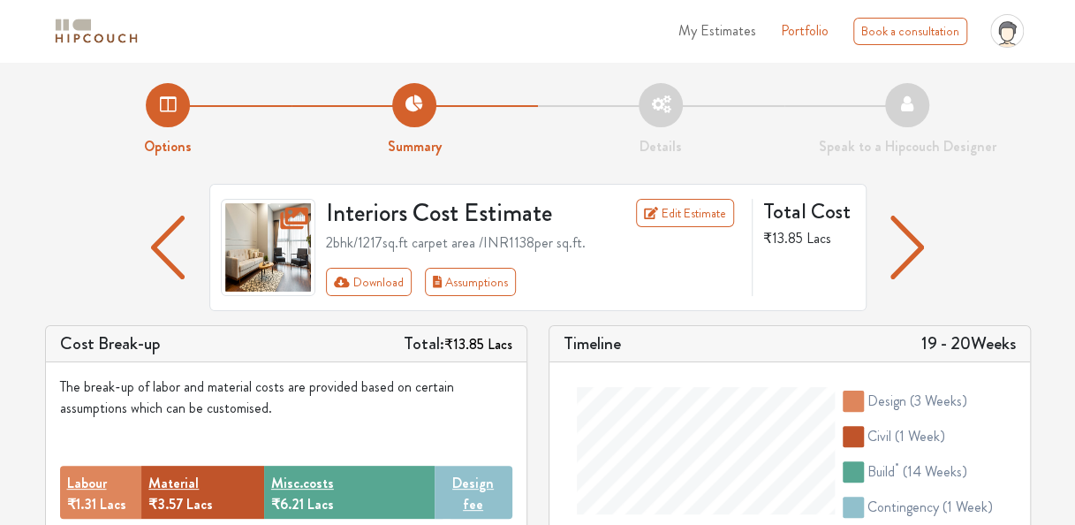
click at [659, 302] on div "Interiors Cost Estimate Edit Estimate 2bhk / 1217 sq.ft carpet area /INR 1138 p…" at bounding box center [537, 247] width 657 height 127
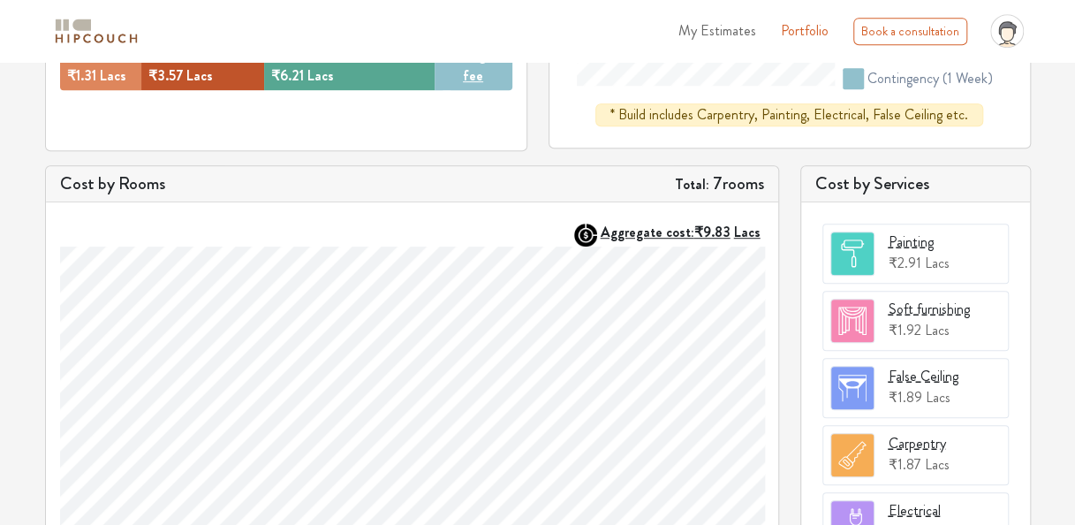
scroll to position [492, 0]
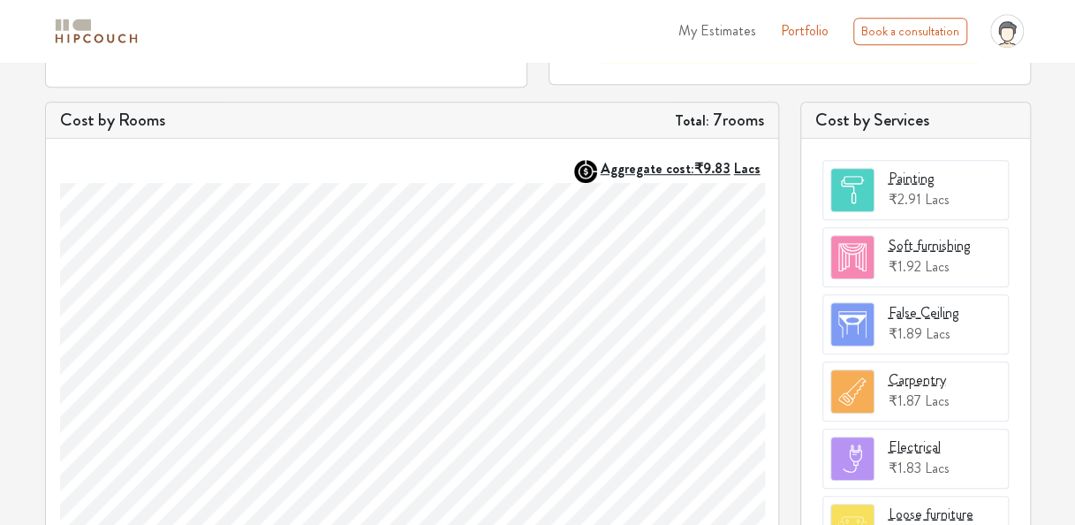
click at [950, 185] on div "Painting ₹2.91 Lacs" at bounding box center [915, 190] width 186 height 60
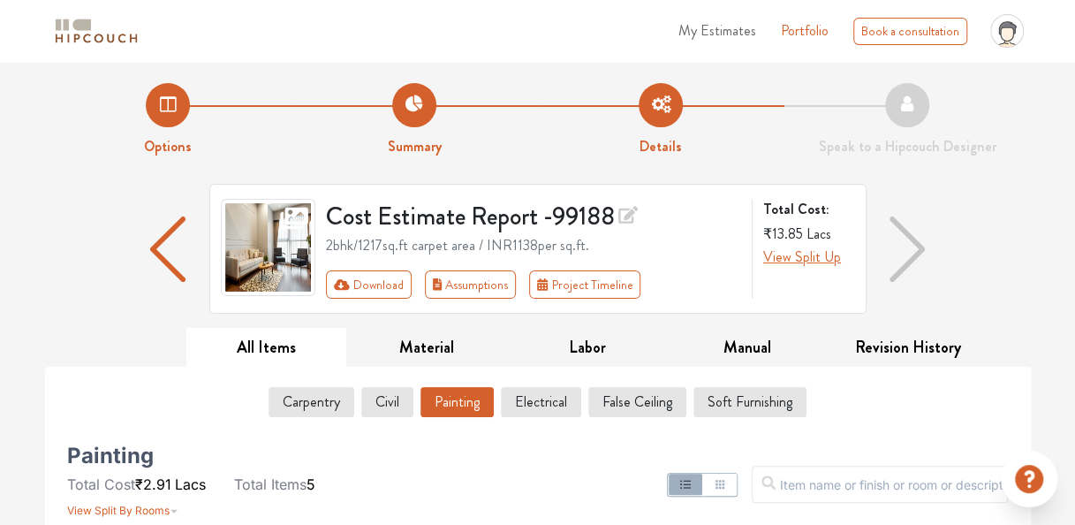
click at [920, 248] on img "button" at bounding box center [906, 248] width 35 height 65
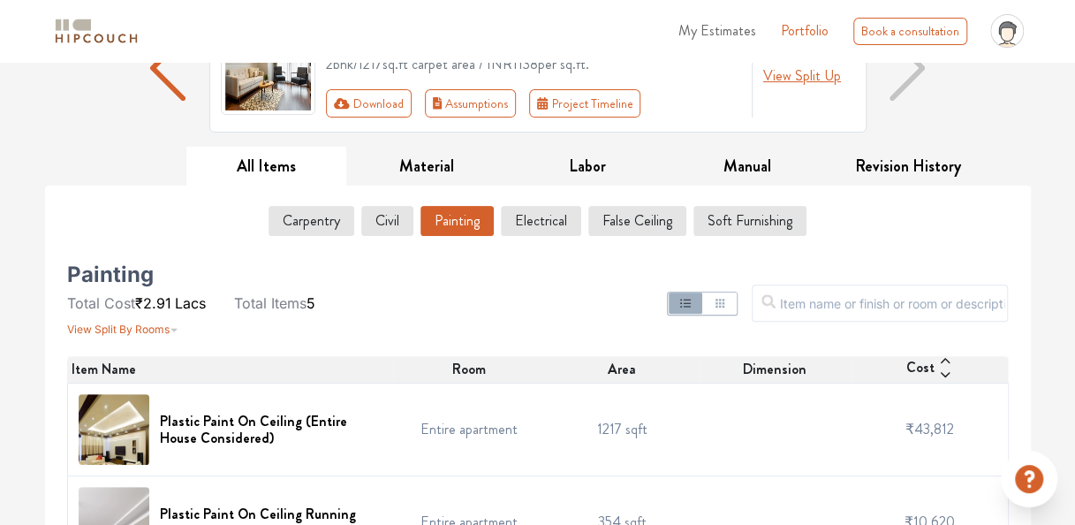
scroll to position [220, 0]
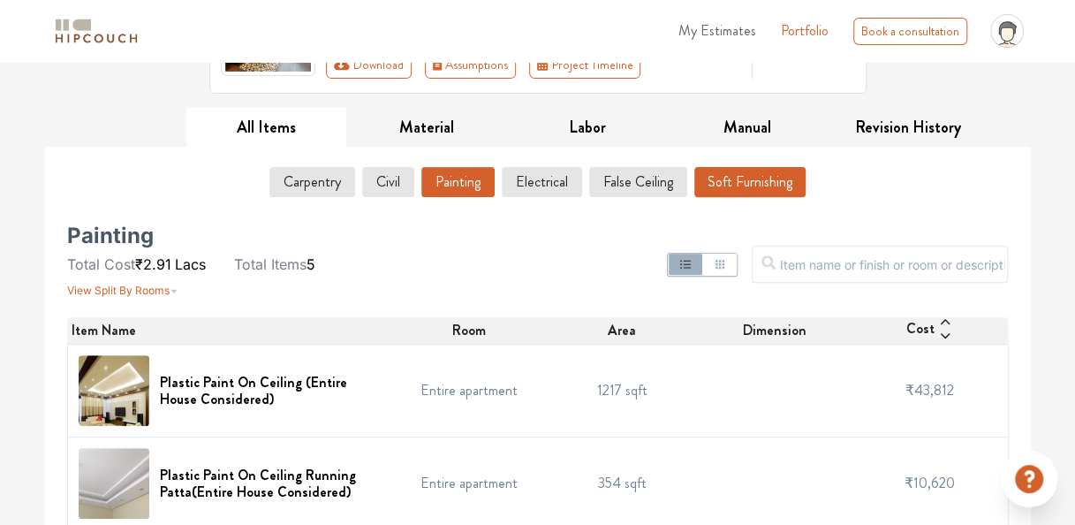
click at [779, 170] on button "Soft Furnishing" at bounding box center [749, 182] width 111 height 30
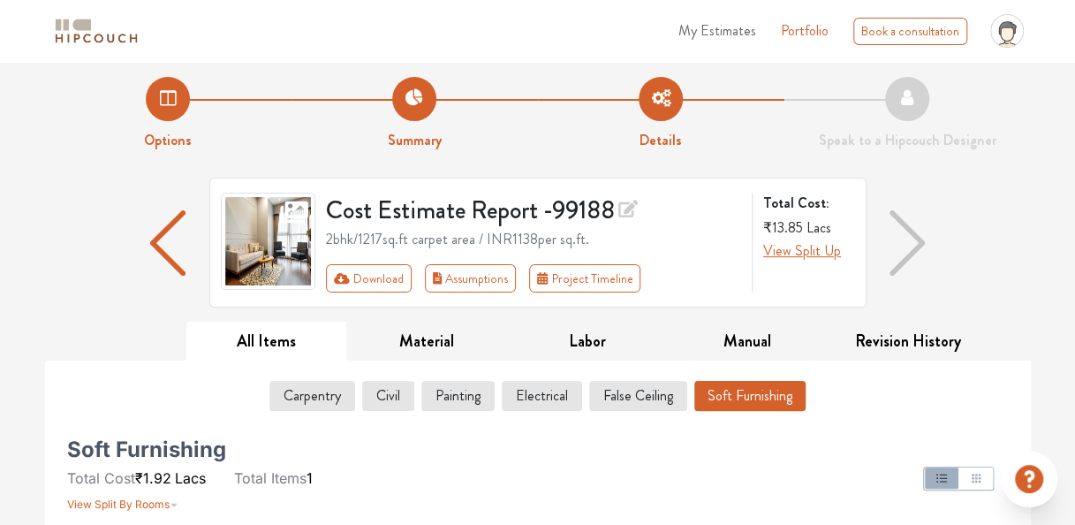
scroll to position [0, 0]
